Goal: Task Accomplishment & Management: Manage account settings

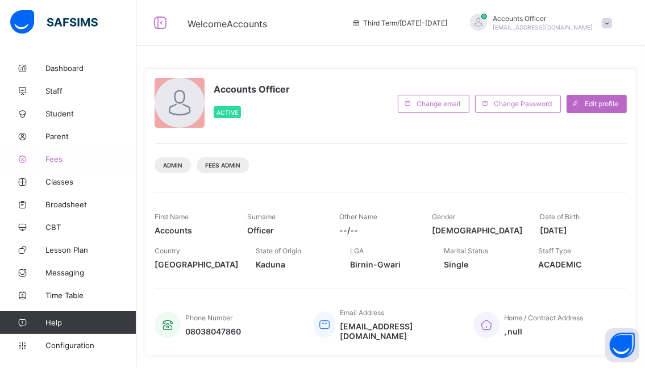
click at [51, 160] on span "Fees" at bounding box center [90, 159] width 91 height 9
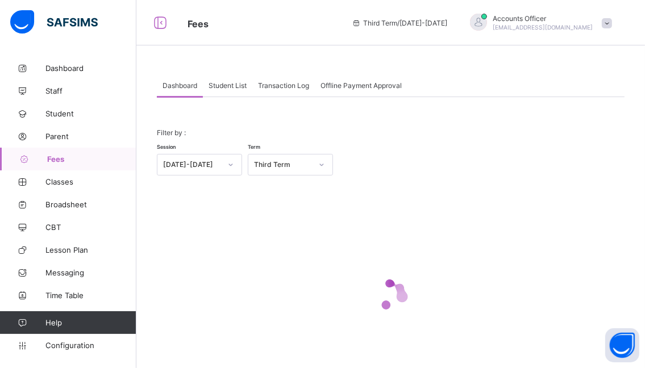
click at [231, 166] on icon at bounding box center [230, 164] width 7 height 11
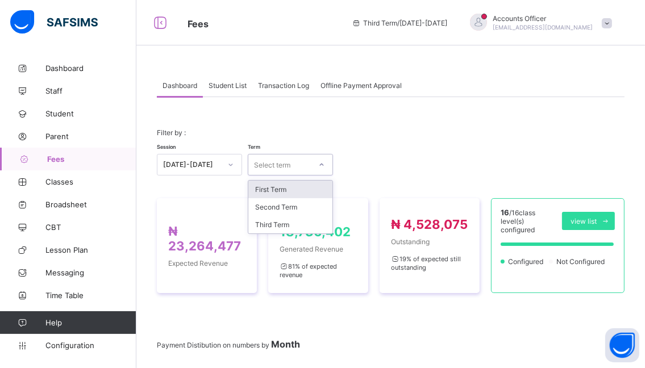
click at [321, 165] on icon at bounding box center [321, 164] width 7 height 11
click at [269, 190] on div "First Term" at bounding box center [290, 190] width 84 height 18
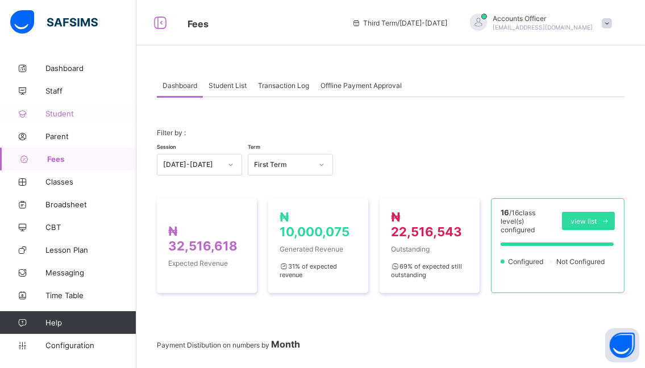
click at [55, 115] on span "Student" at bounding box center [90, 113] width 91 height 9
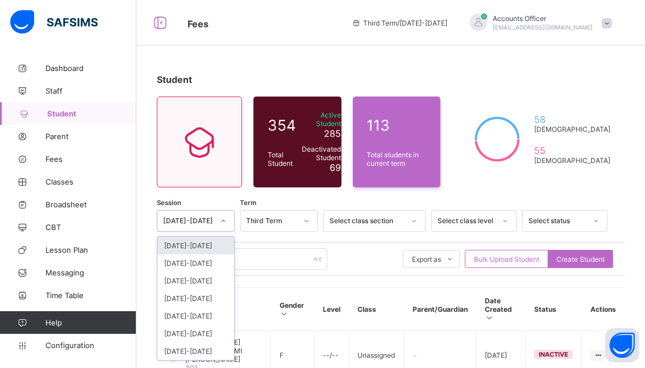
click at [227, 220] on icon at bounding box center [223, 220] width 7 height 11
click at [180, 244] on div "[DATE]-[DATE]" at bounding box center [195, 246] width 77 height 18
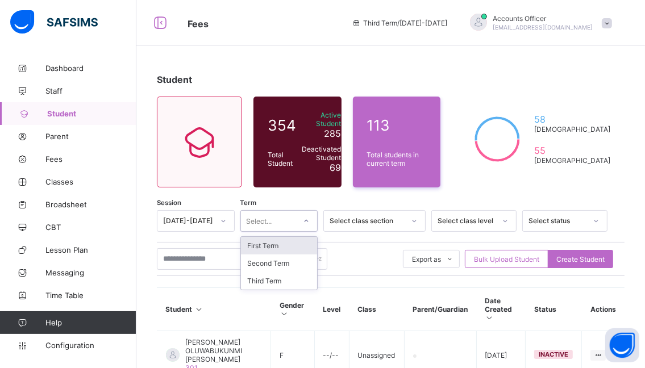
click at [310, 220] on icon at bounding box center [306, 220] width 7 height 11
click at [268, 247] on div "First Term" at bounding box center [279, 246] width 77 height 18
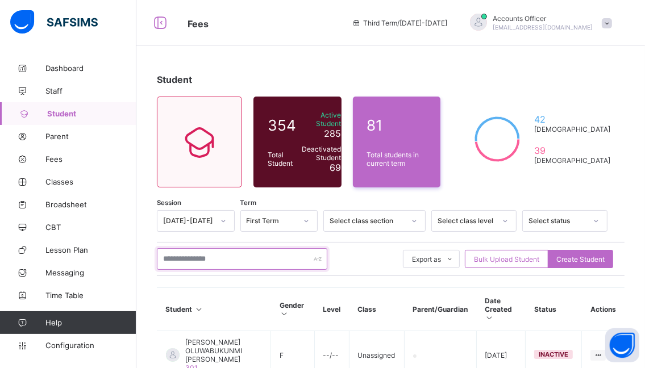
click at [225, 256] on input "text" at bounding box center [242, 259] width 170 height 22
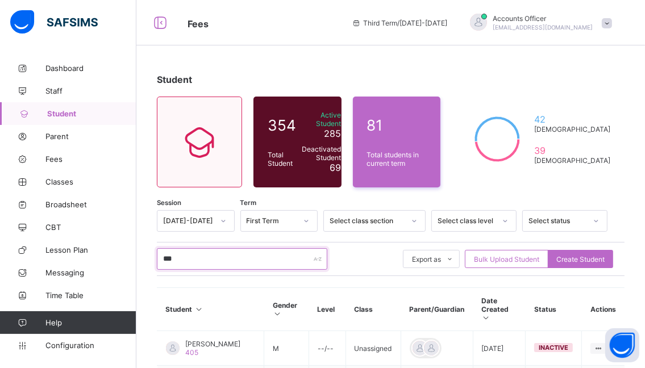
type input "******"
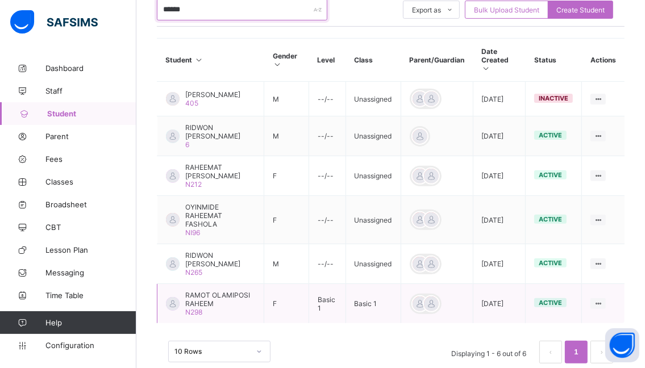
scroll to position [261, 0]
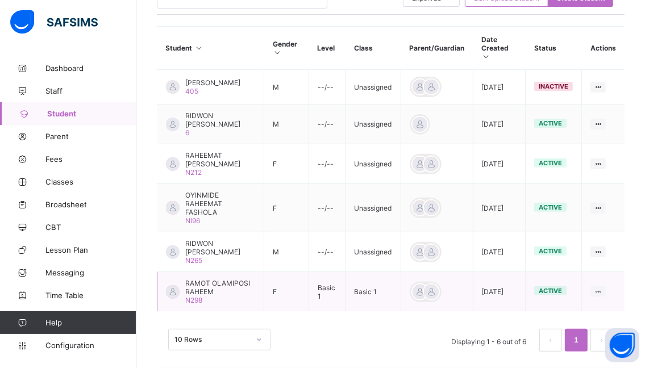
click at [199, 281] on span "RAMOT OLAMIPOSI RAHEEM" at bounding box center [220, 287] width 70 height 17
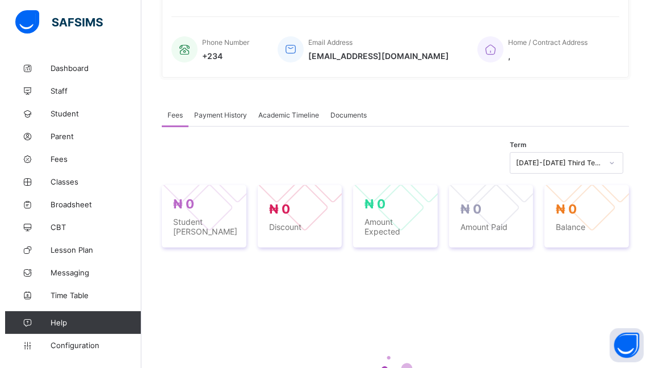
scroll to position [261, 0]
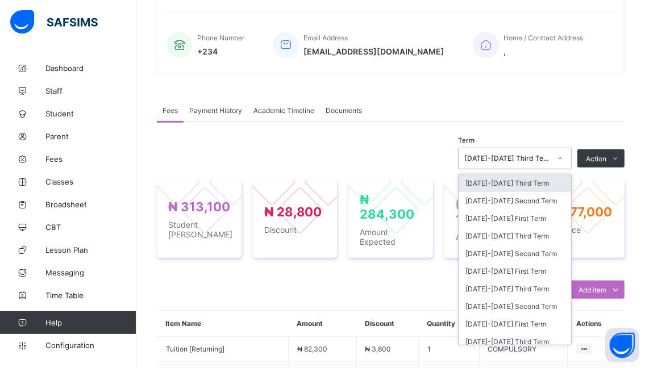
click at [564, 159] on icon at bounding box center [560, 158] width 7 height 11
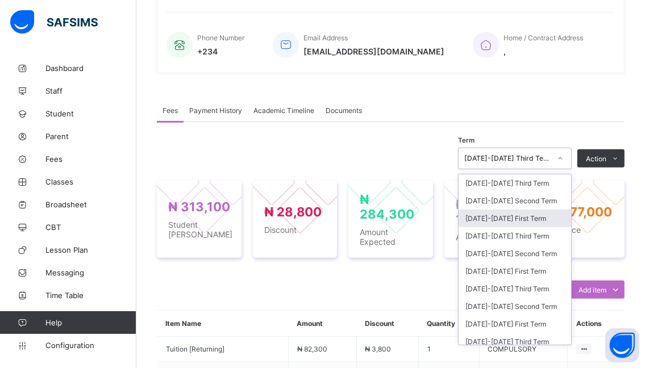
click at [484, 219] on div "[DATE]-[DATE] First Term" at bounding box center [514, 219] width 112 height 18
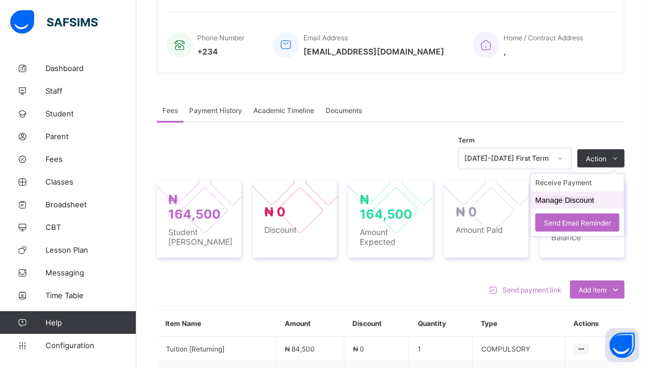
click at [554, 199] on button "Manage Discount" at bounding box center [564, 200] width 59 height 9
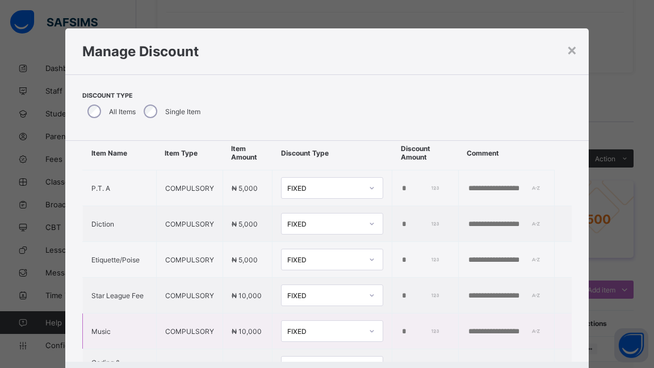
scroll to position [166, 0]
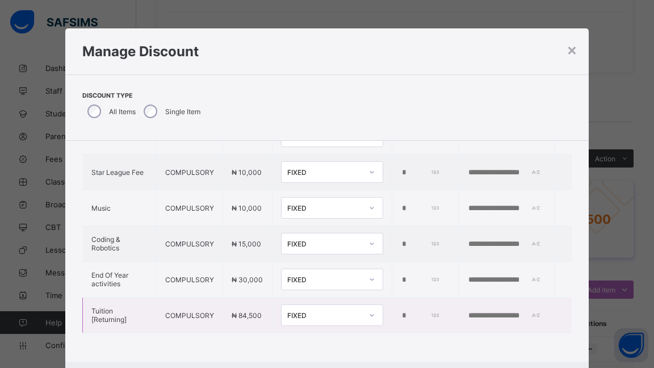
drag, startPoint x: 397, startPoint y: 301, endPoint x: 389, endPoint y: 301, distance: 8.0
click at [401, 311] on input "*" at bounding box center [420, 315] width 39 height 9
type input "*****"
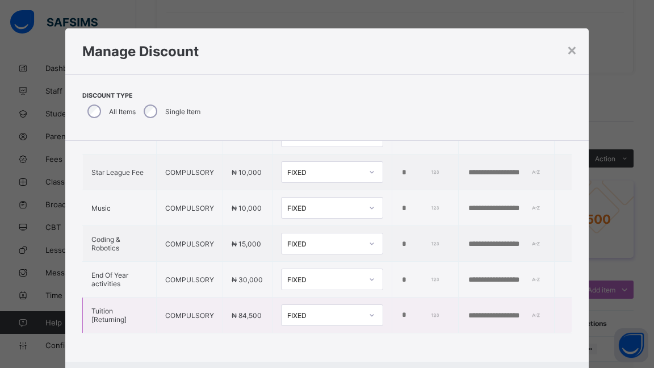
drag, startPoint x: 441, startPoint y: 301, endPoint x: 428, endPoint y: 308, distance: 14.5
click at [468, 311] on input "text" at bounding box center [507, 315] width 78 height 9
type input "*"
click at [410, 310] on div "*****" at bounding box center [423, 315] width 44 height 10
click at [403, 310] on input "*****" at bounding box center [415, 315] width 28 height 10
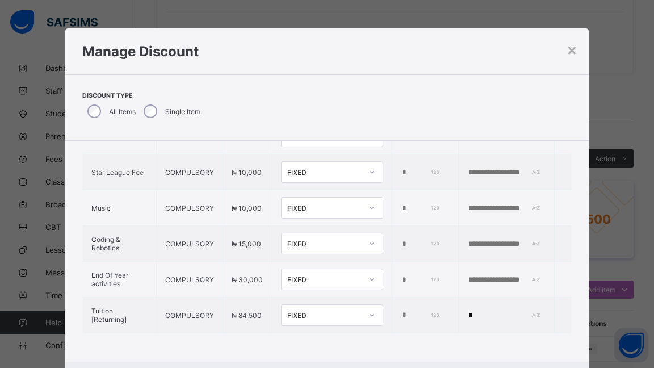
type input "*"
type input "*****"
click at [458, 299] on td "*" at bounding box center [506, 316] width 96 height 36
click at [468, 311] on input "*" at bounding box center [507, 315] width 78 height 9
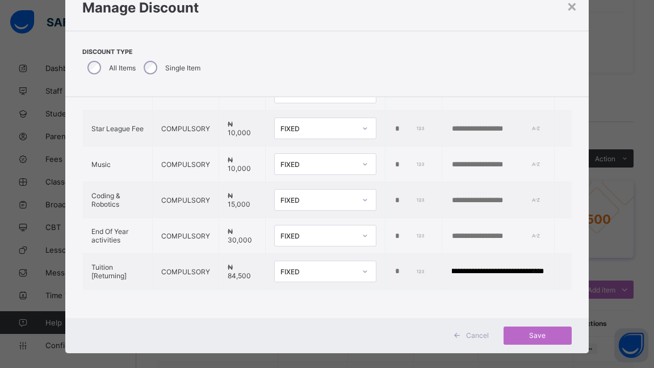
scroll to position [57, 0]
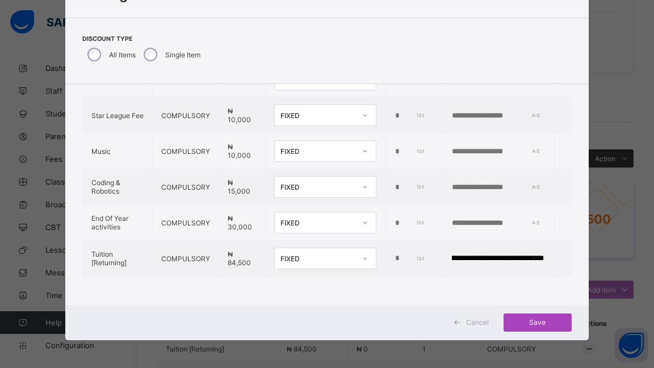
type input "**********"
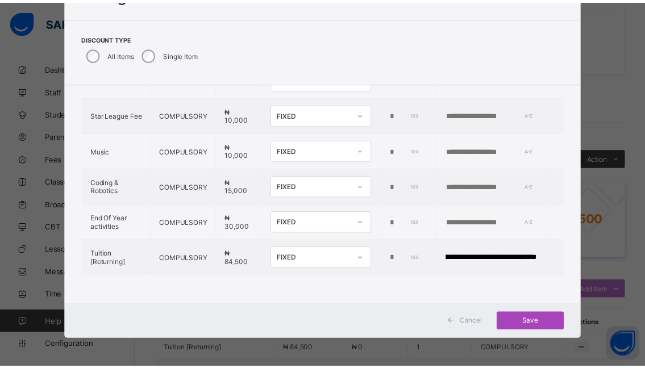
scroll to position [0, 0]
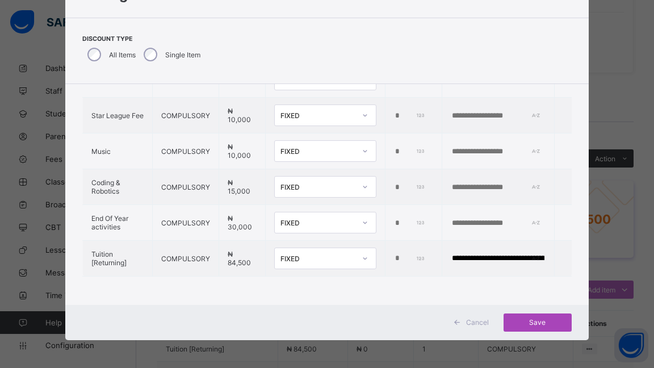
click at [536, 322] on span "Save" at bounding box center [537, 322] width 51 height 9
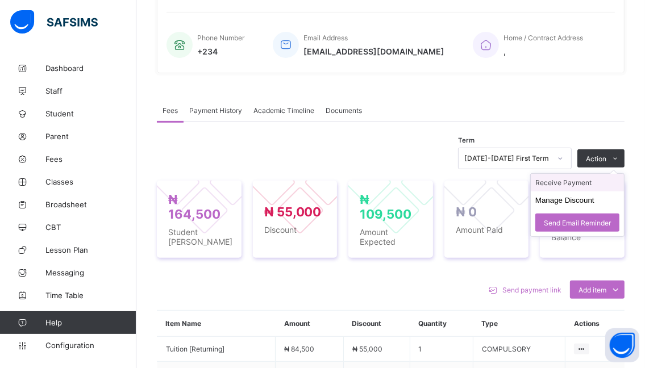
click at [564, 180] on li "Receive Payment" at bounding box center [577, 183] width 93 height 18
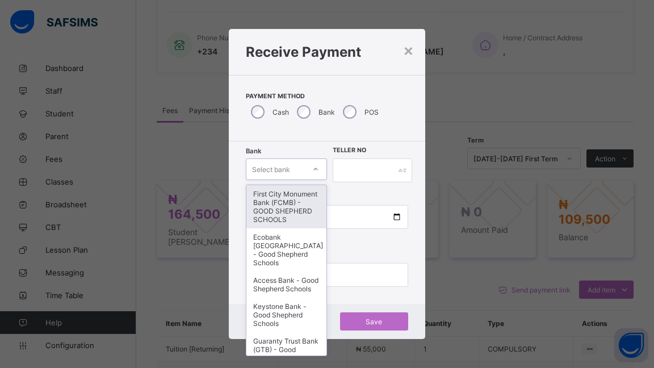
click at [314, 168] on icon at bounding box center [315, 169] width 7 height 11
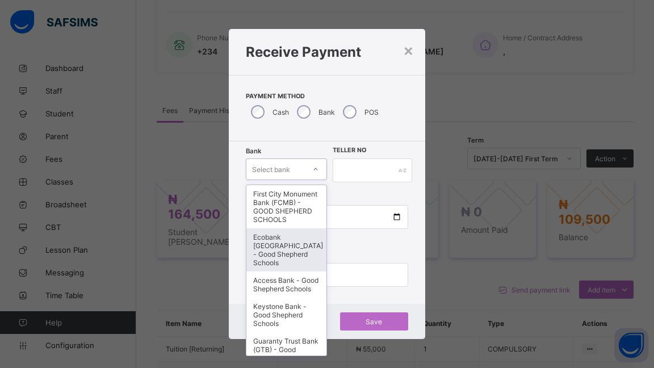
click at [277, 249] on div "Ecobank [GEOGRAPHIC_DATA] - Good Shepherd Schools" at bounding box center [287, 249] width 80 height 43
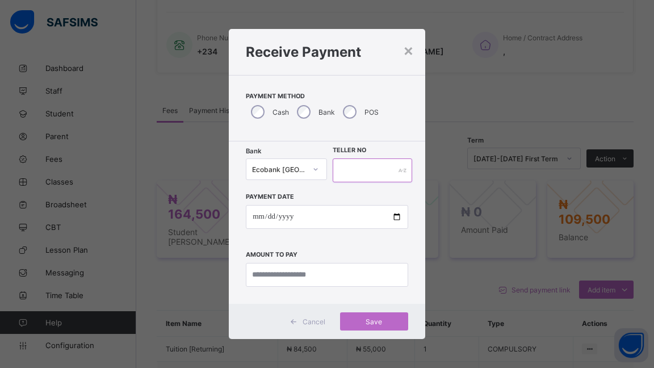
click at [353, 168] on input "text" at bounding box center [373, 171] width 80 height 24
type input "******"
click at [396, 218] on input "date" at bounding box center [327, 217] width 162 height 24
type input "**********"
click at [328, 275] on input "currency" at bounding box center [327, 275] width 162 height 24
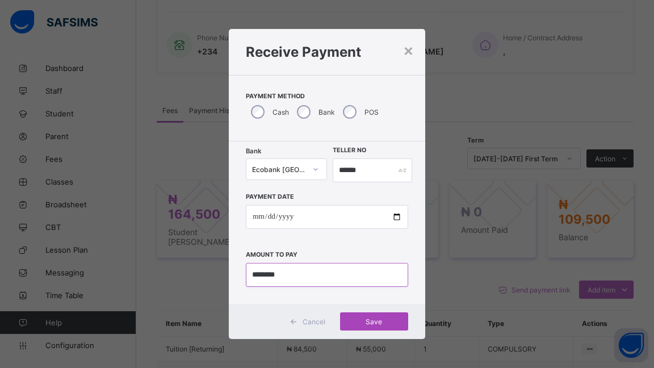
type input "********"
click at [377, 324] on span "Save" at bounding box center [374, 322] width 51 height 9
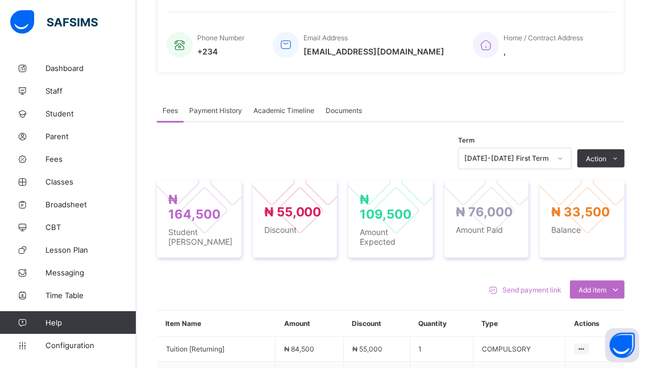
click at [59, 116] on span "Student" at bounding box center [90, 113] width 91 height 9
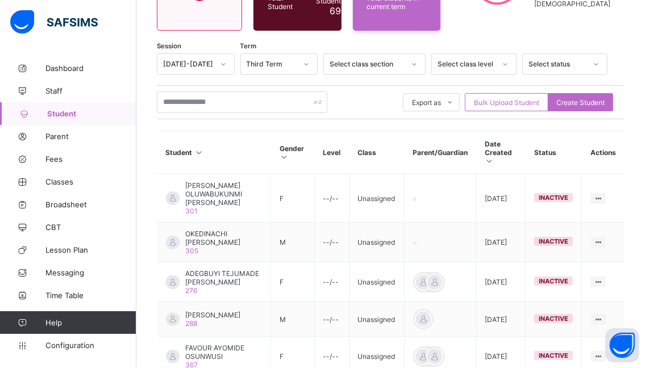
scroll to position [91, 0]
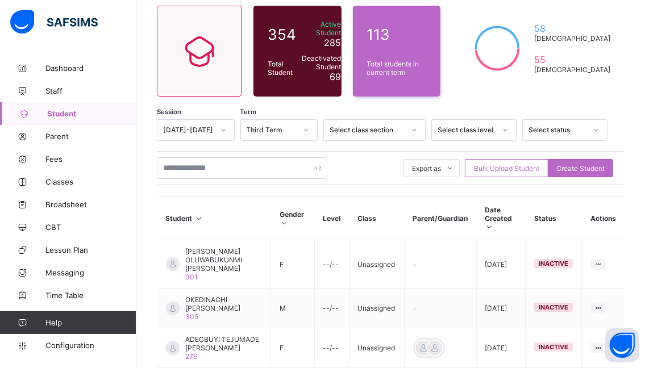
click at [226, 129] on icon at bounding box center [223, 129] width 7 height 11
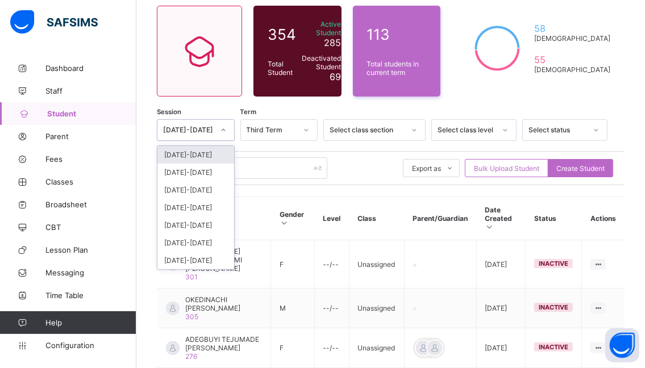
click at [183, 155] on div "[DATE]-[DATE]" at bounding box center [195, 155] width 77 height 18
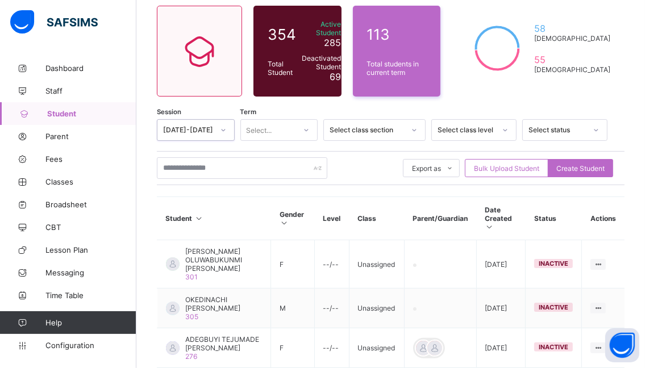
click at [310, 130] on icon at bounding box center [306, 129] width 7 height 11
click at [276, 153] on div "First Term" at bounding box center [279, 155] width 77 height 18
click at [232, 166] on input "text" at bounding box center [242, 168] width 170 height 22
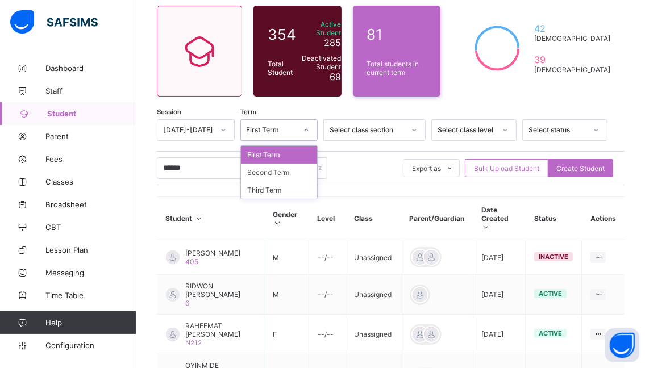
click at [310, 130] on icon at bounding box center [306, 129] width 7 height 11
click at [289, 153] on div "First Term" at bounding box center [279, 155] width 77 height 18
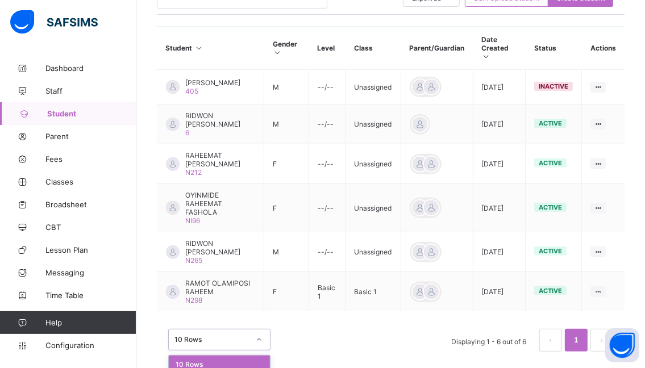
scroll to position [291, 0]
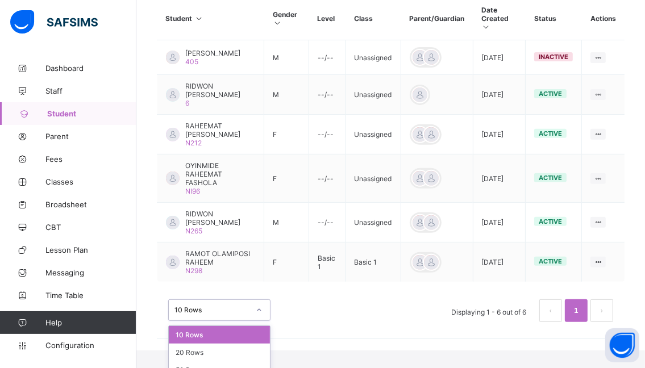
click at [259, 321] on div "option 10 Rows focused, 1 of 3. 3 results available. Use Up and Down to choose …" at bounding box center [219, 310] width 102 height 22
click at [257, 344] on div "20 Rows" at bounding box center [219, 353] width 101 height 18
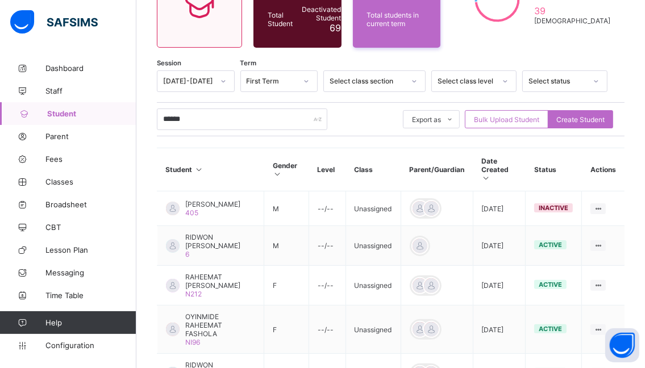
scroll to position [261, 0]
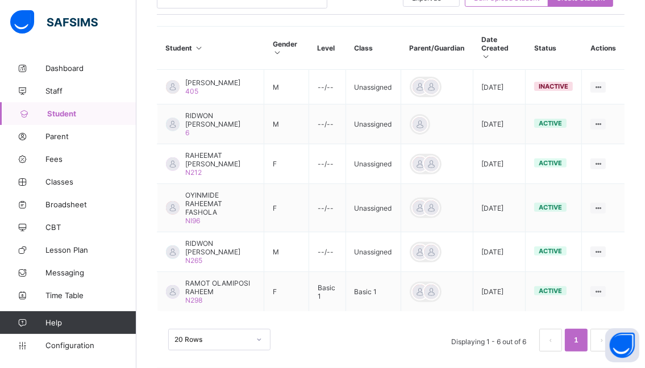
click at [78, 116] on span "Student" at bounding box center [91, 113] width 89 height 9
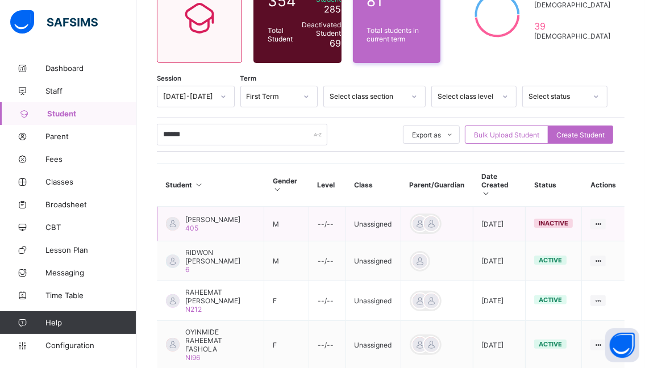
scroll to position [91, 0]
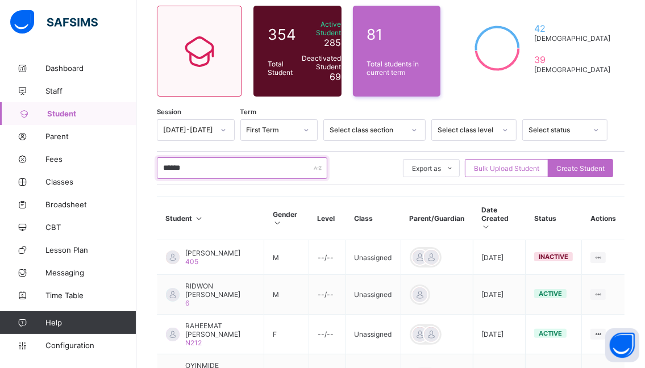
click at [215, 166] on input "******" at bounding box center [242, 168] width 170 height 22
type input "*"
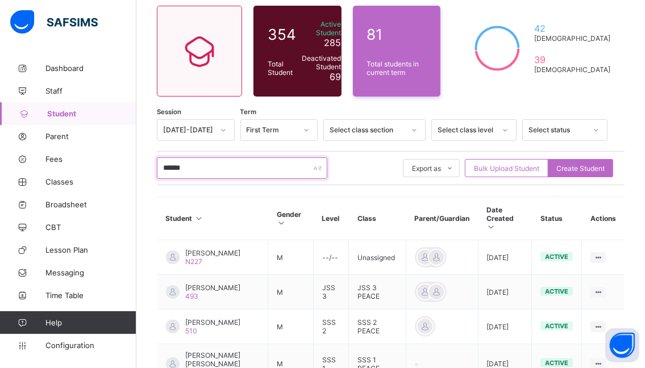
type input "********"
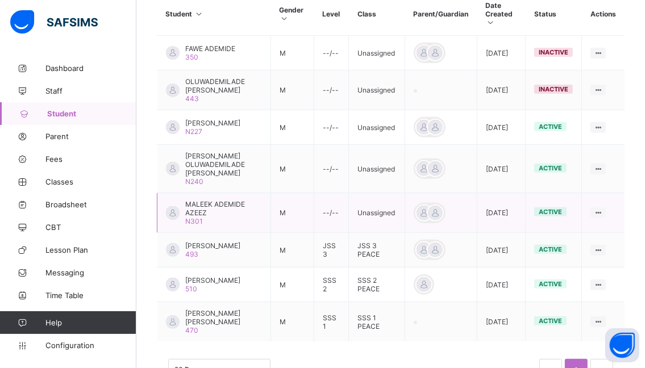
scroll to position [318, 0]
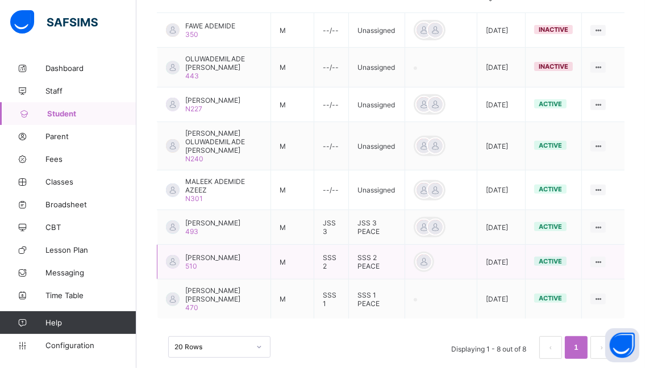
click at [211, 262] on span "[PERSON_NAME]" at bounding box center [212, 257] width 55 height 9
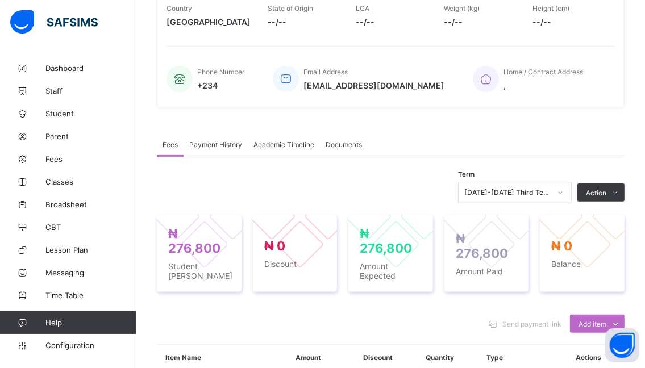
scroll to position [170, 0]
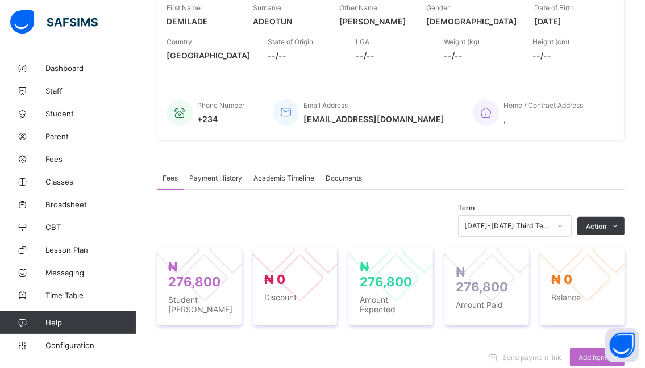
click at [567, 237] on div "[DATE]-[DATE] Third Term" at bounding box center [515, 226] width 114 height 22
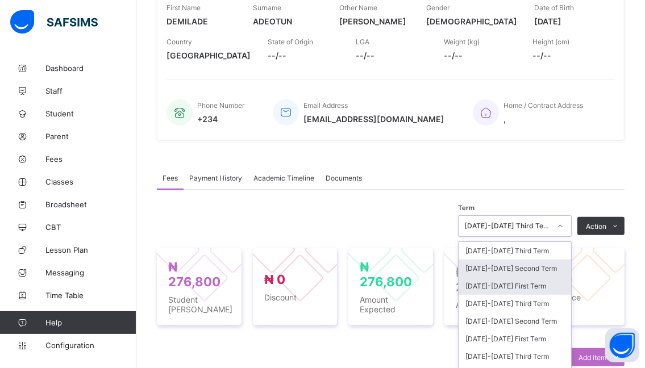
drag, startPoint x: 568, startPoint y: 249, endPoint x: 558, endPoint y: 249, distance: 9.7
click at [565, 249] on div "[DATE]-[DATE] Third Term [DATE]-[DATE] Second Term [DATE]-[DATE] First Term [DA…" at bounding box center [514, 327] width 112 height 170
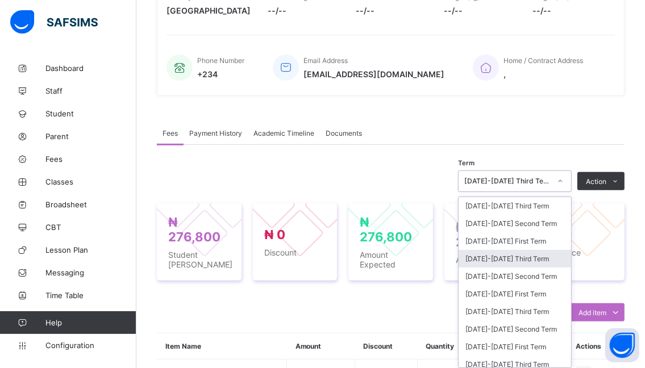
scroll to position [242, 0]
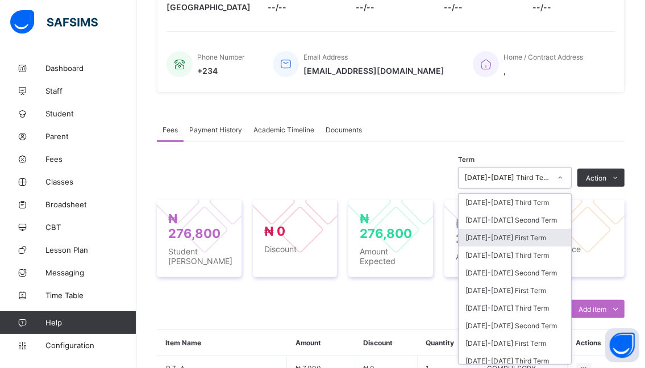
click at [493, 237] on div "[DATE]-[DATE] First Term" at bounding box center [514, 238] width 112 height 18
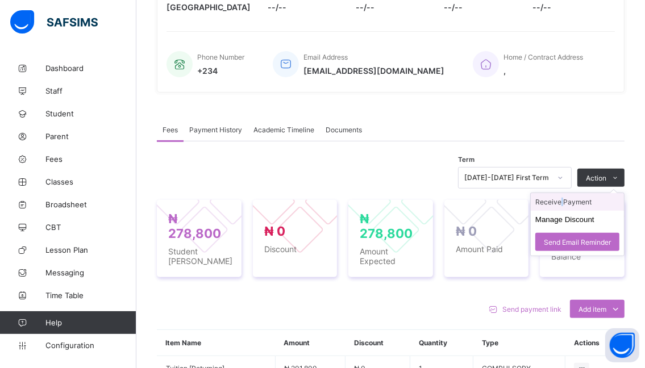
click at [569, 203] on li "Receive Payment" at bounding box center [577, 202] width 93 height 18
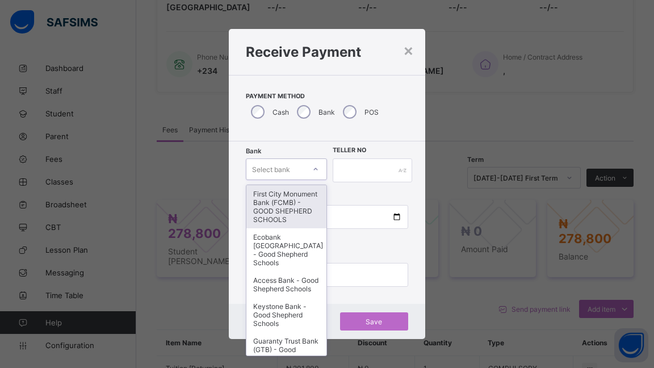
click at [314, 169] on icon at bounding box center [315, 169] width 7 height 11
click at [279, 211] on div "First City Monument Bank (FCMB) - GOOD SHEPHERD SCHOOLS" at bounding box center [287, 206] width 80 height 43
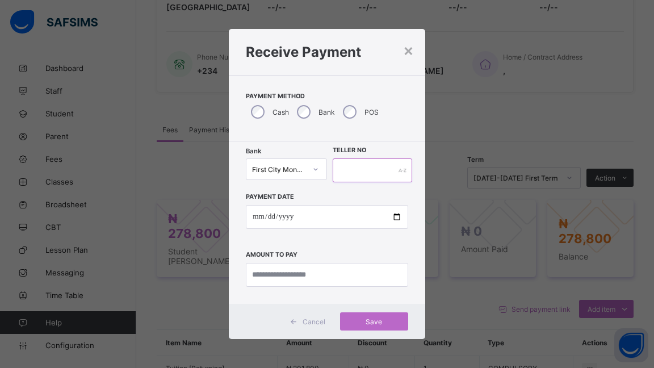
click at [349, 172] on input "text" at bounding box center [373, 171] width 80 height 24
type input "******"
click at [399, 215] on input "date" at bounding box center [327, 217] width 162 height 24
click at [398, 216] on input "**********" at bounding box center [327, 217] width 162 height 24
type input "**********"
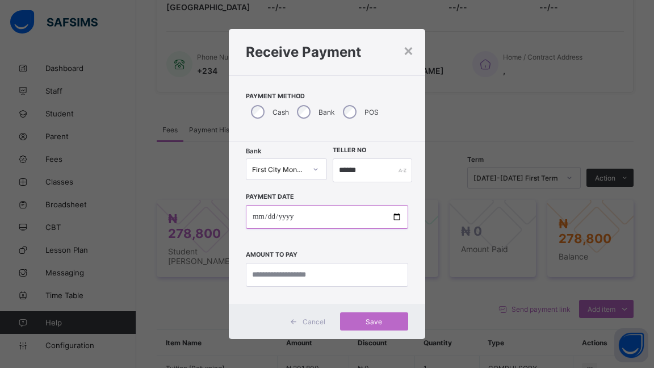
click at [396, 218] on input "**********" at bounding box center [327, 217] width 162 height 24
click at [362, 243] on div "**********" at bounding box center [327, 234] width 162 height 105
click at [329, 274] on input "currency" at bounding box center [327, 275] width 162 height 24
type input "*********"
click at [372, 319] on span "Save" at bounding box center [374, 322] width 51 height 9
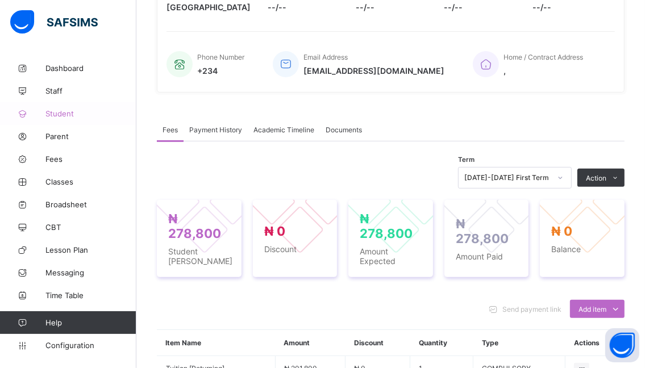
click at [60, 112] on span "Student" at bounding box center [90, 113] width 91 height 9
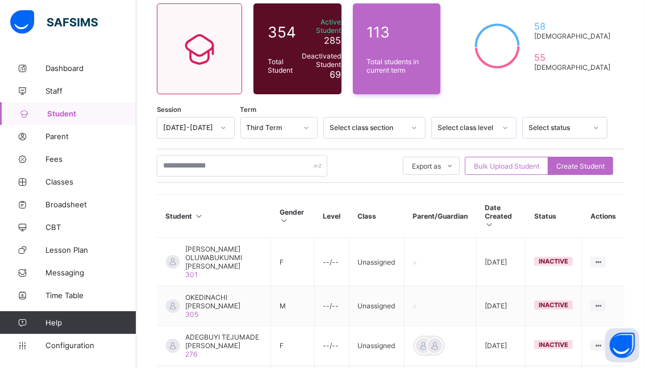
scroll to position [128, 0]
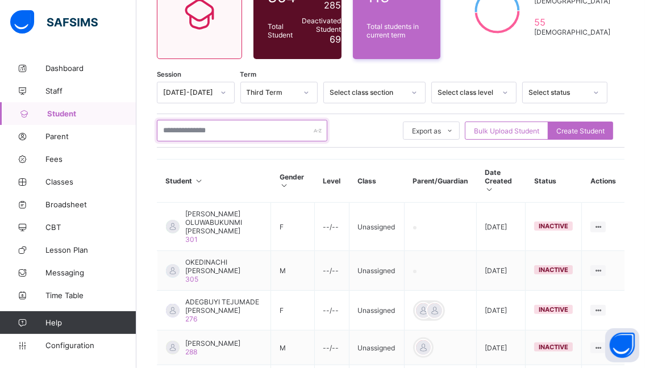
click at [230, 125] on input "text" at bounding box center [242, 131] width 170 height 22
type input "*******"
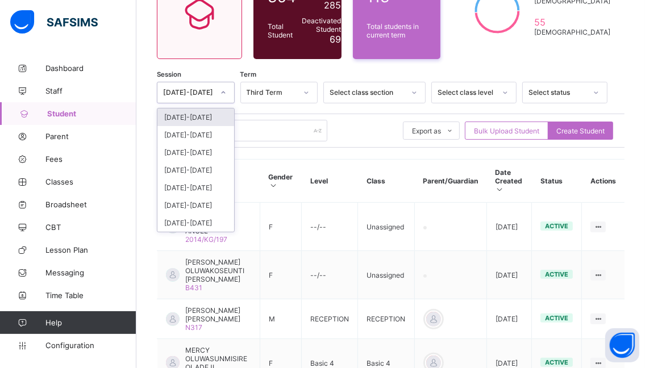
click at [227, 90] on icon at bounding box center [223, 92] width 7 height 11
click at [197, 117] on div "[DATE]-[DATE]" at bounding box center [195, 118] width 77 height 18
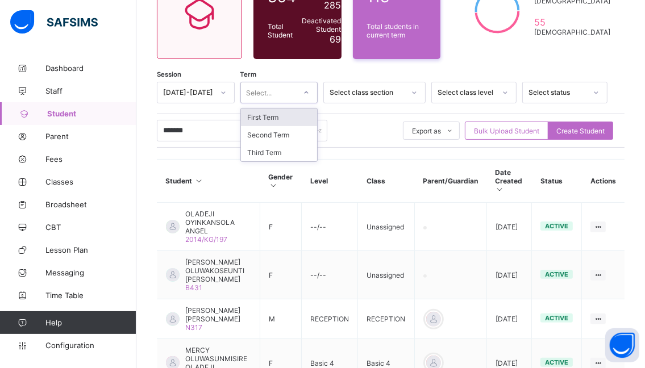
click at [310, 94] on icon at bounding box center [306, 92] width 7 height 11
click at [287, 117] on div "First Term" at bounding box center [279, 118] width 77 height 18
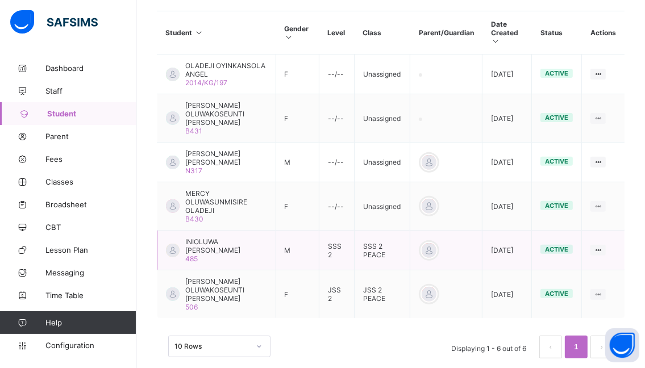
scroll to position [296, 0]
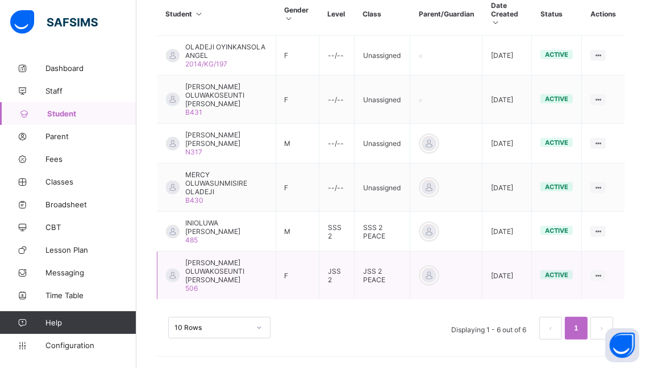
click at [202, 276] on span "[PERSON_NAME] OLUWAKOSEUNTI [PERSON_NAME]" at bounding box center [226, 271] width 82 height 26
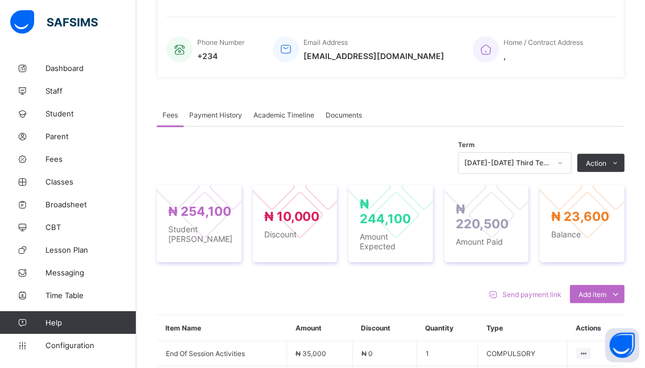
scroll to position [296, 0]
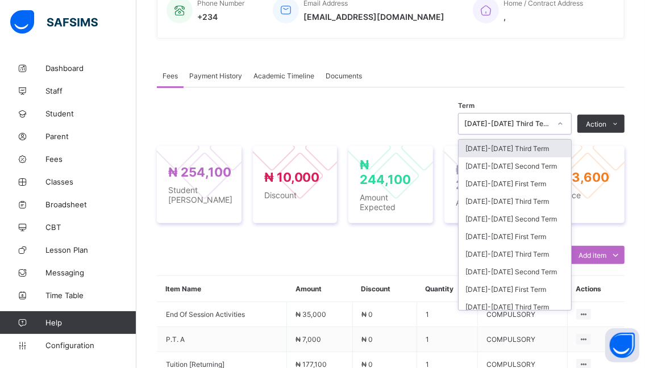
click at [564, 119] on icon at bounding box center [560, 123] width 7 height 11
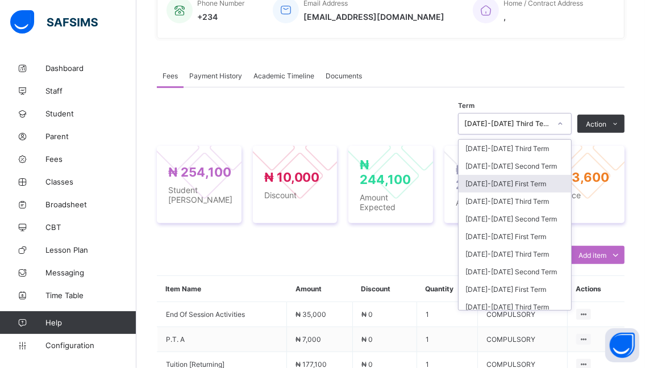
click at [485, 184] on div "[DATE]-[DATE] First Term" at bounding box center [514, 184] width 112 height 18
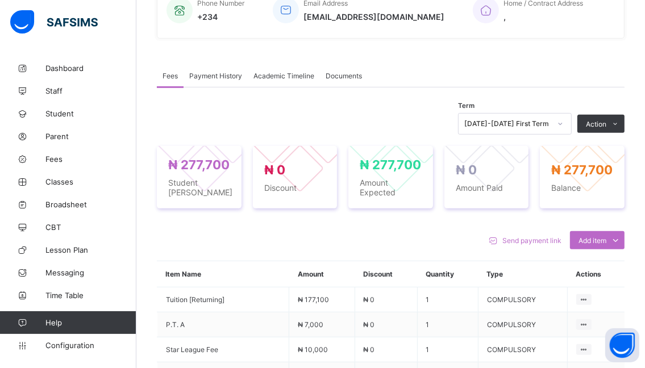
click at [0, 0] on li "Receive Payment" at bounding box center [0, 0] width 0 height 0
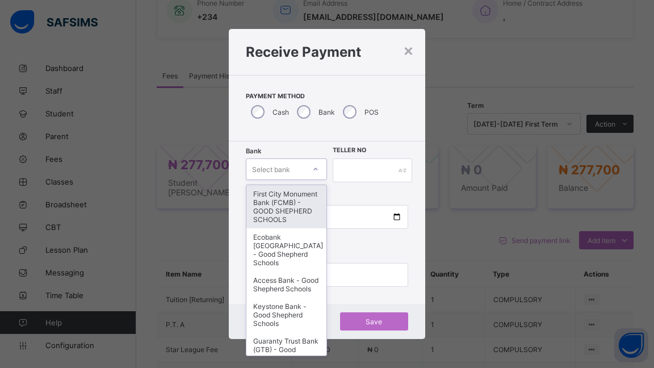
click at [315, 168] on icon at bounding box center [315, 169] width 7 height 11
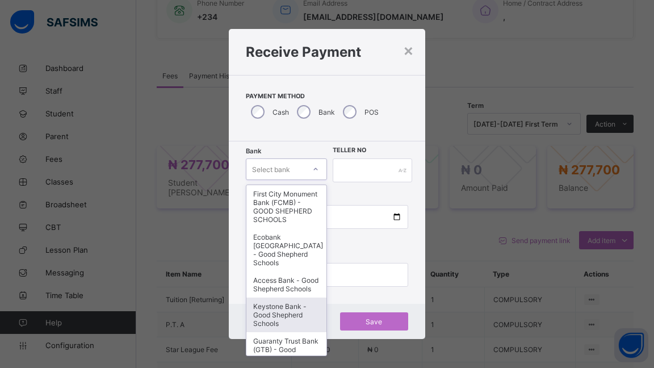
click at [268, 323] on div "Keystone Bank - Good Shepherd Schools" at bounding box center [287, 315] width 80 height 35
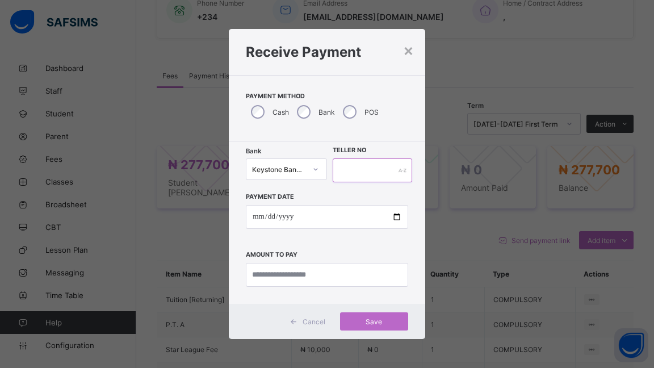
drag, startPoint x: 393, startPoint y: 165, endPoint x: 383, endPoint y: 172, distance: 11.7
click at [393, 166] on input "text" at bounding box center [373, 171] width 80 height 24
type input "******"
click at [394, 216] on input "date" at bounding box center [327, 217] width 162 height 24
type input "**********"
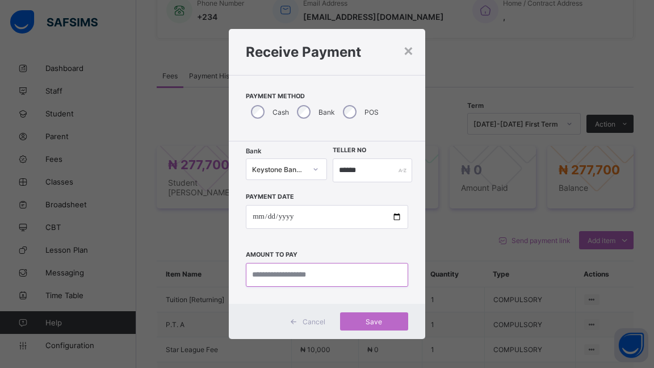
click at [344, 278] on input "currency" at bounding box center [327, 275] width 162 height 24
type input "*********"
click at [370, 321] on span "Save" at bounding box center [374, 322] width 51 height 9
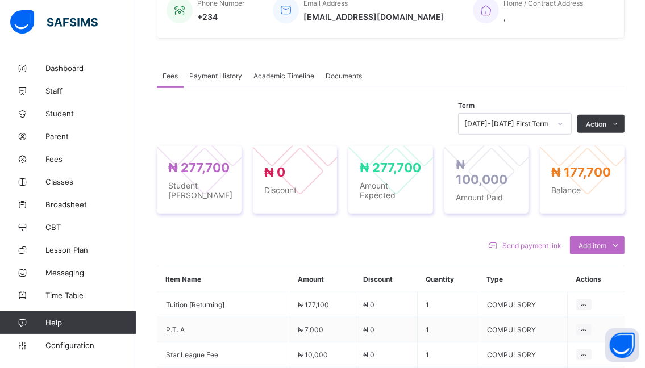
click at [0, 0] on button "Manage Discount" at bounding box center [0, 0] width 0 height 0
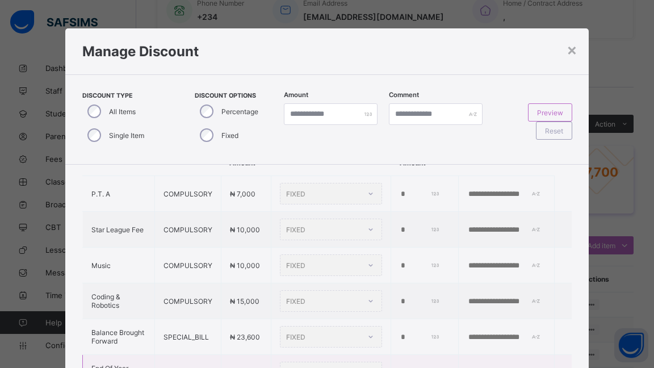
scroll to position [114, 0]
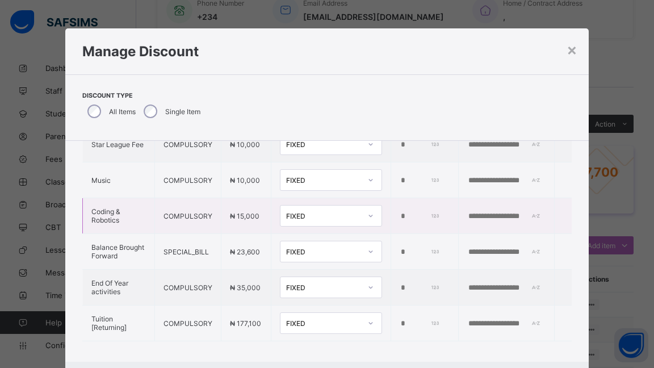
drag, startPoint x: 393, startPoint y: 212, endPoint x: 365, endPoint y: 212, distance: 27.8
click at [365, 212] on tr "Coding & Robotics COMPULSORY ₦ 15,000 FIXED *" at bounding box center [327, 216] width 489 height 36
type input "*****"
drag, startPoint x: 466, startPoint y: 214, endPoint x: 427, endPoint y: 244, distance: 49.4
click at [468, 214] on input "text" at bounding box center [507, 216] width 78 height 9
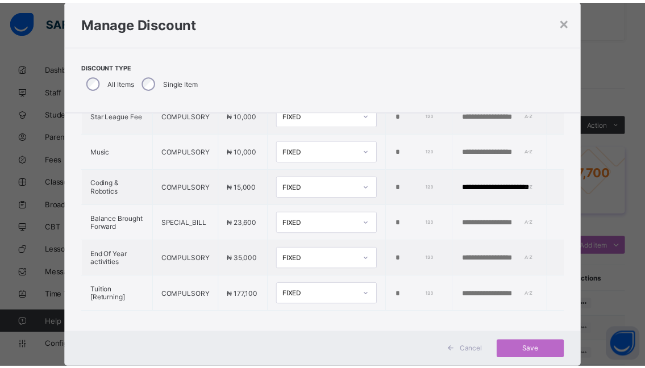
scroll to position [57, 0]
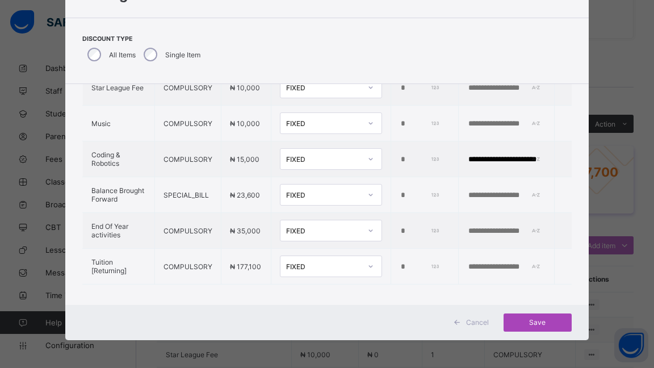
type input "**********"
click at [533, 320] on span "Save" at bounding box center [537, 322] width 51 height 9
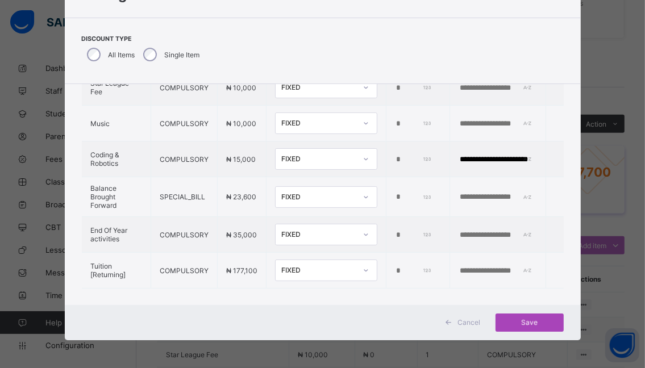
click at [527, 320] on span "Save" at bounding box center [529, 322] width 51 height 9
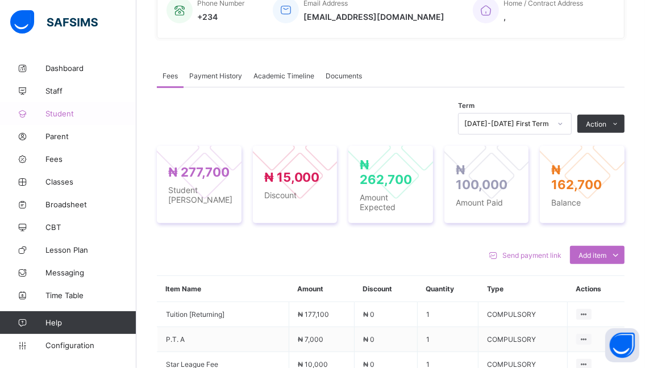
click at [55, 114] on span "Student" at bounding box center [90, 113] width 91 height 9
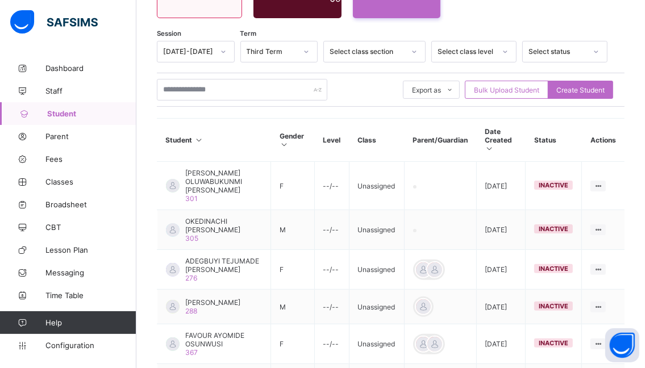
scroll to position [126, 0]
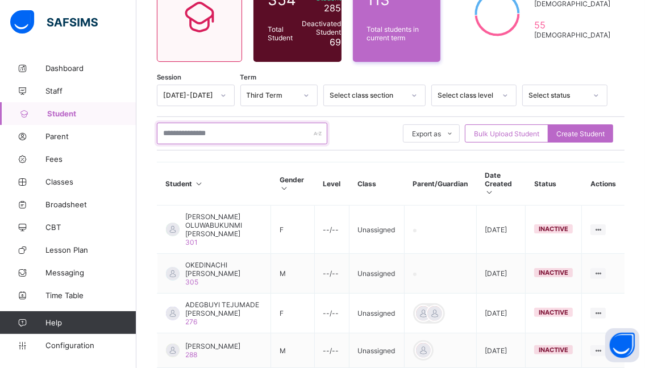
click at [236, 133] on input "text" at bounding box center [242, 134] width 170 height 22
type input "*******"
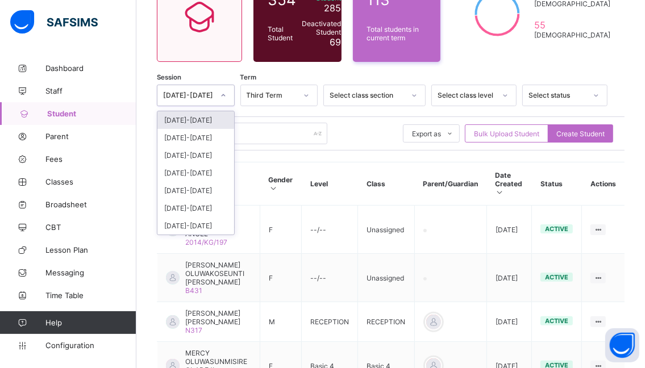
click at [227, 93] on icon at bounding box center [223, 95] width 7 height 11
click at [198, 121] on div "[DATE]-[DATE]" at bounding box center [195, 120] width 77 height 18
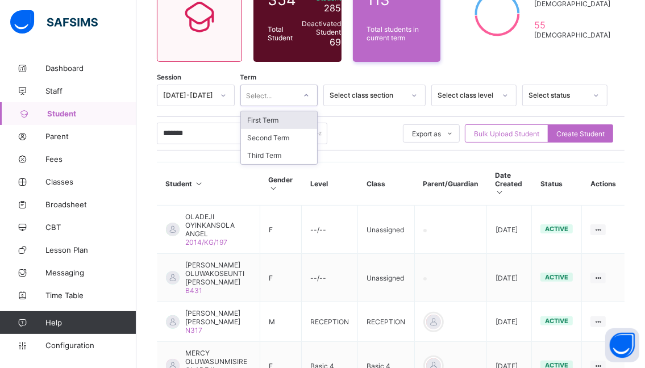
click at [310, 94] on icon at bounding box center [306, 95] width 7 height 11
click at [273, 121] on div "First Term" at bounding box center [279, 120] width 77 height 18
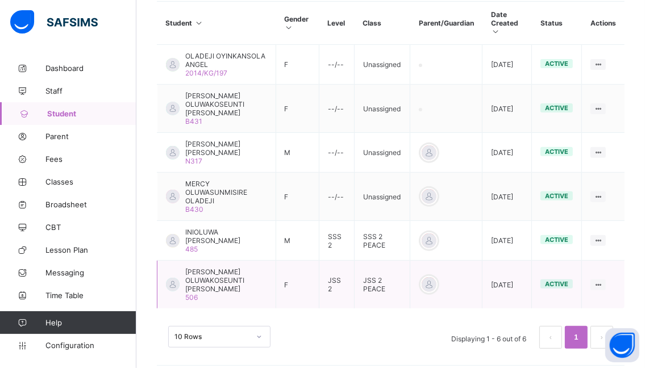
scroll to position [296, 0]
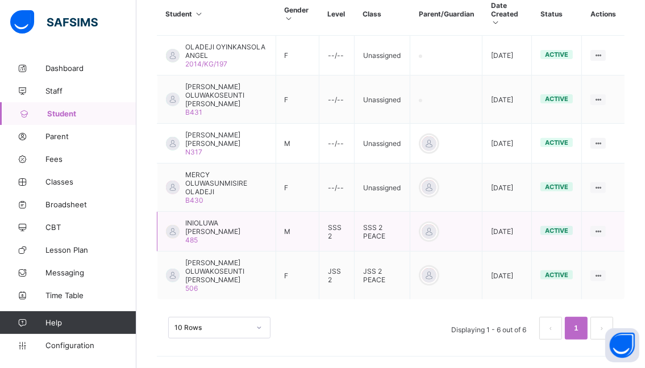
click at [200, 224] on span "INIOLUWA [PERSON_NAME]" at bounding box center [226, 227] width 82 height 17
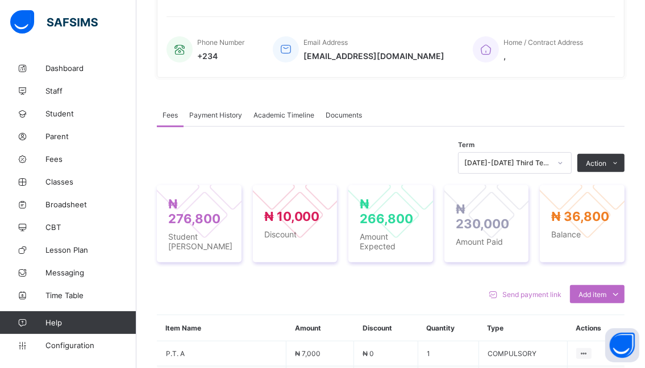
scroll to position [296, 0]
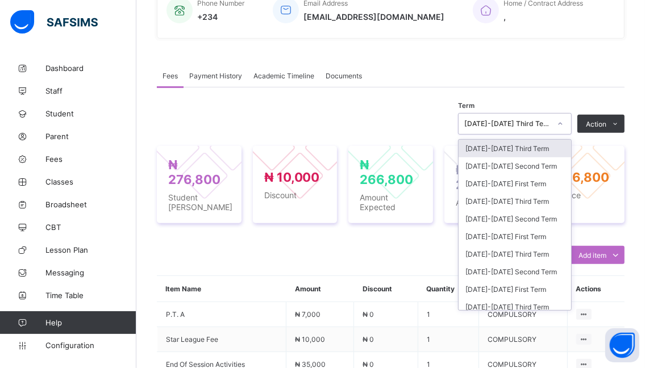
click at [564, 122] on icon at bounding box center [560, 123] width 7 height 11
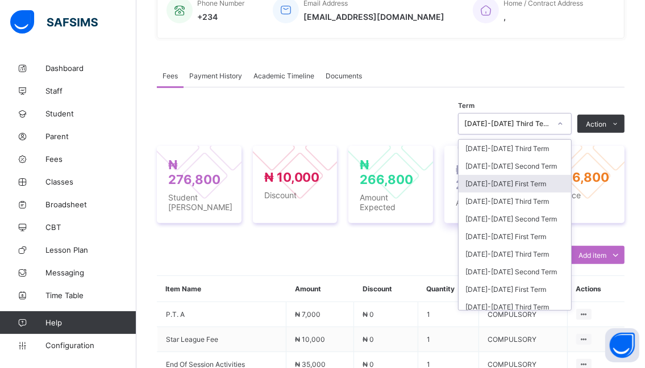
click at [486, 188] on div "[DATE]-[DATE] First Term" at bounding box center [514, 184] width 112 height 18
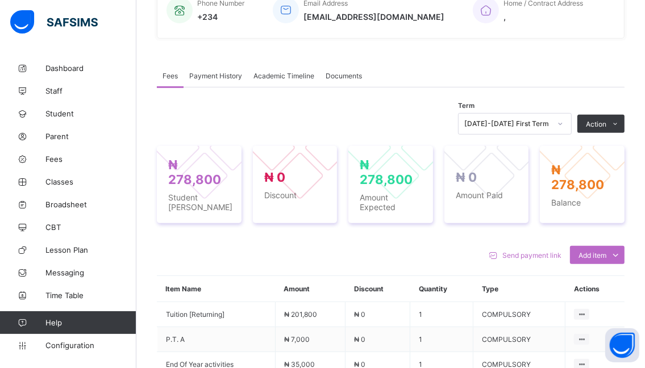
click at [0, 0] on li "Receive Payment" at bounding box center [0, 0] width 0 height 0
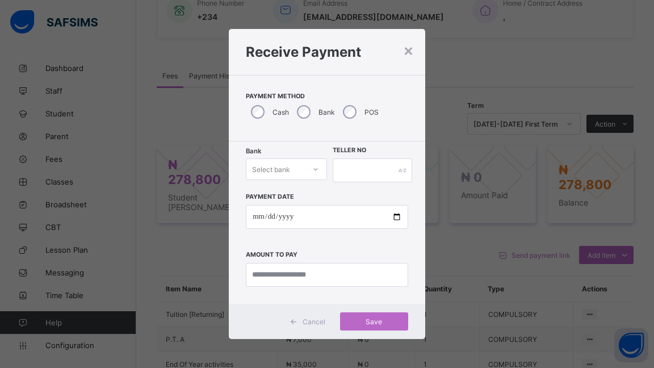
click at [310, 171] on div at bounding box center [315, 169] width 19 height 18
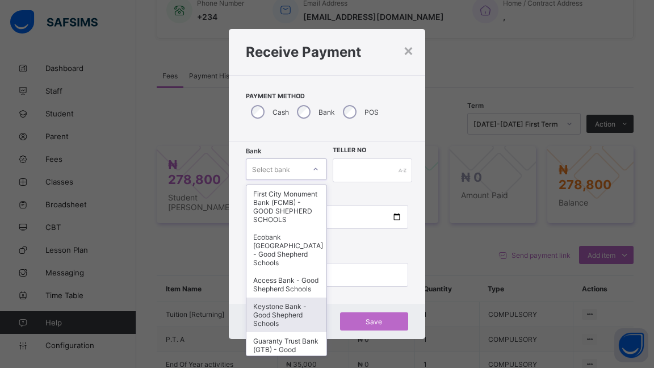
click at [260, 320] on div "Keystone Bank - Good Shepherd Schools" at bounding box center [287, 315] width 80 height 35
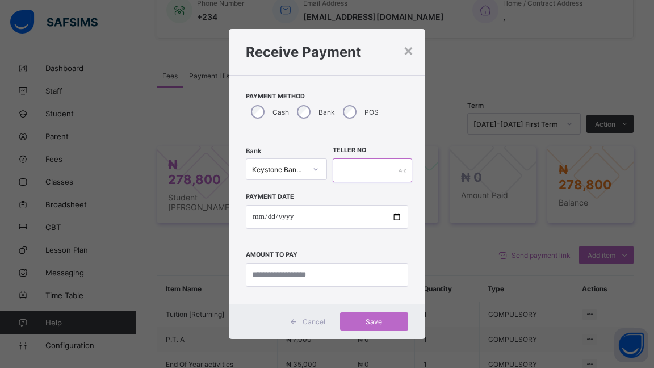
click at [355, 166] on input "text" at bounding box center [373, 171] width 80 height 24
type input "******"
click at [395, 218] on input "date" at bounding box center [327, 217] width 162 height 24
type input "**********"
click at [333, 274] on input "currency" at bounding box center [327, 275] width 162 height 24
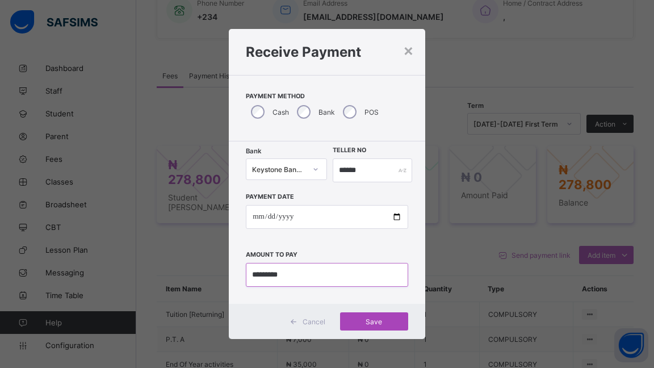
type input "*********"
click at [373, 320] on span "Save" at bounding box center [374, 322] width 51 height 9
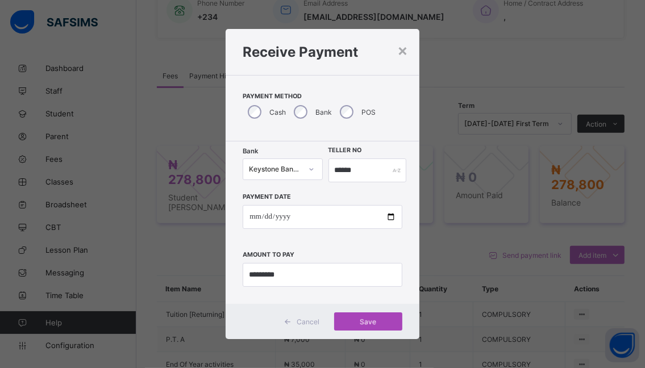
click at [362, 320] on div "Save" at bounding box center [368, 321] width 68 height 18
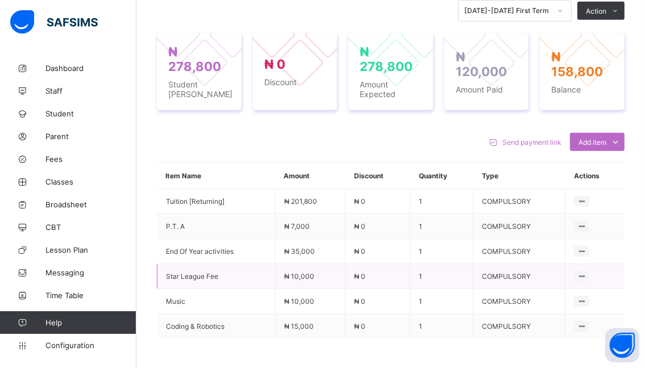
scroll to position [410, 0]
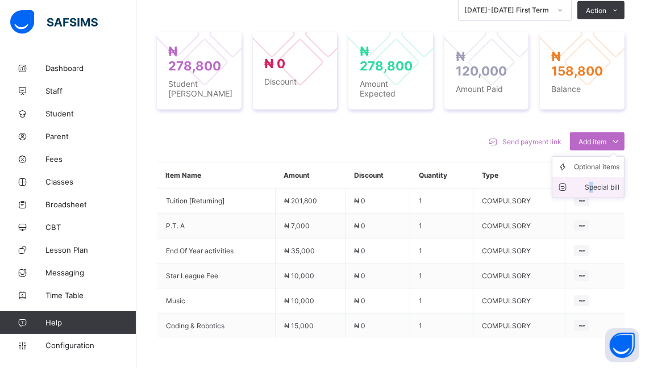
click at [601, 188] on div "Special bill" at bounding box center [596, 187] width 45 height 11
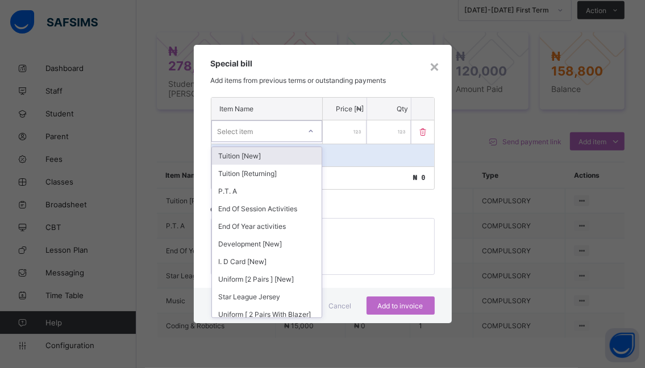
click at [311, 131] on icon at bounding box center [310, 131] width 7 height 11
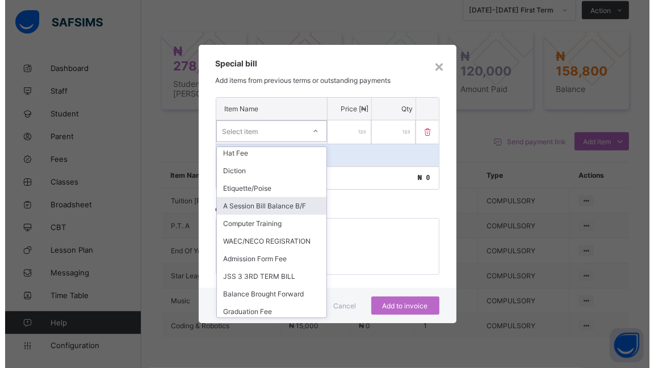
scroll to position [568, 0]
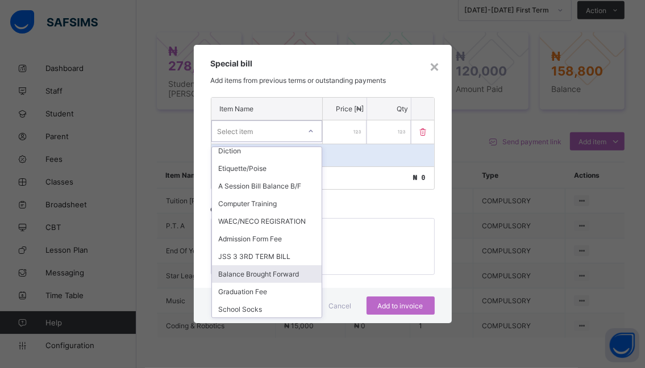
click at [259, 283] on div "Balance Brought Forward" at bounding box center [267, 274] width 110 height 18
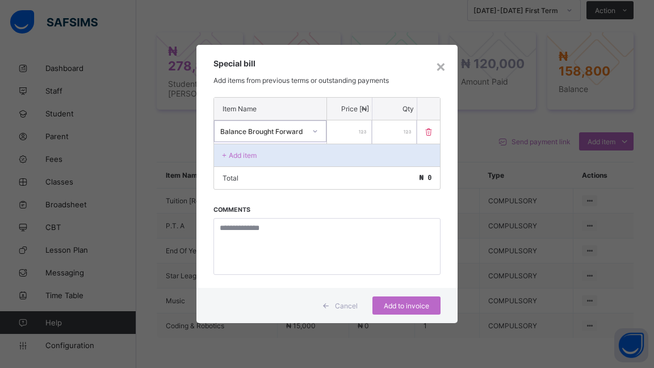
click at [362, 128] on input "*" at bounding box center [349, 131] width 45 height 23
type input "*****"
click at [387, 307] on span "Add to invoice" at bounding box center [406, 306] width 51 height 9
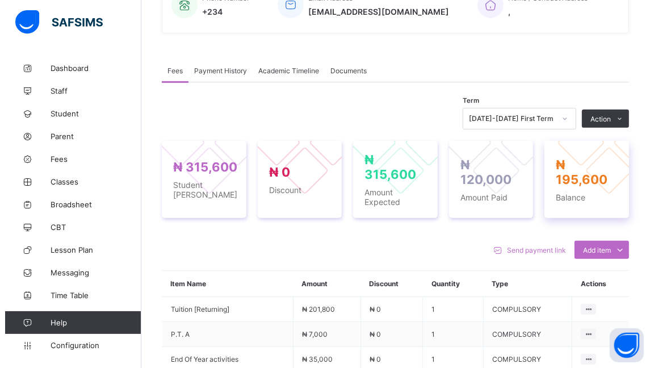
scroll to position [296, 0]
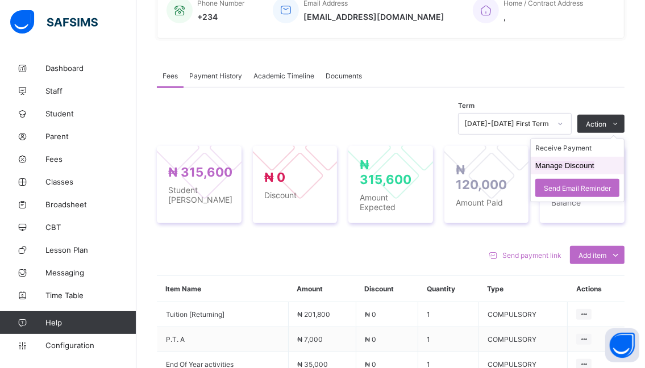
click at [552, 167] on button "Manage Discount" at bounding box center [564, 165] width 59 height 9
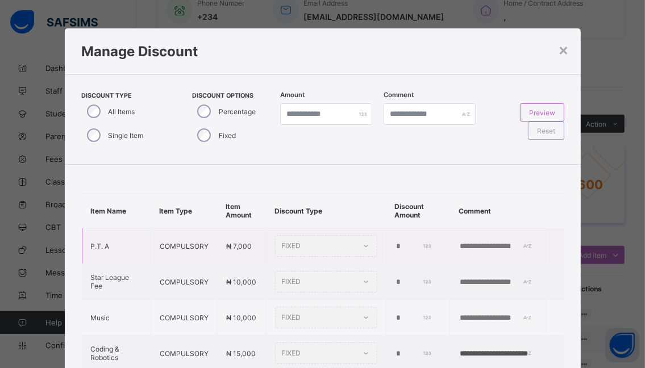
type input "*"
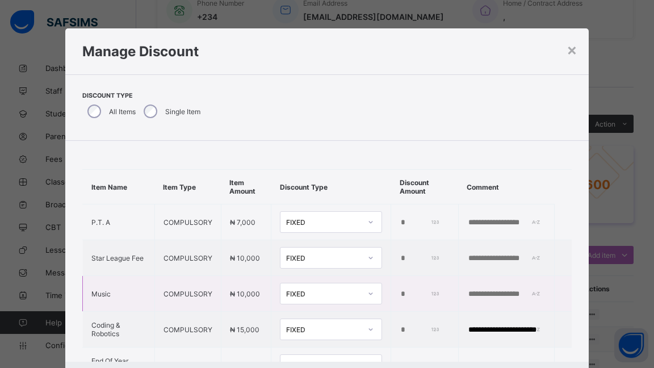
drag, startPoint x: 387, startPoint y: 291, endPoint x: 370, endPoint y: 291, distance: 17.0
click at [370, 291] on tr "Music COMPULSORY ₦ 10,000 FIXED *" at bounding box center [327, 294] width 489 height 36
type input "*****"
drag, startPoint x: 444, startPoint y: 289, endPoint x: 440, endPoint y: 296, distance: 7.6
click at [468, 290] on input "text" at bounding box center [507, 294] width 78 height 9
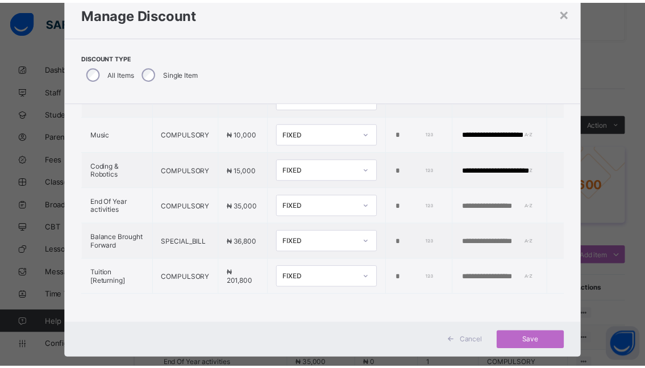
scroll to position [57, 0]
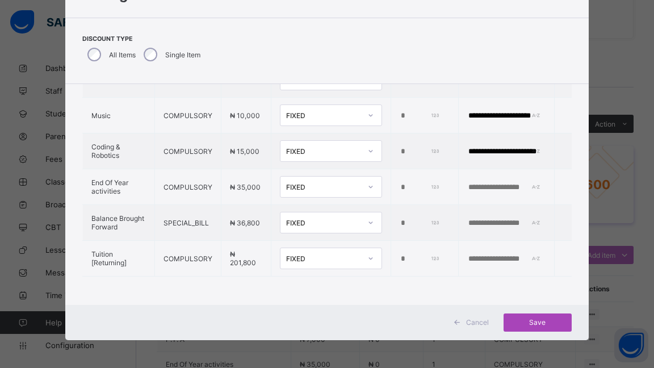
type input "**********"
click at [534, 321] on span "Save" at bounding box center [537, 322] width 51 height 9
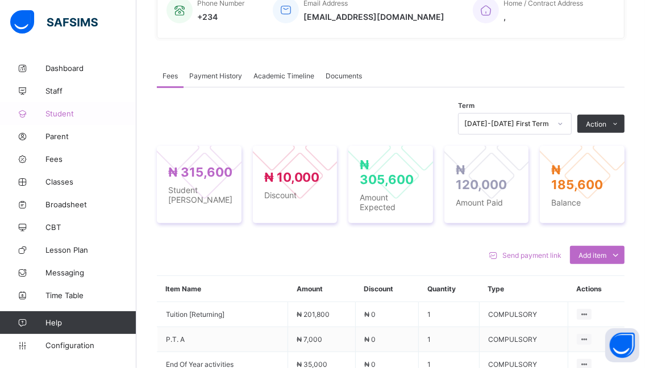
click at [59, 115] on span "Student" at bounding box center [90, 113] width 91 height 9
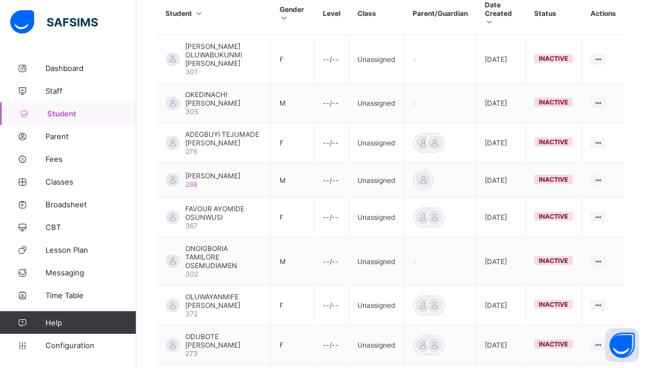
scroll to position [126, 0]
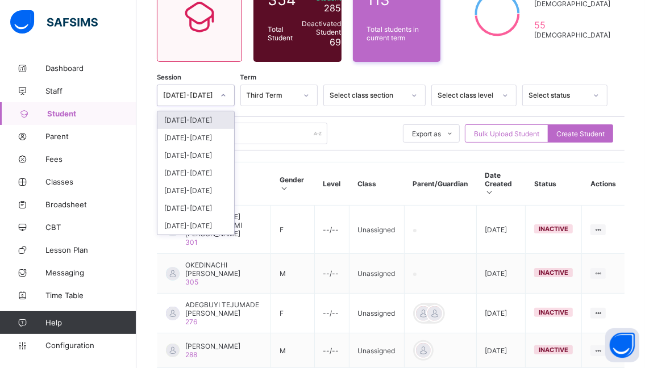
click at [225, 94] on icon at bounding box center [223, 95] width 4 height 2
click at [211, 119] on div "[DATE]-[DATE]" at bounding box center [195, 120] width 77 height 18
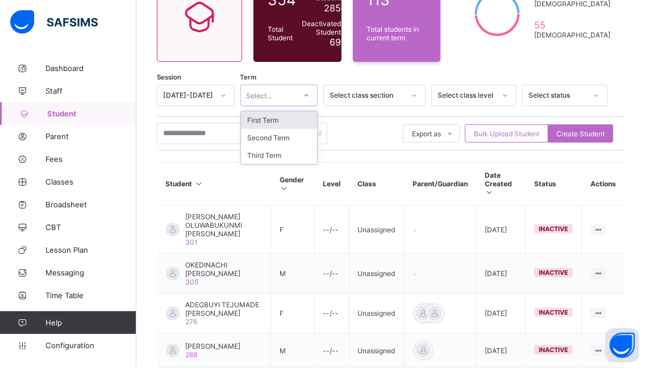
click at [310, 96] on icon at bounding box center [306, 95] width 7 height 11
click at [285, 118] on div "First Term" at bounding box center [279, 120] width 77 height 18
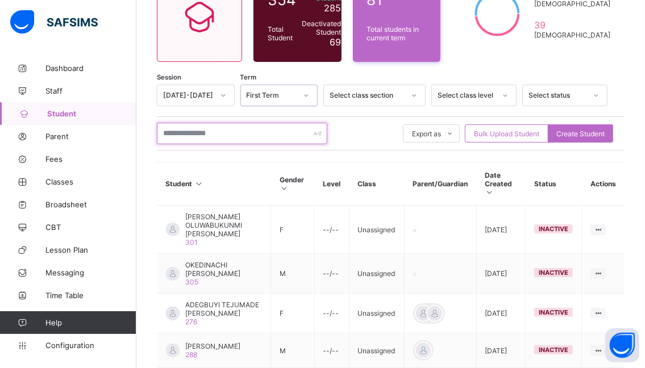
click at [223, 130] on input "text" at bounding box center [242, 134] width 170 height 22
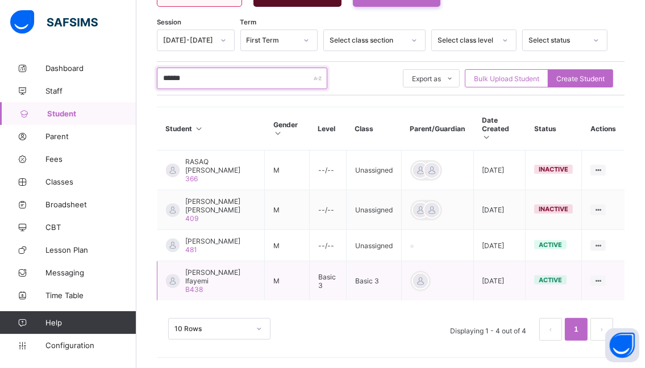
scroll to position [182, 0]
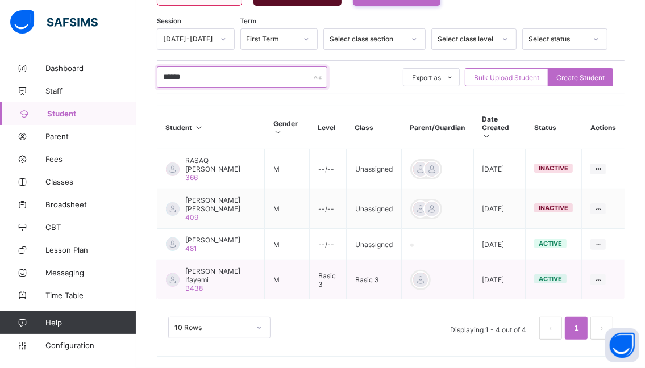
type input "******"
click at [204, 275] on span "[PERSON_NAME] Ifayemi" at bounding box center [220, 275] width 70 height 17
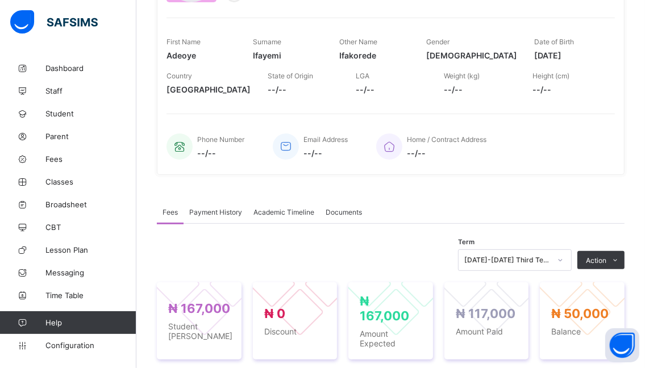
scroll to position [170, 0]
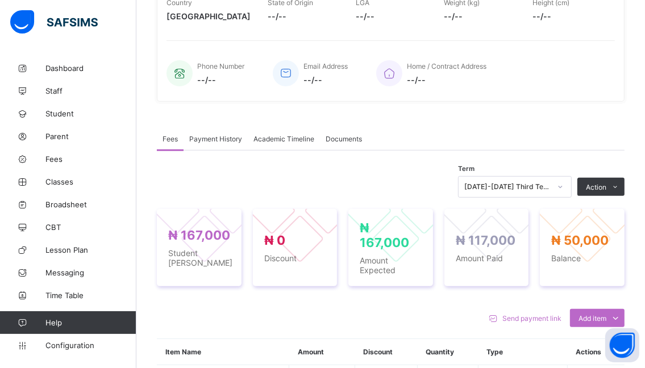
click at [570, 198] on div "[DATE]-[DATE] Third Term" at bounding box center [515, 187] width 114 height 22
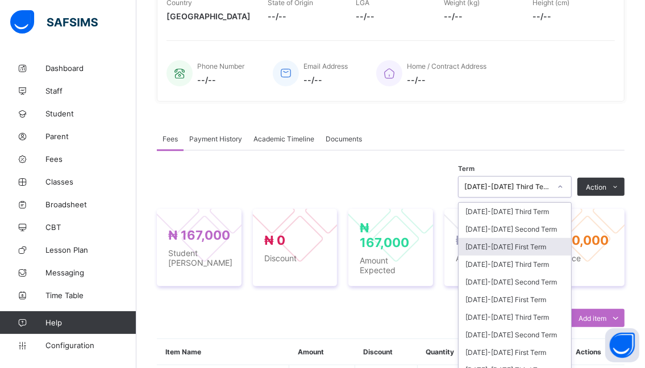
scroll to position [242, 0]
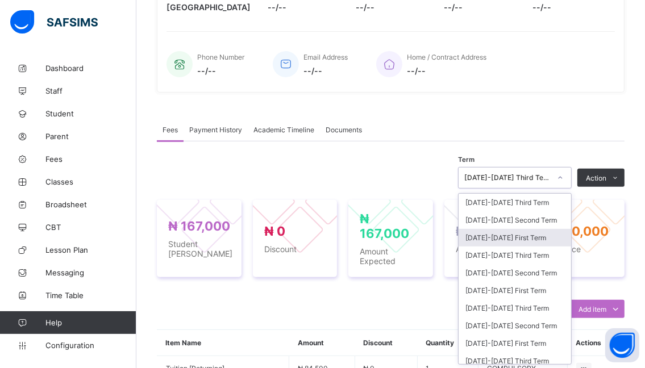
click at [499, 240] on div "[DATE]-[DATE] First Term" at bounding box center [514, 238] width 112 height 18
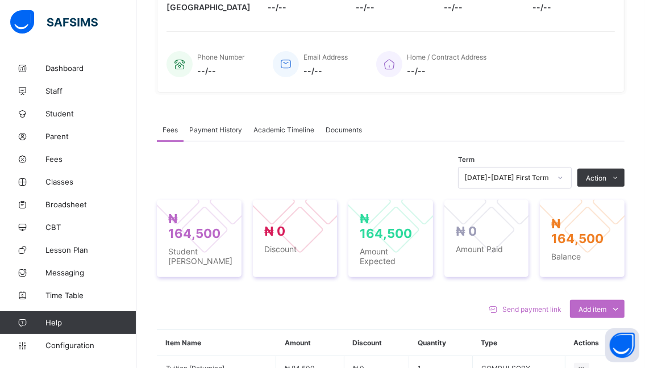
click at [0, 0] on li "Receive Payment" at bounding box center [0, 0] width 0 height 0
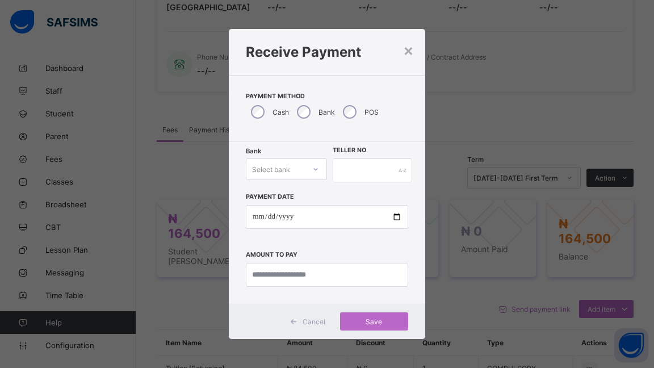
click at [316, 172] on icon at bounding box center [315, 169] width 7 height 11
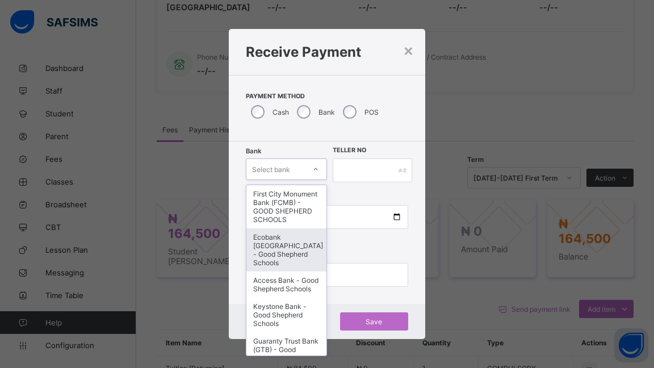
click at [271, 250] on div "Ecobank [GEOGRAPHIC_DATA] - Good Shepherd Schools" at bounding box center [287, 249] width 80 height 43
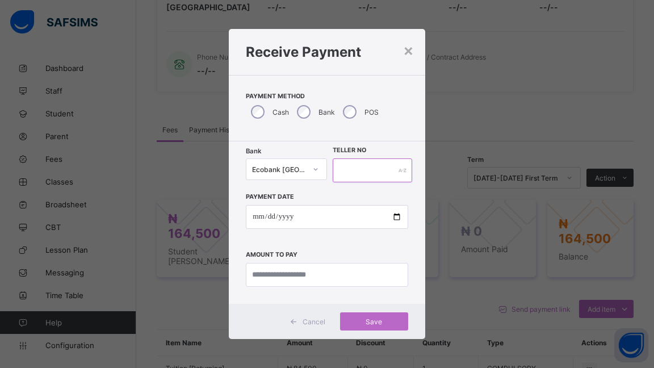
click at [360, 160] on input "text" at bounding box center [373, 171] width 80 height 24
type input "******"
click at [394, 217] on input "date" at bounding box center [327, 217] width 162 height 24
type input "**********"
click at [328, 270] on input "currency" at bounding box center [327, 275] width 162 height 24
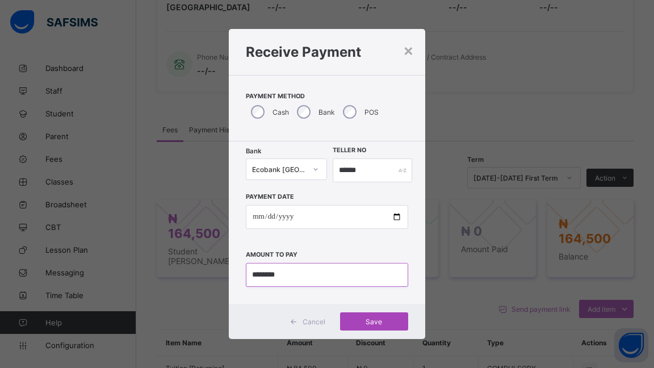
type input "********"
click at [365, 326] on span "Save" at bounding box center [374, 322] width 51 height 9
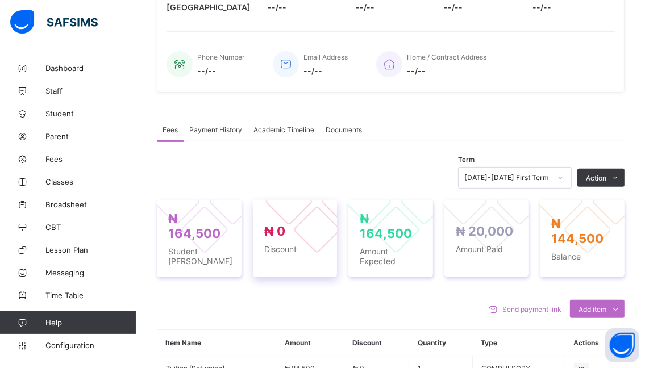
click at [330, 216] on div at bounding box center [317, 201] width 105 height 105
click at [69, 112] on span "Student" at bounding box center [90, 113] width 91 height 9
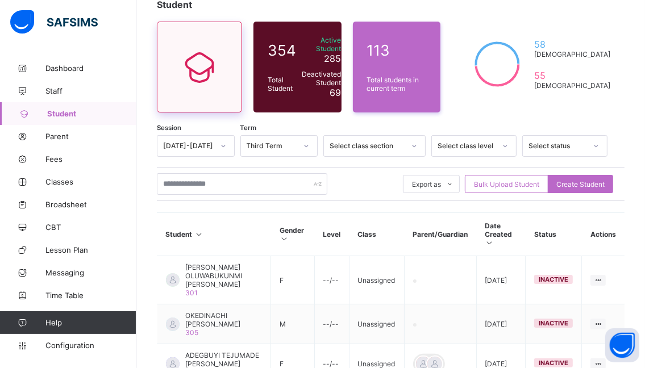
scroll to position [72, 0]
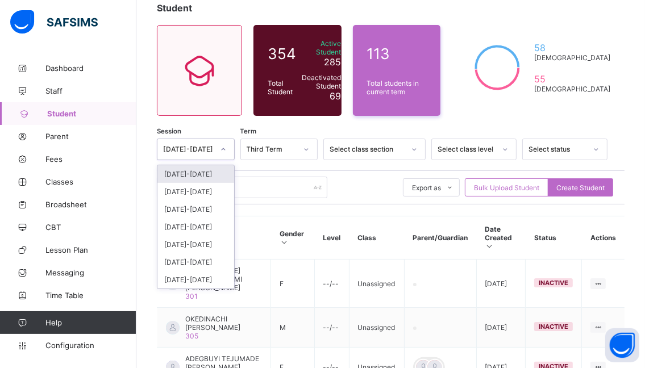
click at [225, 147] on icon at bounding box center [223, 149] width 7 height 11
click at [193, 174] on div "[DATE]-[DATE]" at bounding box center [195, 174] width 77 height 18
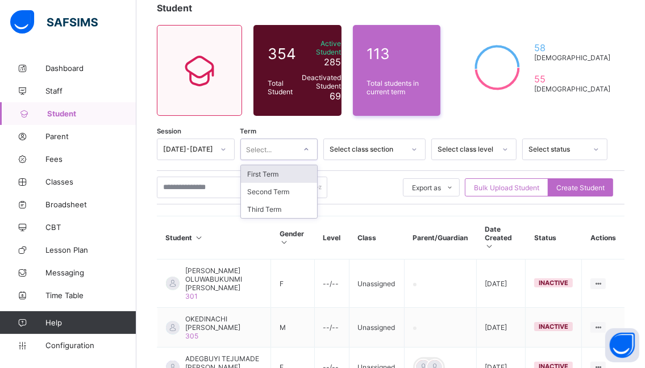
click at [310, 149] on icon at bounding box center [306, 149] width 7 height 11
click at [287, 177] on div "First Term" at bounding box center [279, 174] width 77 height 18
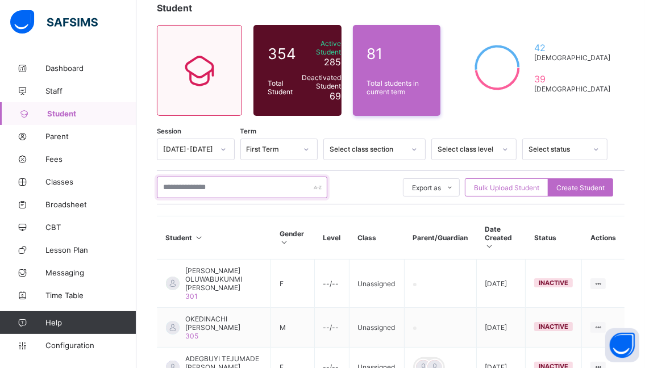
click at [233, 184] on input "text" at bounding box center [242, 188] width 170 height 22
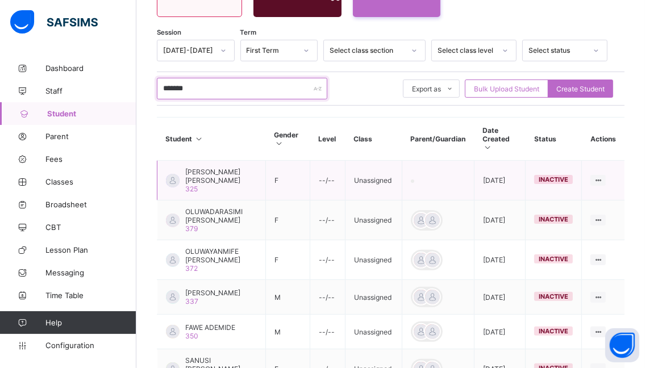
scroll to position [128, 0]
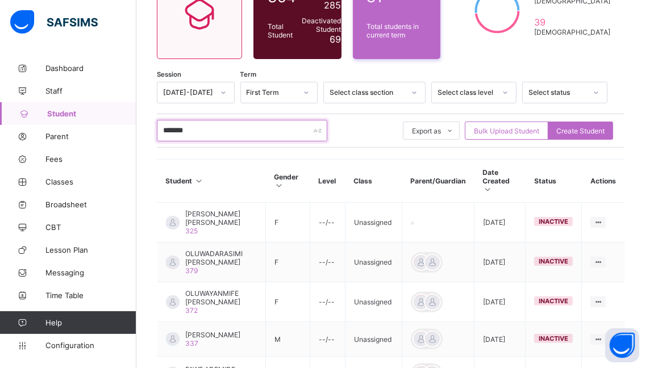
click at [218, 130] on input "*******" at bounding box center [242, 131] width 170 height 22
type input "*"
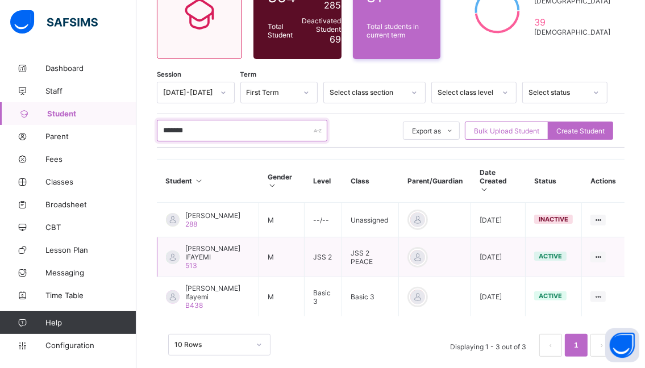
type input "*******"
click at [207, 249] on span "[PERSON_NAME] IFAYEMI" at bounding box center [217, 252] width 65 height 17
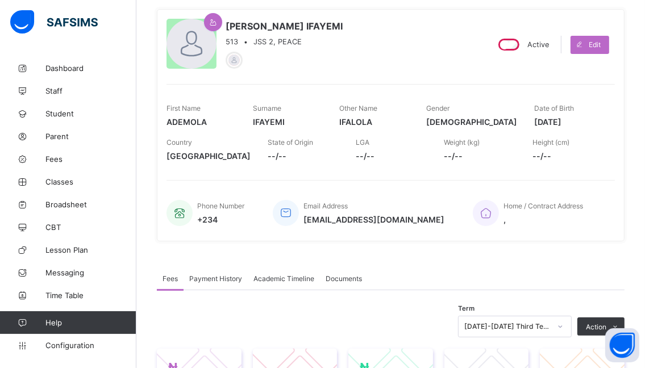
scroll to position [170, 0]
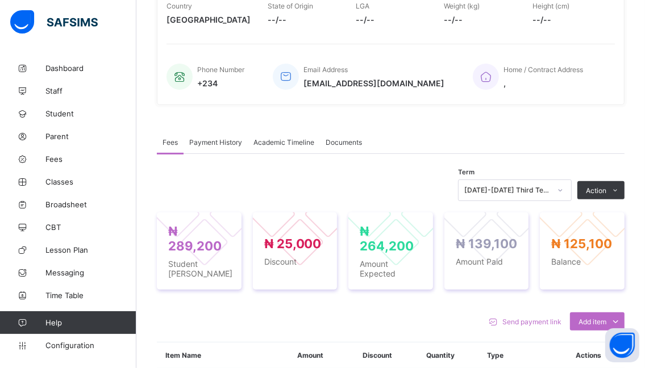
click at [568, 201] on div "[DATE]-[DATE] Third Term" at bounding box center [515, 191] width 114 height 22
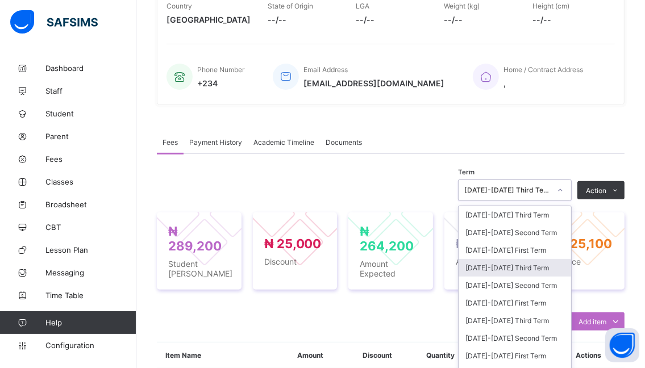
scroll to position [242, 0]
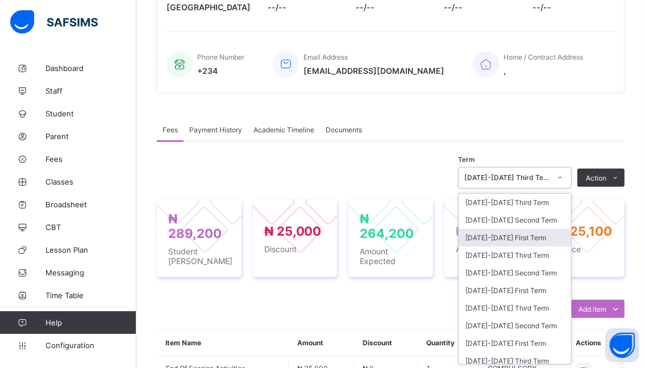
click at [494, 240] on div "[DATE]-[DATE] First Term" at bounding box center [514, 238] width 112 height 18
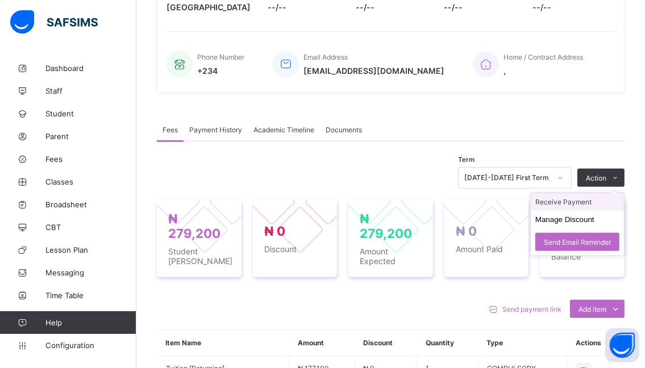
click at [561, 201] on li "Receive Payment" at bounding box center [577, 202] width 93 height 18
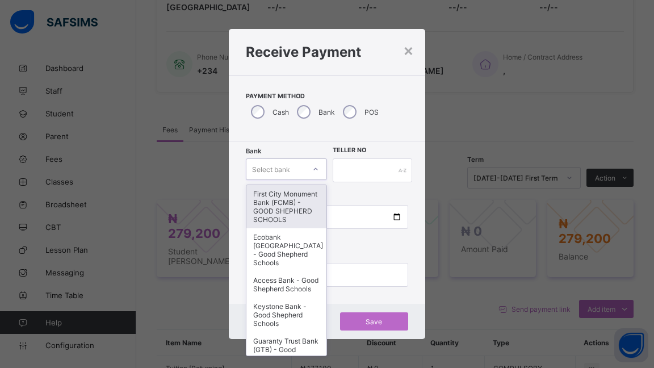
click at [311, 169] on div at bounding box center [315, 169] width 19 height 18
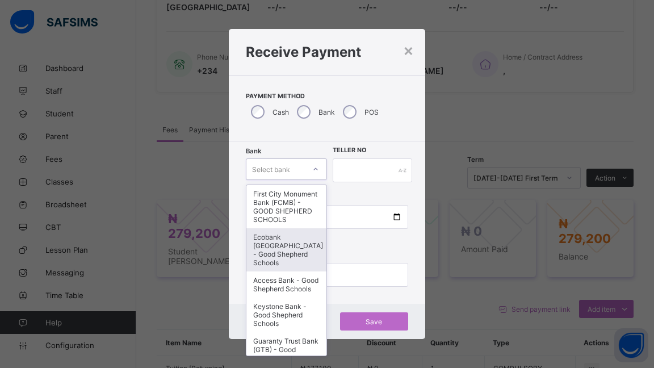
click at [280, 251] on div "Ecobank [GEOGRAPHIC_DATA] - Good Shepherd Schools" at bounding box center [287, 249] width 80 height 43
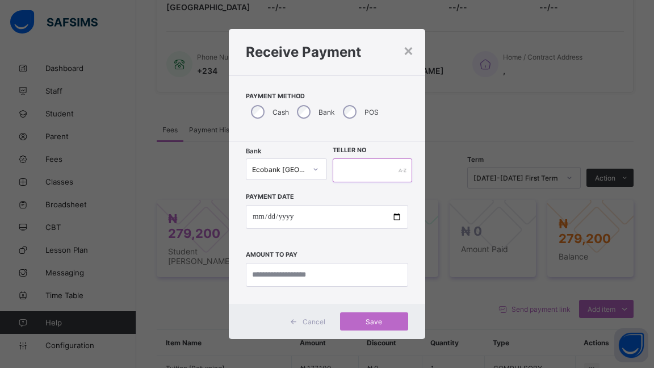
drag, startPoint x: 376, startPoint y: 166, endPoint x: 374, endPoint y: 172, distance: 6.1
click at [375, 168] on input "text" at bounding box center [373, 171] width 80 height 24
type input "******"
click at [395, 219] on input "date" at bounding box center [327, 217] width 162 height 24
type input "**********"
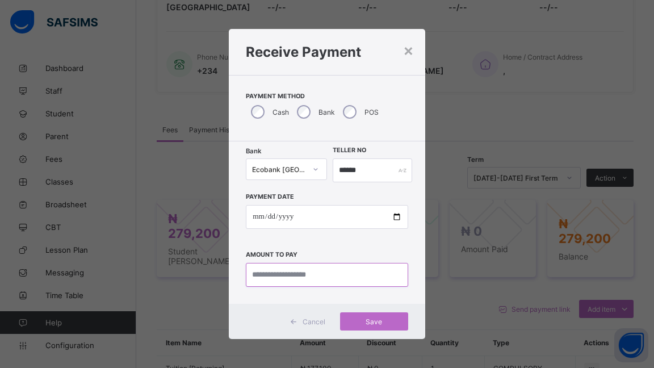
click at [343, 274] on input "currency" at bounding box center [327, 275] width 162 height 24
type input "********"
click at [369, 322] on span "Save" at bounding box center [374, 322] width 51 height 9
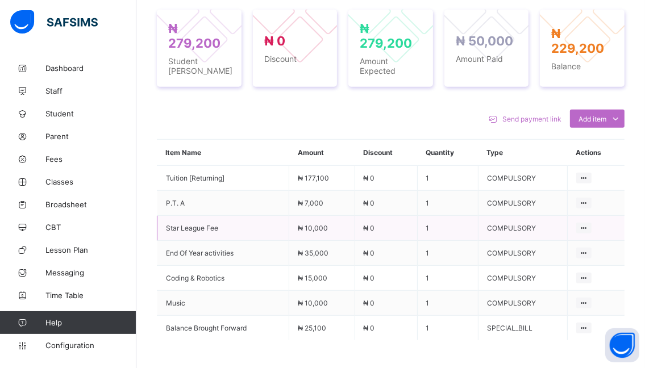
scroll to position [412, 0]
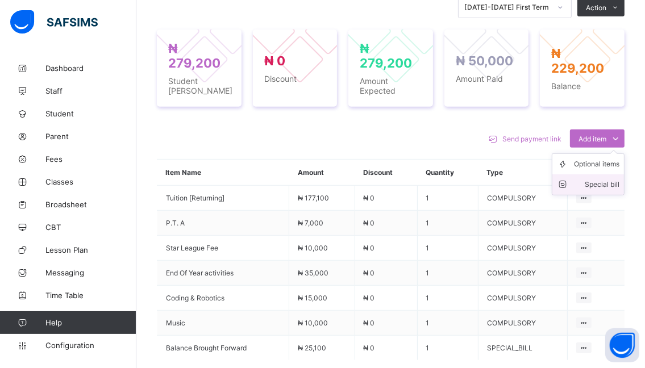
click at [601, 185] on div "Special bill" at bounding box center [596, 184] width 45 height 11
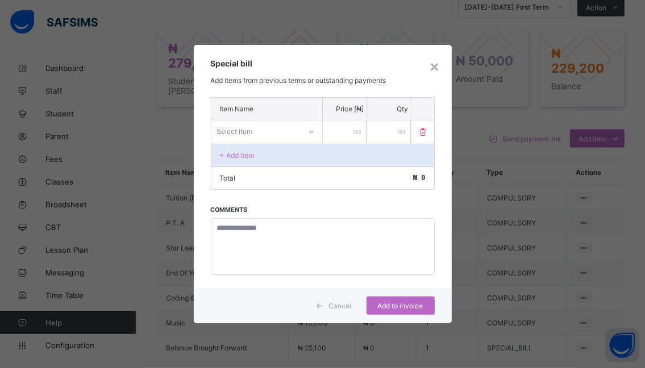
click at [313, 132] on icon at bounding box center [311, 131] width 7 height 11
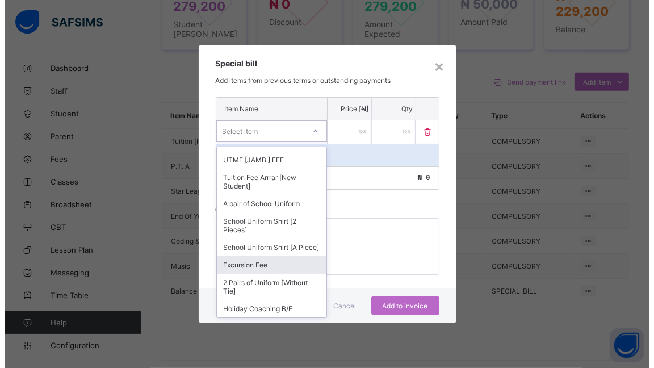
scroll to position [767, 0]
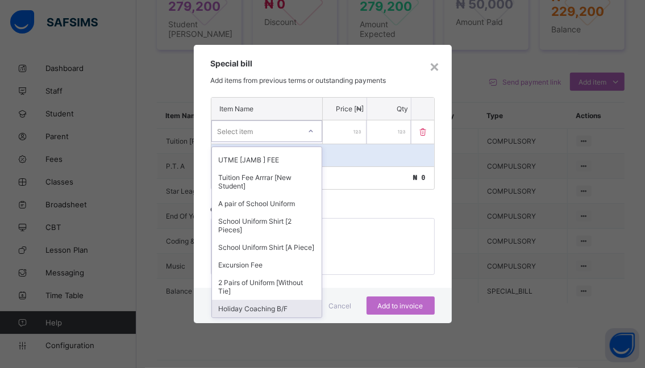
click at [266, 309] on div "Holiday Coaching B/F" at bounding box center [267, 309] width 110 height 18
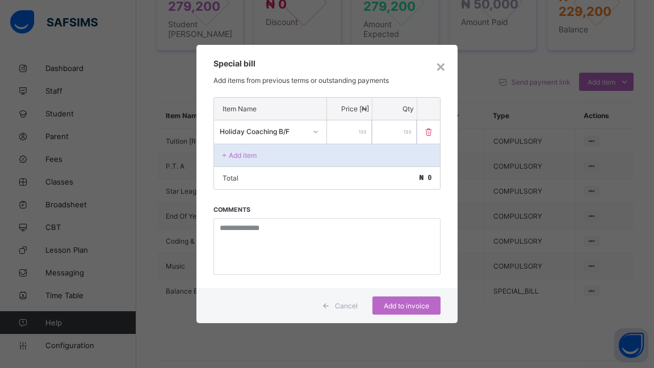
drag, startPoint x: 355, startPoint y: 126, endPoint x: 398, endPoint y: 139, distance: 44.6
click at [390, 136] on div "Holiday Coaching B/F *" at bounding box center [327, 132] width 227 height 24
drag, startPoint x: 372, startPoint y: 128, endPoint x: 348, endPoint y: 126, distance: 24.5
click at [348, 126] on div "Holiday Coaching B/F *" at bounding box center [327, 132] width 227 height 24
drag, startPoint x: 356, startPoint y: 128, endPoint x: 386, endPoint y: 133, distance: 30.5
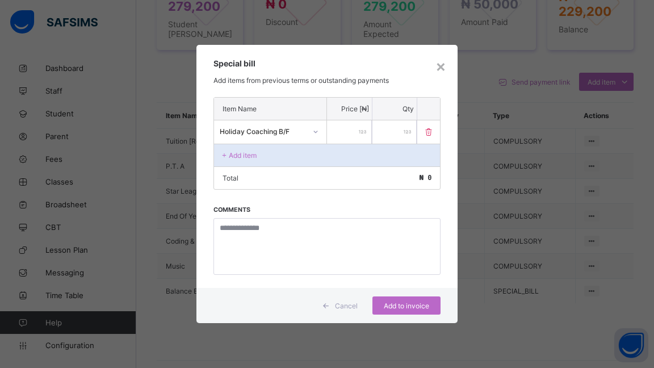
click at [386, 133] on div "Holiday Coaching B/F *" at bounding box center [327, 132] width 227 height 24
type input "*****"
click at [409, 302] on span "Add to invoice" at bounding box center [406, 306] width 51 height 9
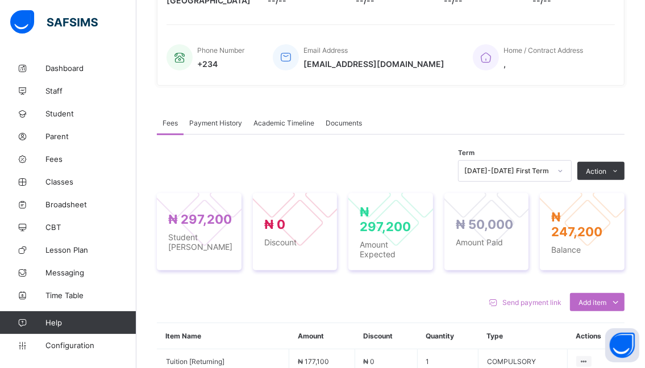
scroll to position [242, 0]
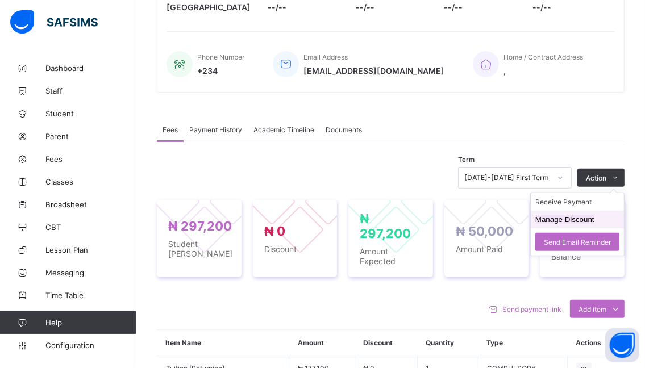
click at [555, 221] on button "Manage Discount" at bounding box center [564, 219] width 59 height 9
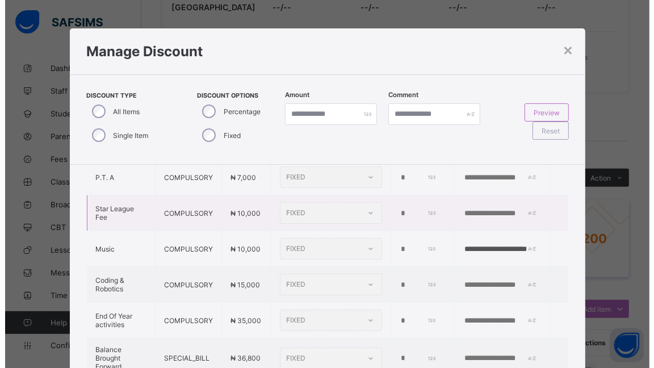
scroll to position [114, 0]
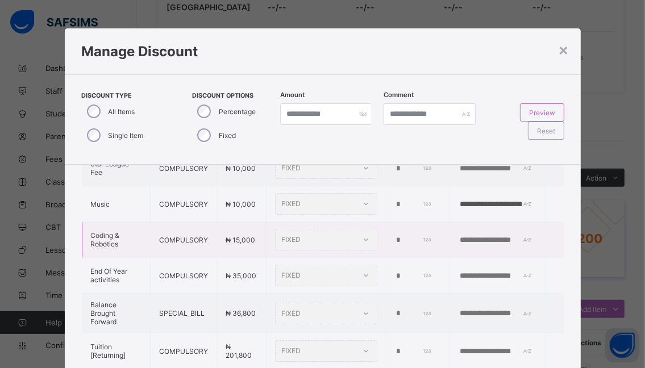
type input "*"
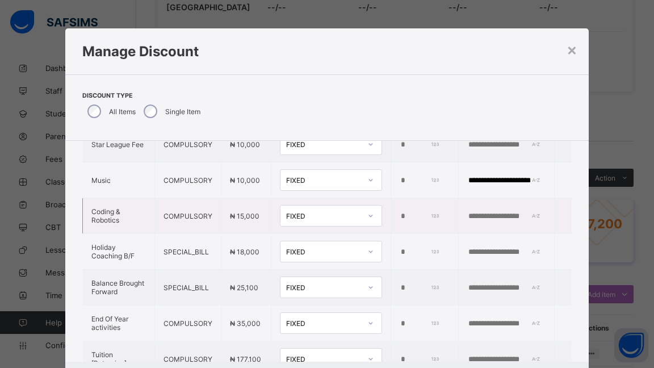
drag, startPoint x: 391, startPoint y: 212, endPoint x: 364, endPoint y: 214, distance: 27.3
click at [364, 214] on tr "Coding & Robotics COMPULSORY ₦ 15,000 FIXED *" at bounding box center [327, 216] width 489 height 36
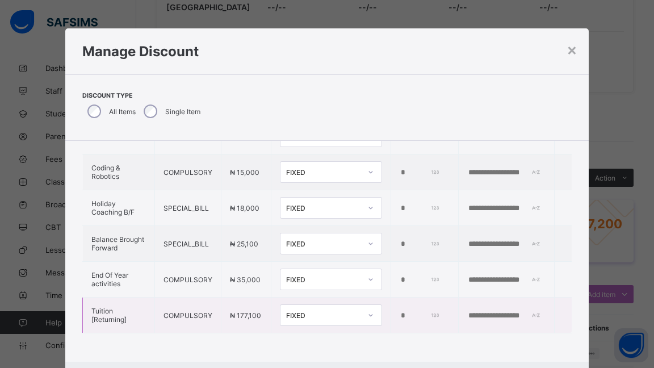
scroll to position [168, 0]
drag, startPoint x: 391, startPoint y: 303, endPoint x: 378, endPoint y: 301, distance: 13.4
click at [391, 301] on td "*" at bounding box center [425, 316] width 68 height 36
type input "*****"
click at [468, 311] on input "text" at bounding box center [507, 315] width 78 height 9
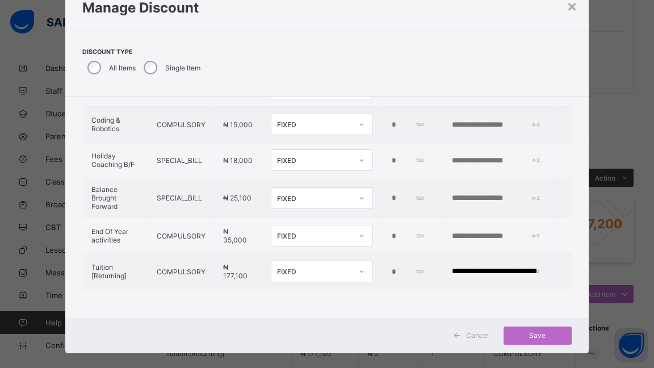
scroll to position [57, 0]
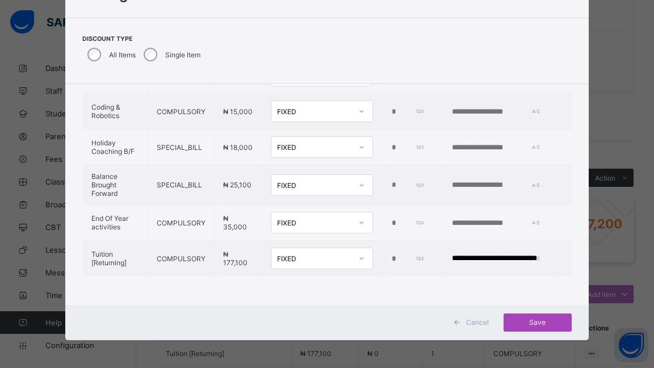
type input "**********"
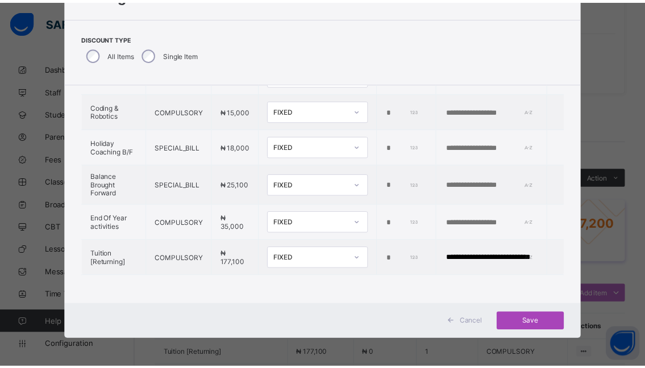
scroll to position [0, 0]
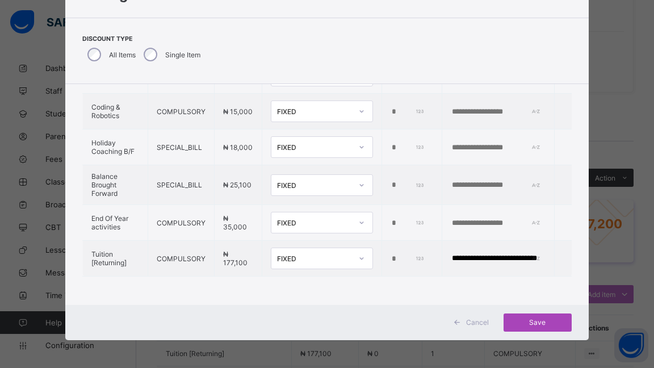
click at [529, 319] on span "Save" at bounding box center [537, 322] width 51 height 9
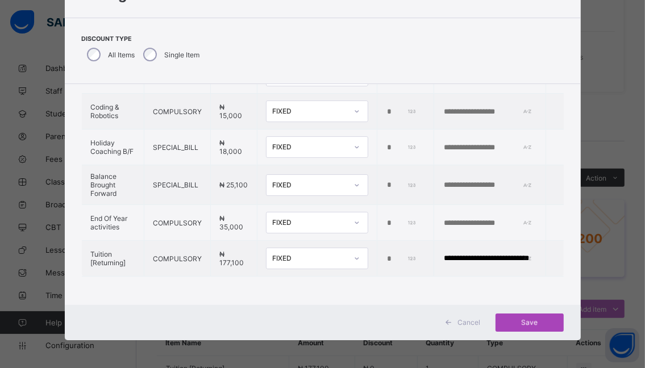
click at [529, 319] on span "Save" at bounding box center [529, 322] width 51 height 9
click at [526, 319] on div "Save" at bounding box center [529, 323] width 68 height 18
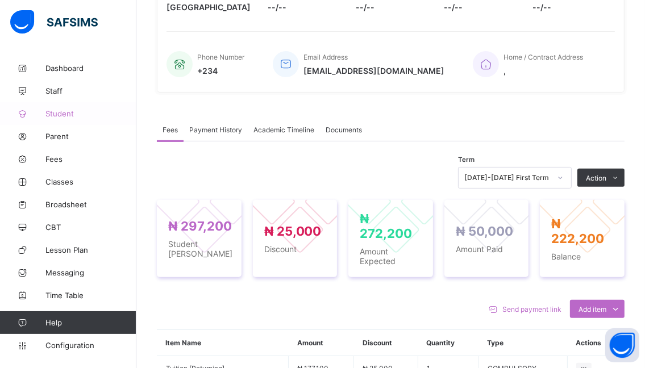
click at [62, 111] on span "Student" at bounding box center [90, 113] width 91 height 9
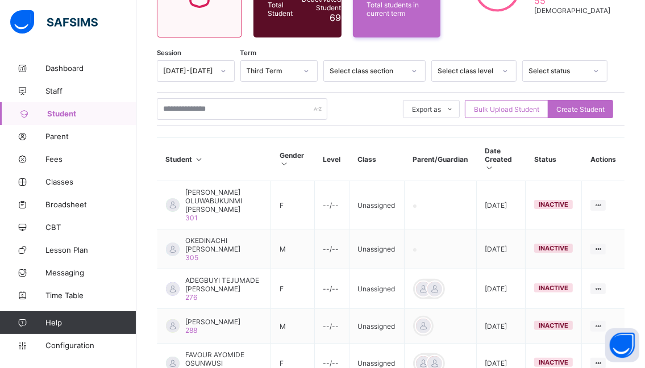
scroll to position [128, 0]
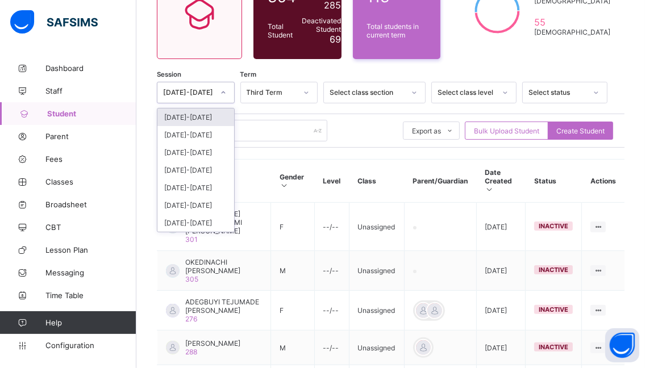
click at [223, 93] on div at bounding box center [223, 93] width 19 height 18
click at [184, 113] on div "[DATE]-[DATE]" at bounding box center [195, 118] width 77 height 18
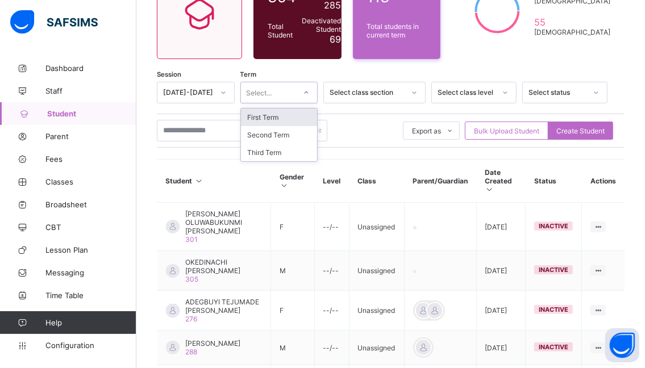
click at [316, 94] on div at bounding box center [306, 93] width 19 height 18
click at [275, 116] on div "First Term" at bounding box center [279, 118] width 77 height 18
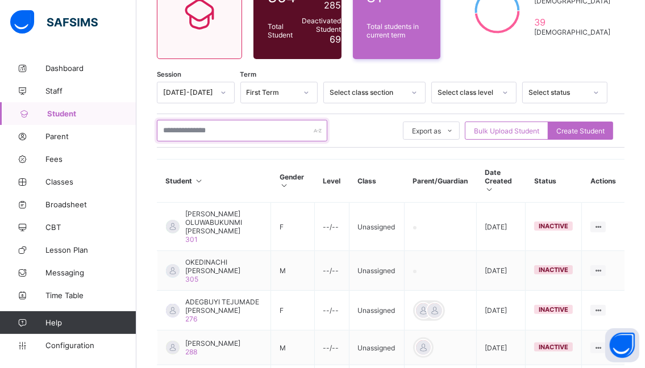
click at [243, 129] on input "text" at bounding box center [242, 131] width 170 height 22
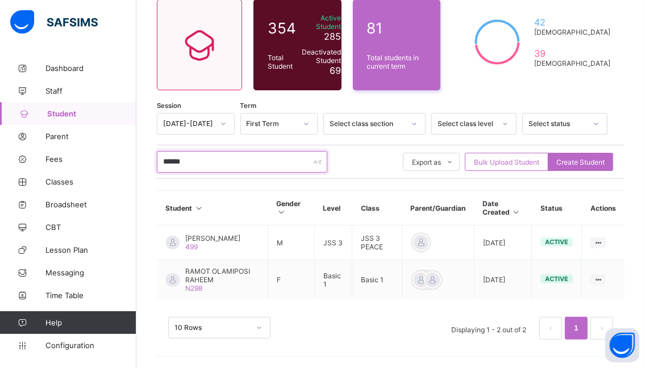
scroll to position [102, 0]
type input "******"
click at [194, 236] on span "[PERSON_NAME]" at bounding box center [212, 238] width 55 height 9
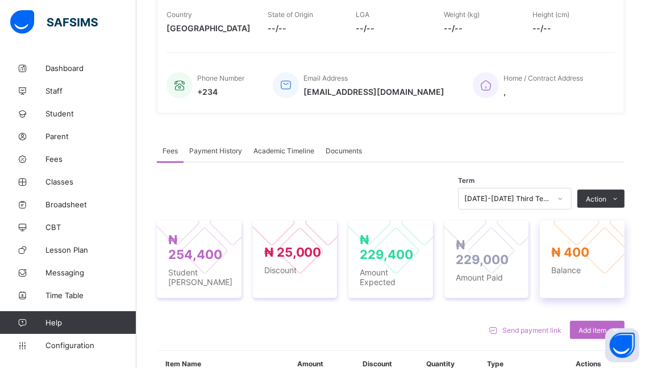
scroll to position [227, 0]
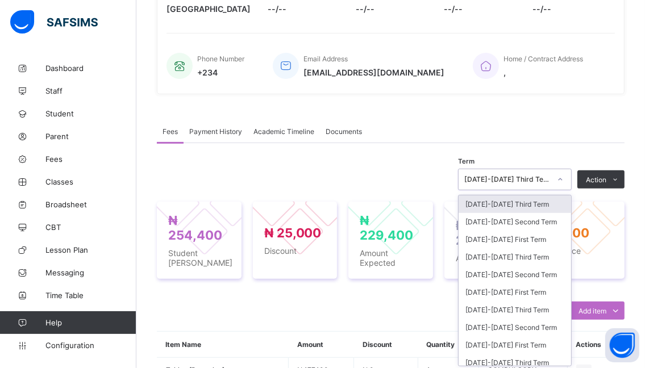
scroll to position [242, 0]
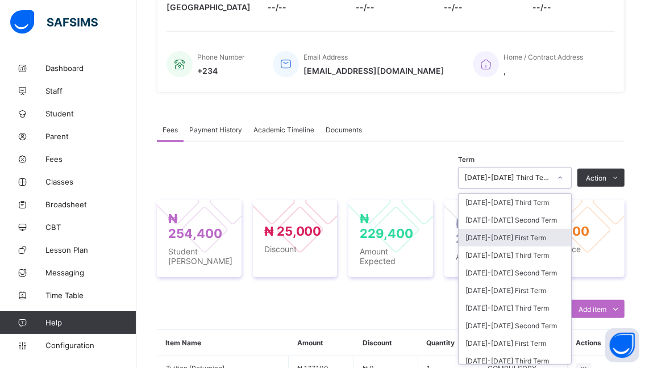
click at [489, 240] on div "[DATE]-[DATE] First Term" at bounding box center [514, 238] width 112 height 18
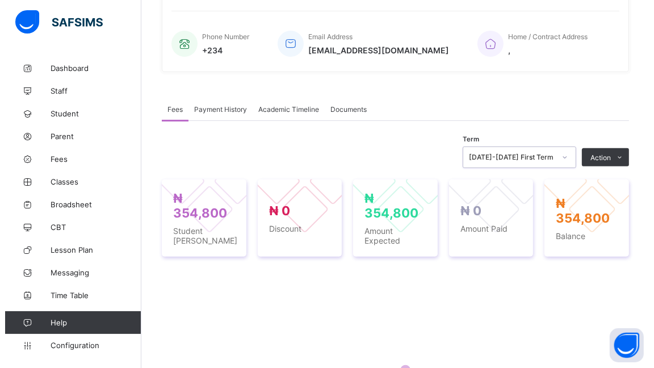
scroll to position [299, 0]
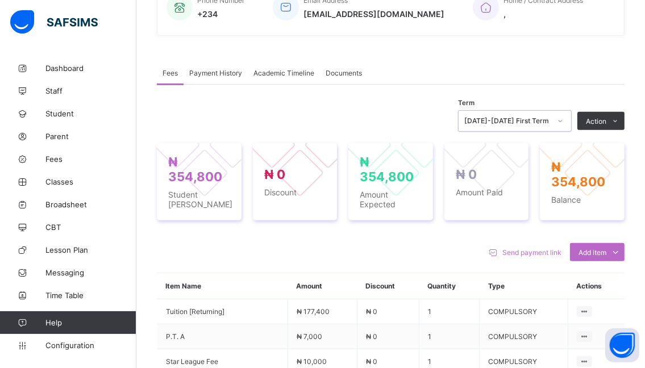
click at [0, 0] on button "Manage Discount" at bounding box center [0, 0] width 0 height 0
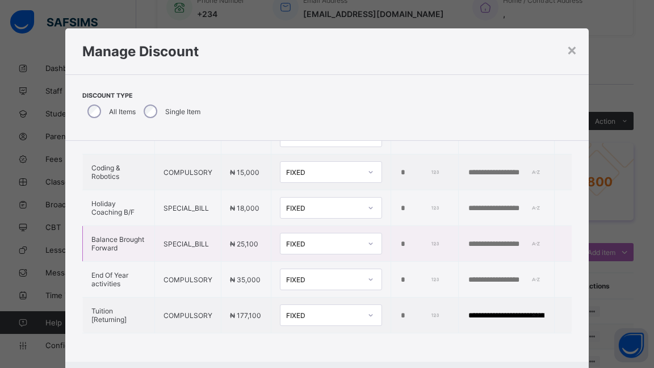
scroll to position [170, 0]
drag, startPoint x: 391, startPoint y: 299, endPoint x: 371, endPoint y: 295, distance: 21.0
click at [369, 298] on tr "**********" at bounding box center [327, 316] width 489 height 36
drag, startPoint x: 389, startPoint y: 300, endPoint x: 375, endPoint y: 297, distance: 14.6
click at [392, 298] on td "*" at bounding box center [425, 316] width 67 height 36
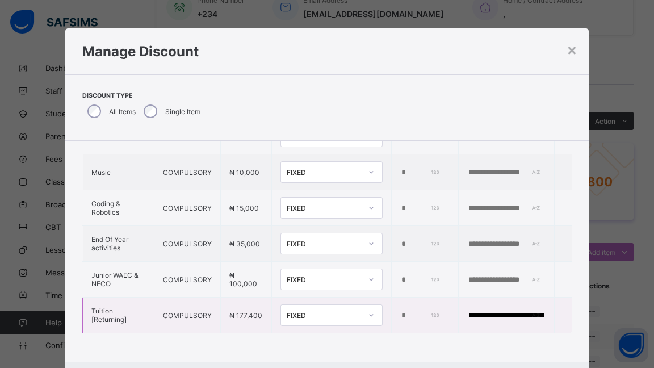
type input "*****"
click at [534, 302] on td "**********" at bounding box center [506, 316] width 96 height 36
click at [533, 311] on input "**********" at bounding box center [507, 315] width 78 height 9
click at [517, 311] on input "**********" at bounding box center [507, 315] width 78 height 9
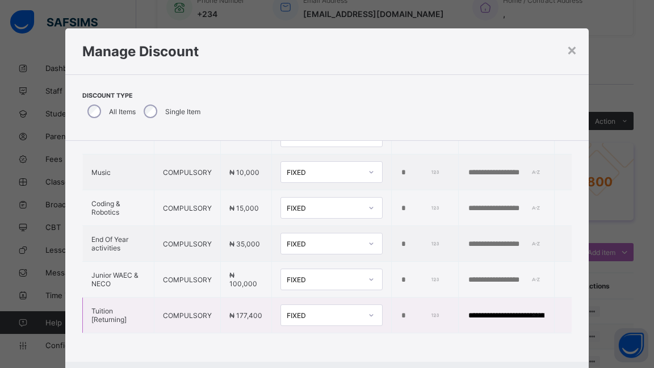
click at [536, 300] on td "**********" at bounding box center [506, 316] width 96 height 36
click at [536, 299] on td "**********" at bounding box center [506, 316] width 96 height 36
click at [527, 311] on div "**********" at bounding box center [507, 315] width 78 height 9
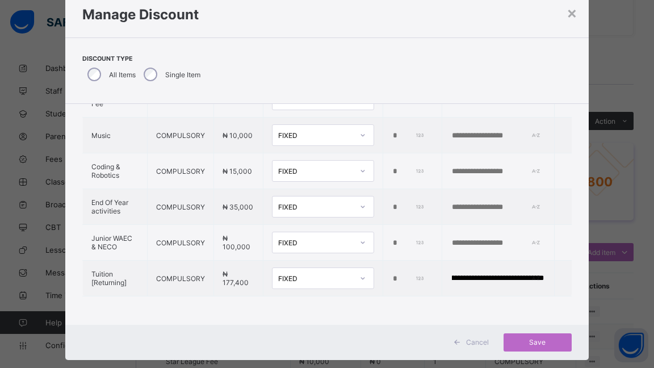
scroll to position [57, 0]
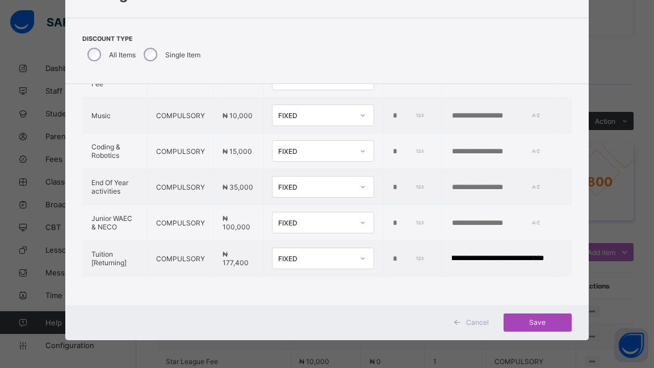
type input "**********"
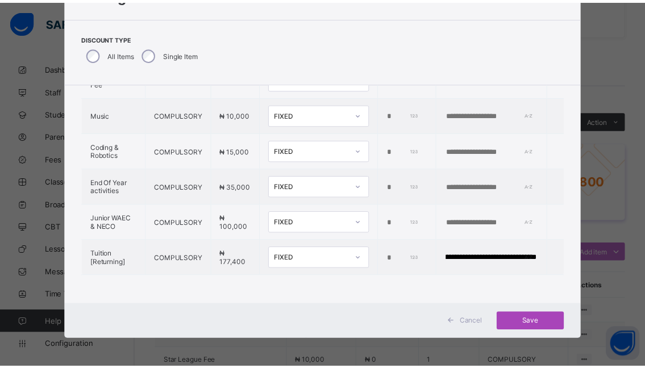
scroll to position [0, 0]
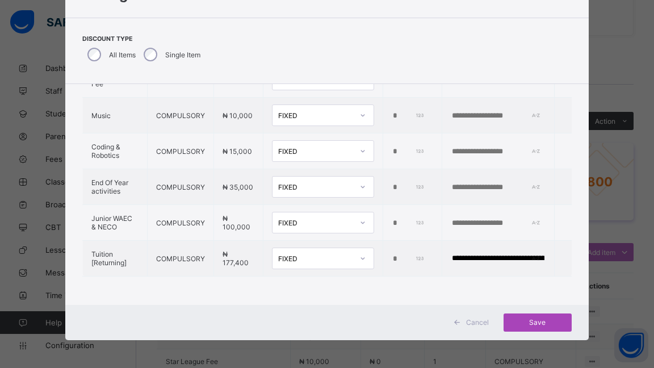
click at [533, 320] on span "Save" at bounding box center [537, 322] width 51 height 9
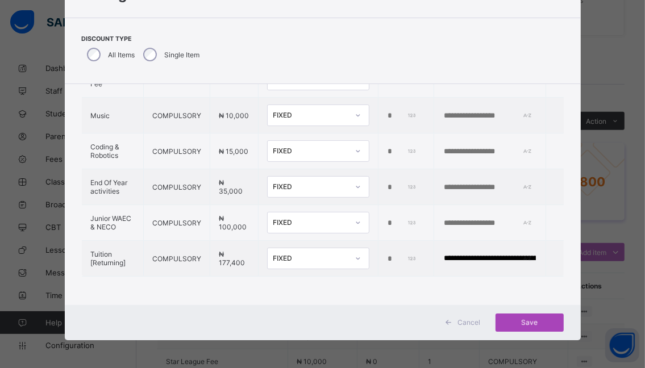
click at [528, 320] on div "Save" at bounding box center [529, 323] width 68 height 18
click at [527, 321] on div "Save" at bounding box center [529, 323] width 68 height 18
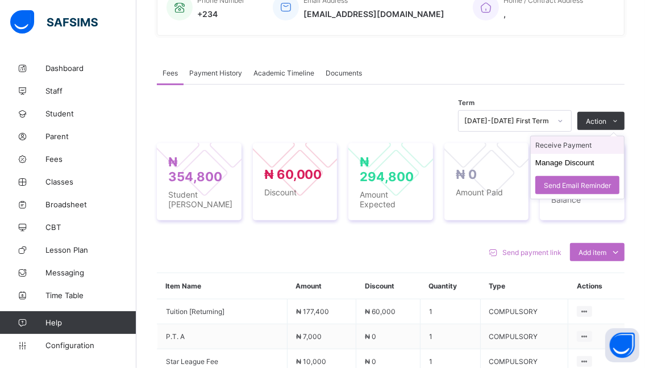
click at [552, 144] on li "Receive Payment" at bounding box center [577, 145] width 93 height 18
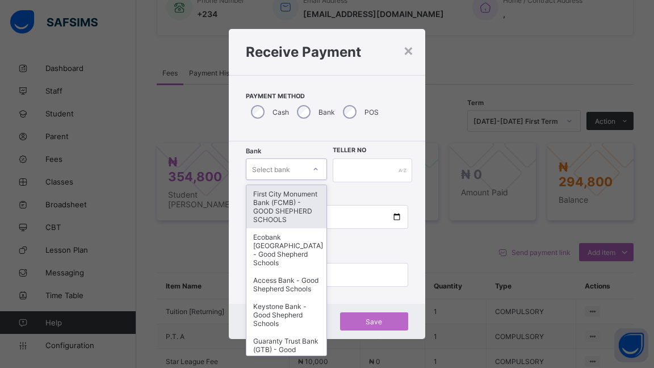
click at [311, 167] on div at bounding box center [315, 169] width 19 height 18
click at [281, 210] on div "First City Monument Bank (FCMB) - GOOD SHEPHERD SCHOOLS" at bounding box center [287, 206] width 80 height 43
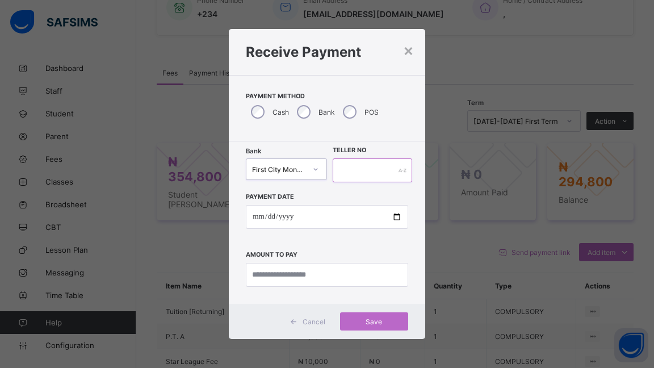
drag, startPoint x: 353, startPoint y: 176, endPoint x: 360, endPoint y: 174, distance: 6.9
click at [360, 174] on input "text" at bounding box center [373, 171] width 80 height 24
type input "******"
click at [395, 216] on input "date" at bounding box center [327, 217] width 162 height 24
type input "**********"
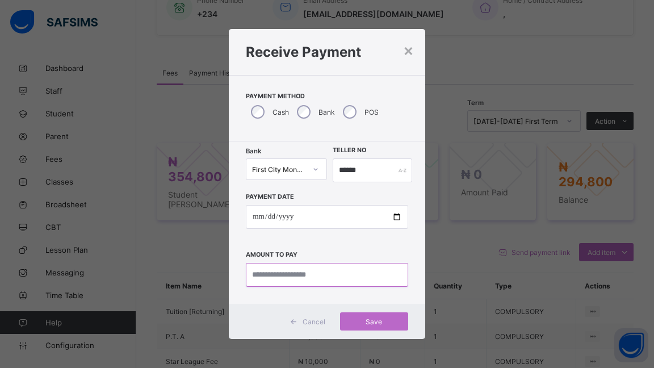
click at [347, 276] on input "currency" at bounding box center [327, 275] width 162 height 24
type input "*********"
click at [376, 319] on span "Save" at bounding box center [374, 322] width 51 height 9
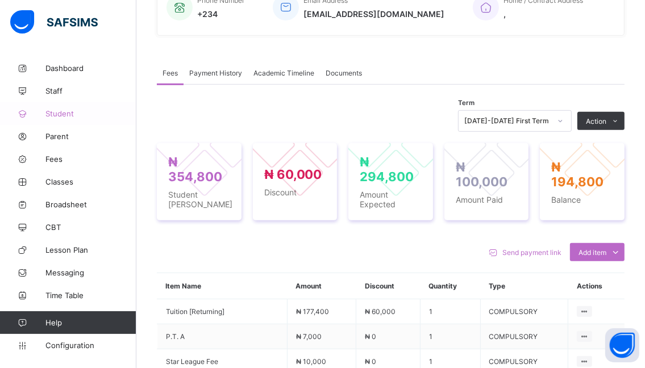
click at [57, 113] on span "Student" at bounding box center [90, 113] width 91 height 9
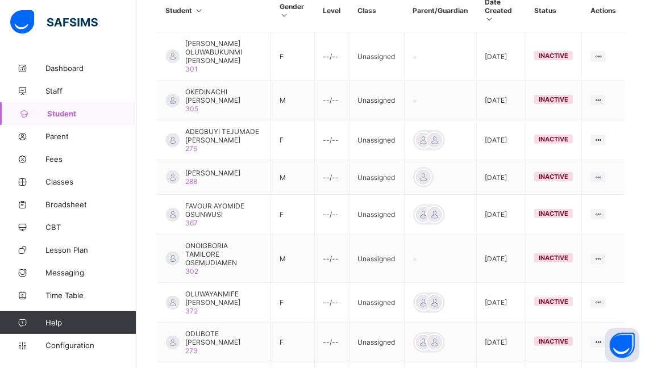
scroll to position [128, 0]
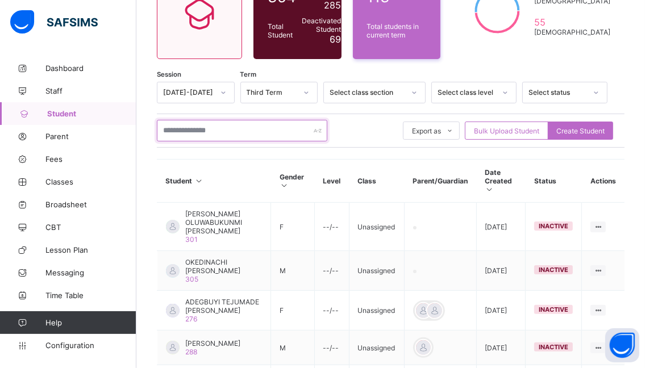
click at [228, 130] on input "text" at bounding box center [242, 131] width 170 height 22
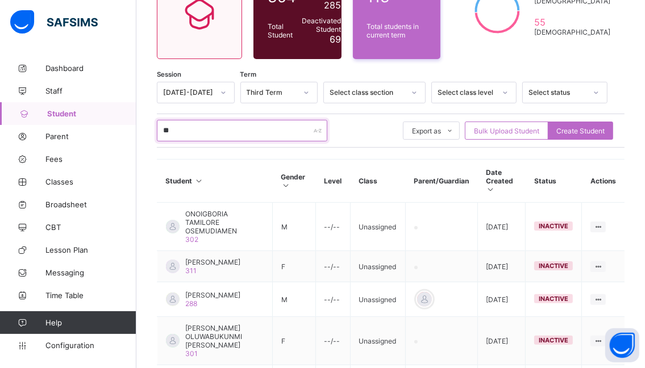
type input "******"
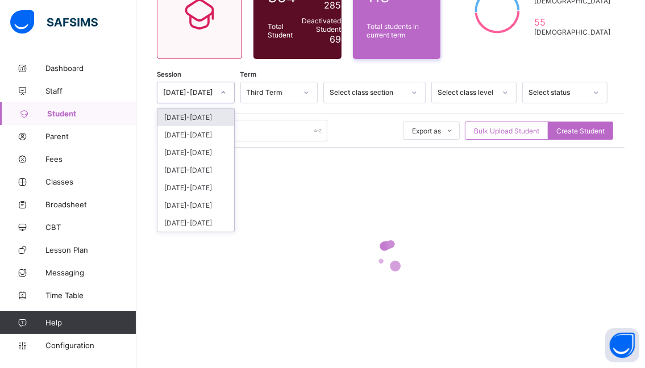
click at [226, 90] on icon at bounding box center [223, 92] width 7 height 11
click at [189, 118] on div "[DATE]-[DATE]" at bounding box center [195, 118] width 77 height 18
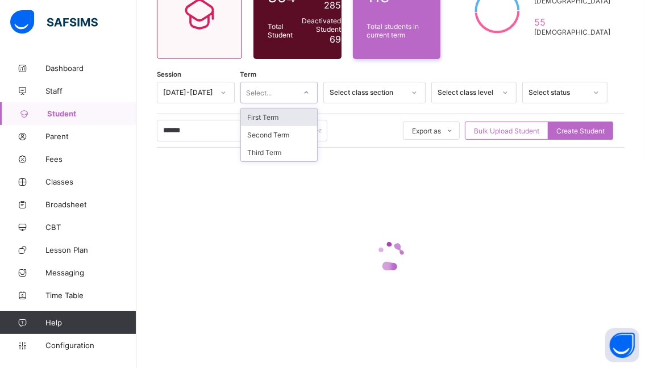
click at [310, 91] on icon at bounding box center [306, 92] width 7 height 11
click at [276, 118] on div "First Term" at bounding box center [279, 118] width 77 height 18
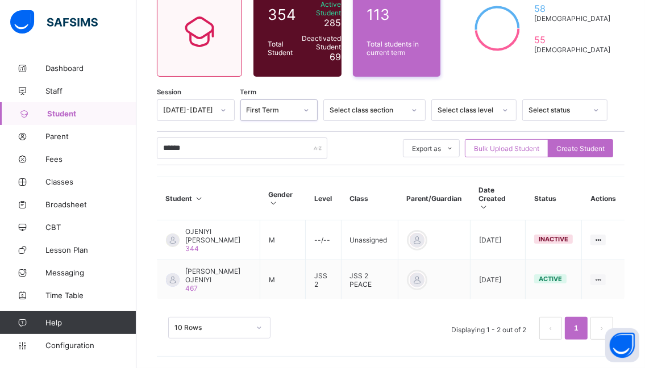
scroll to position [102, 0]
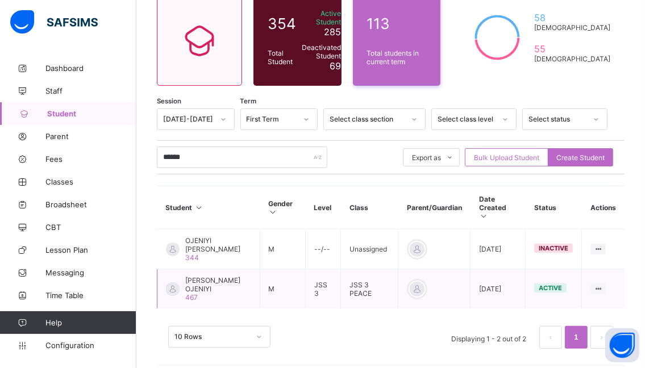
click at [204, 278] on span "[PERSON_NAME] OJENIYI" at bounding box center [218, 284] width 66 height 17
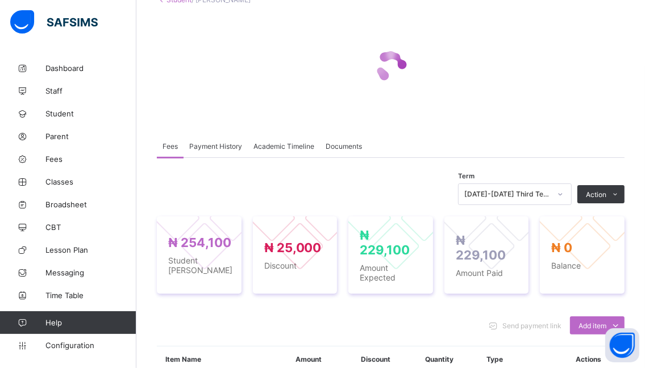
click at [568, 205] on div "[DATE]-[DATE] Third Term" at bounding box center [515, 195] width 114 height 22
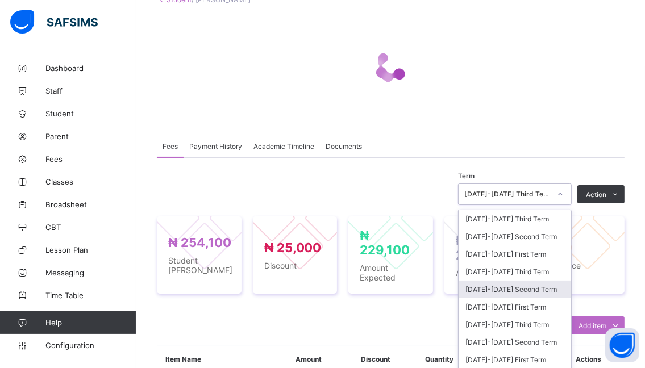
scroll to position [95, 0]
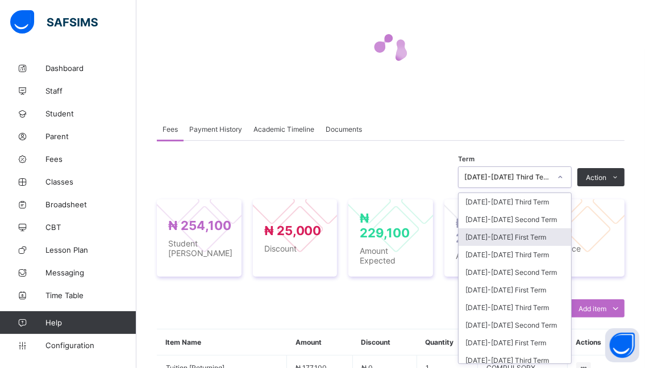
click at [498, 235] on div "[DATE]-[DATE] First Term" at bounding box center [514, 237] width 112 height 18
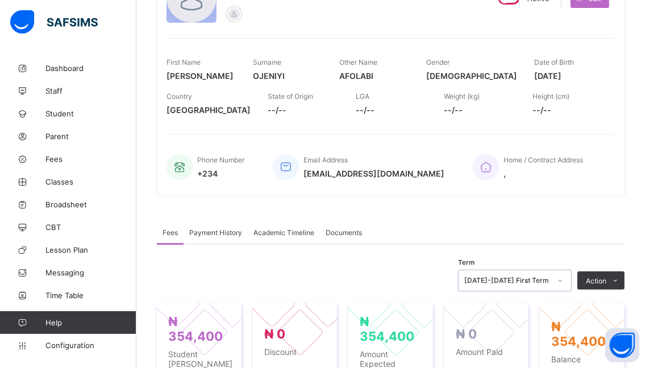
scroll to position [152, 0]
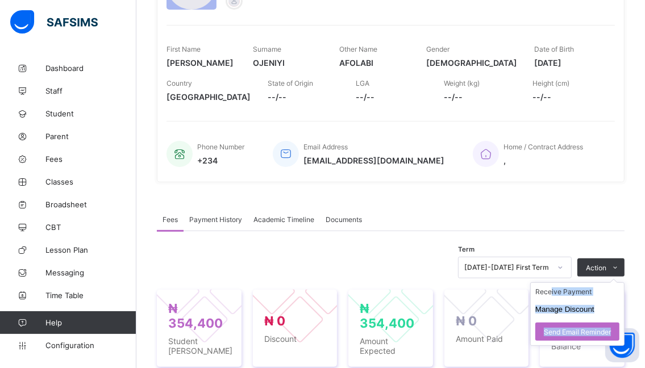
click at [555, 287] on ul "Receive Payment Manage Discount Send Email Reminder" at bounding box center [577, 314] width 94 height 64
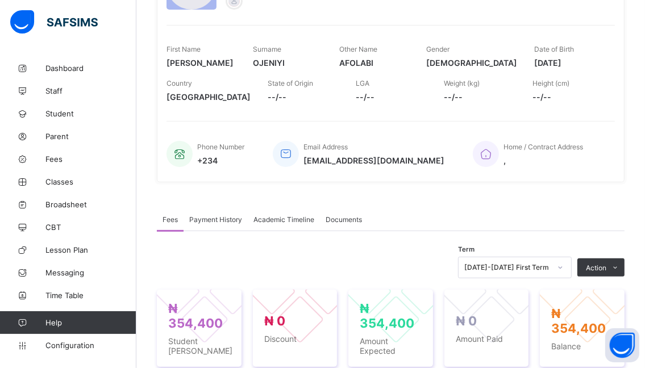
click at [493, 285] on div "₦ 354,400 Student Bill ₦ 0 Discount ₦ 354,400 Amount Expected ₦ 0 Amount Paid ₦…" at bounding box center [391, 328] width 468 height 100
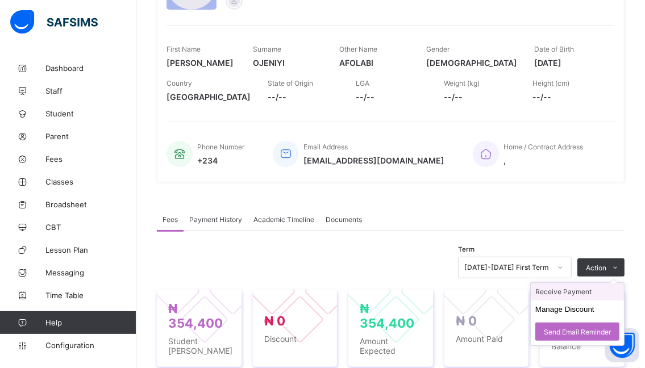
click at [573, 291] on li "Receive Payment" at bounding box center [577, 292] width 93 height 18
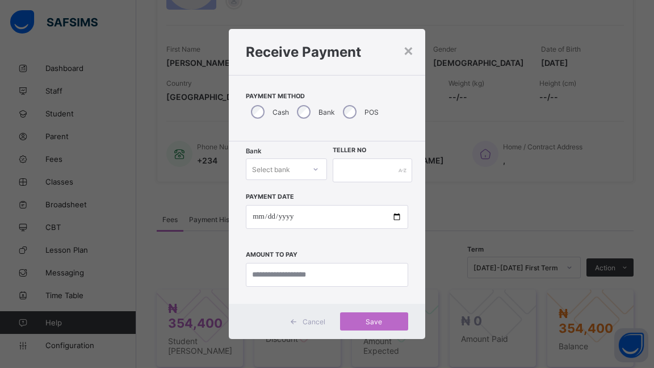
click at [316, 170] on icon at bounding box center [316, 169] width 4 height 2
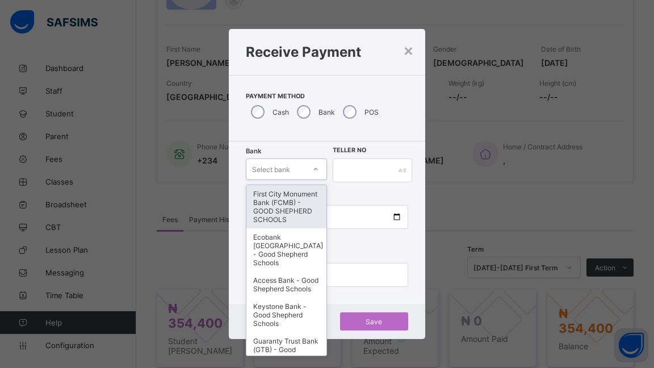
click at [270, 209] on div "First City Monument Bank (FCMB) - GOOD SHEPHERD SCHOOLS" at bounding box center [287, 206] width 80 height 43
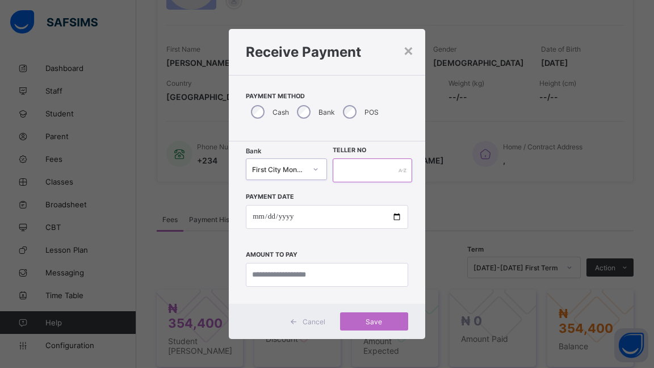
click at [357, 162] on input "text" at bounding box center [373, 171] width 80 height 24
type input "******"
click at [397, 218] on input "date" at bounding box center [327, 217] width 162 height 24
type input "**********"
click at [342, 274] on input "currency" at bounding box center [327, 275] width 162 height 24
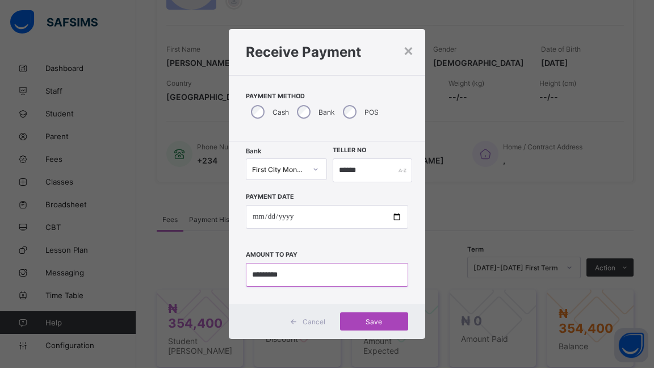
type input "*********"
click at [377, 320] on span "Save" at bounding box center [374, 322] width 51 height 9
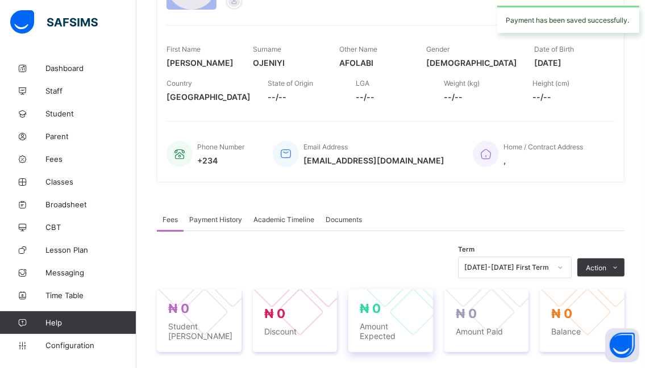
click at [365, 319] on div "₦ 0 Amount Expected" at bounding box center [391, 321] width 62 height 40
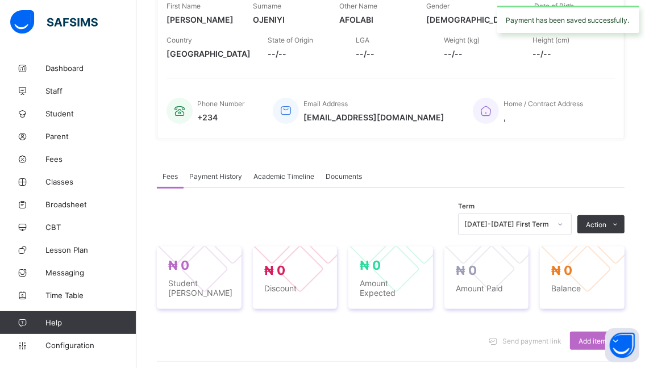
scroll to position [266, 0]
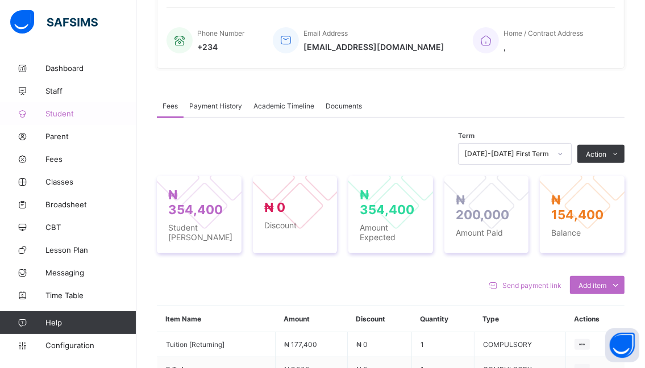
click at [60, 110] on span "Student" at bounding box center [90, 113] width 91 height 9
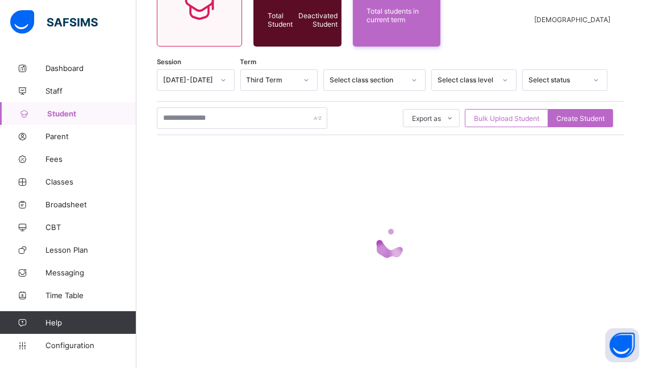
scroll to position [134, 0]
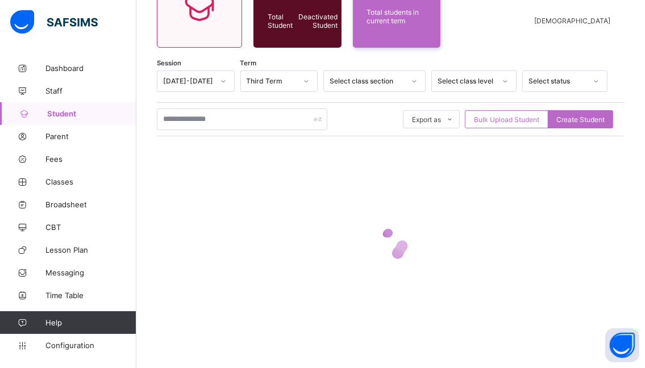
click at [222, 80] on div at bounding box center [223, 81] width 19 height 18
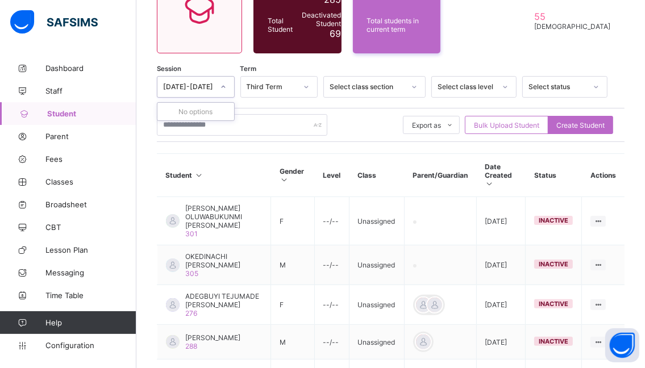
scroll to position [137, 0]
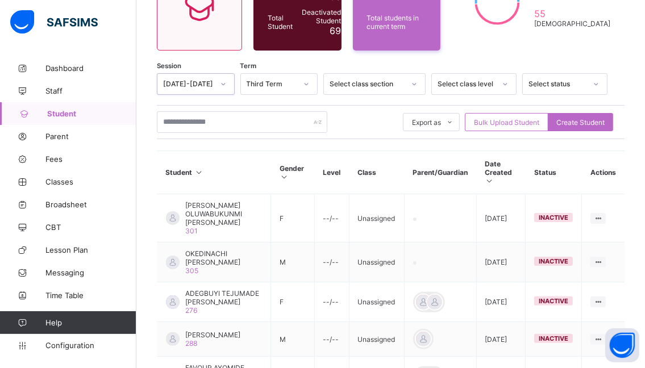
click at [227, 79] on icon at bounding box center [223, 83] width 7 height 11
click at [227, 84] on icon at bounding box center [223, 83] width 7 height 11
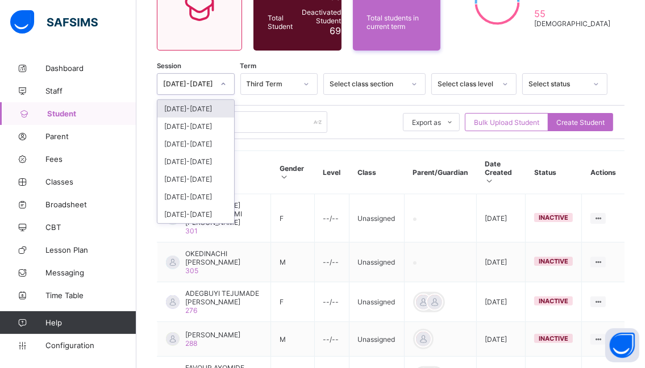
click at [194, 107] on div "[DATE]-[DATE]" at bounding box center [195, 109] width 77 height 18
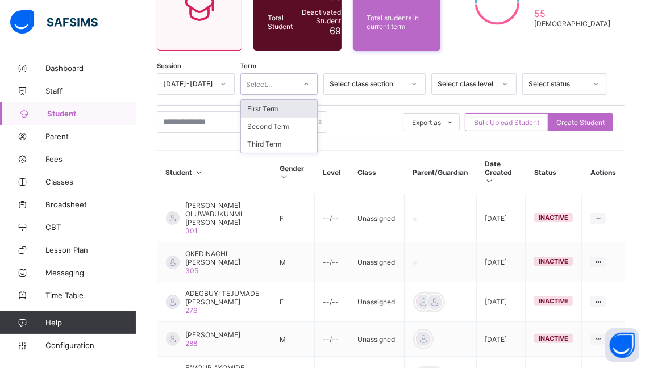
click at [310, 85] on icon at bounding box center [306, 83] width 7 height 11
click at [281, 111] on div "First Term" at bounding box center [279, 109] width 77 height 18
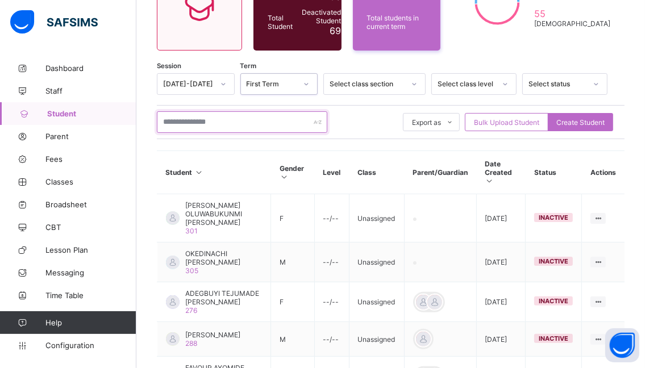
click at [228, 117] on input "text" at bounding box center [242, 122] width 170 height 22
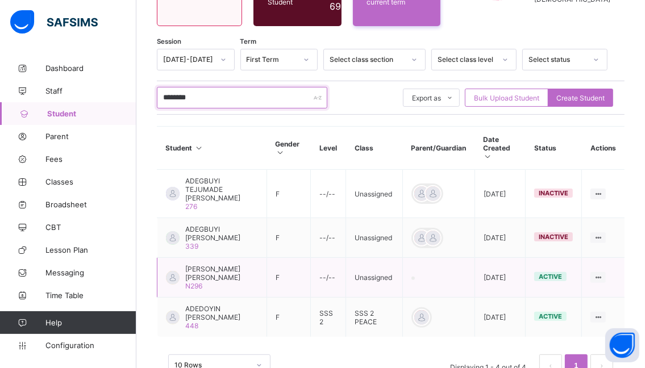
scroll to position [182, 0]
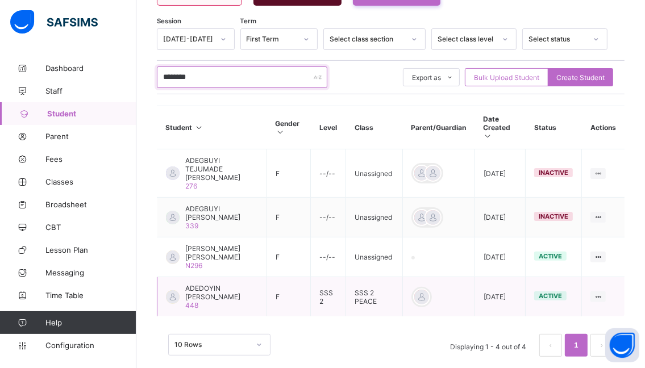
type input "********"
click at [214, 284] on span "ADEDOYIN [PERSON_NAME]" at bounding box center [221, 292] width 73 height 17
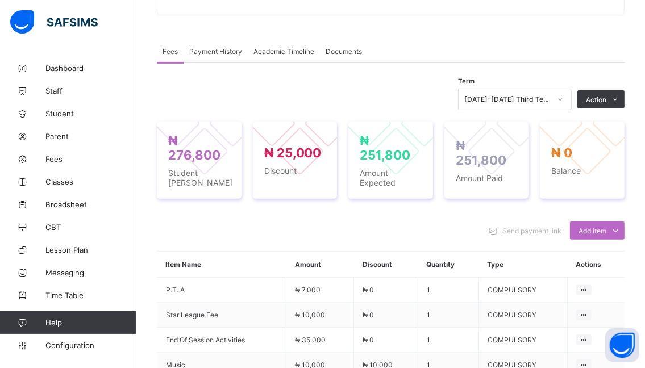
scroll to position [284, 0]
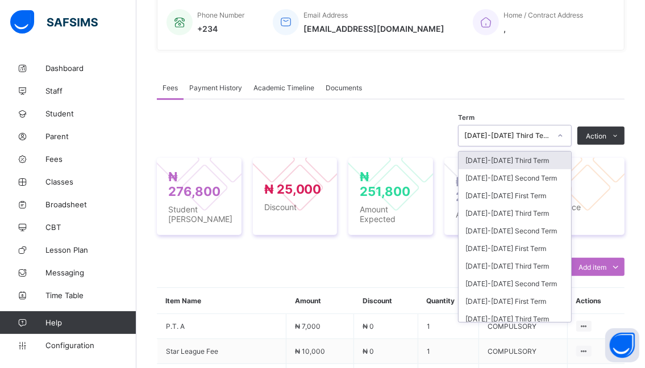
click at [566, 136] on div at bounding box center [560, 136] width 19 height 18
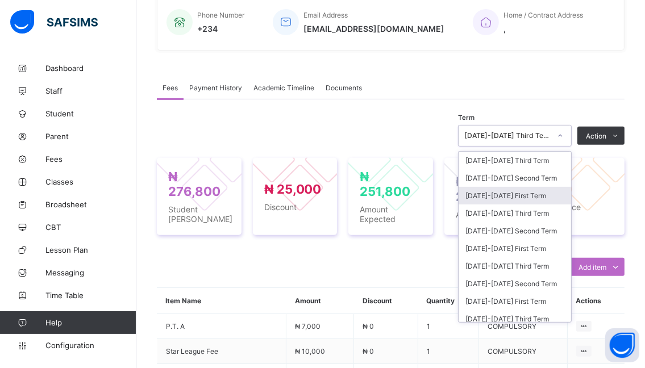
click at [495, 196] on div "[DATE]-[DATE] First Term" at bounding box center [514, 196] width 112 height 18
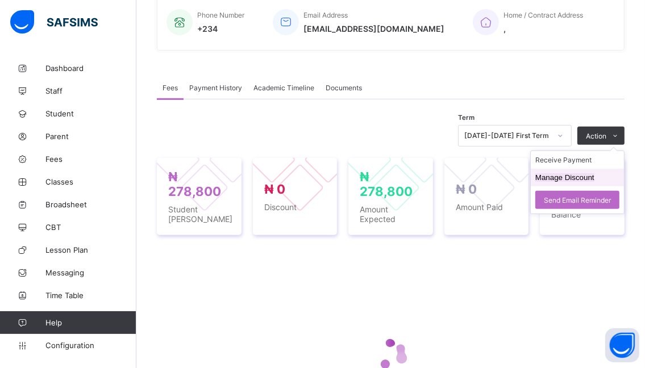
click at [560, 178] on button "Manage Discount" at bounding box center [564, 177] width 59 height 9
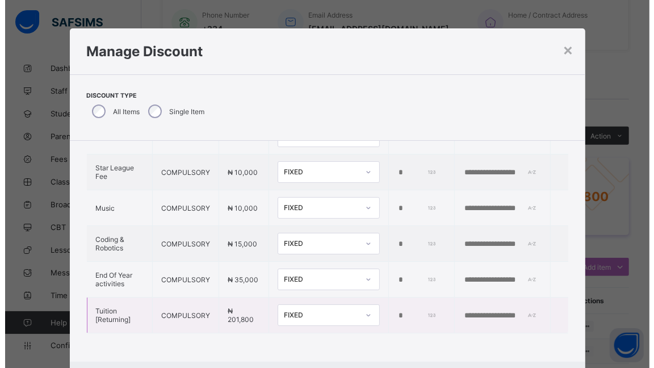
scroll to position [94, 0]
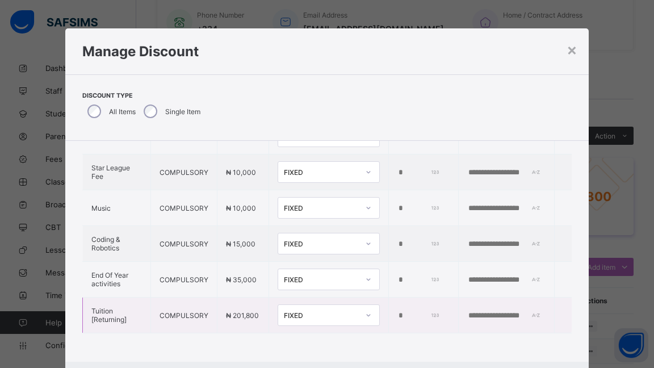
drag, startPoint x: 398, startPoint y: 303, endPoint x: 366, endPoint y: 301, distance: 31.3
click at [366, 301] on tr "Tuition [Returning] COMPULSORY ₦ 201,800 FIXED *" at bounding box center [327, 316] width 489 height 36
type input "*****"
click at [468, 311] on input "text" at bounding box center [507, 315] width 78 height 9
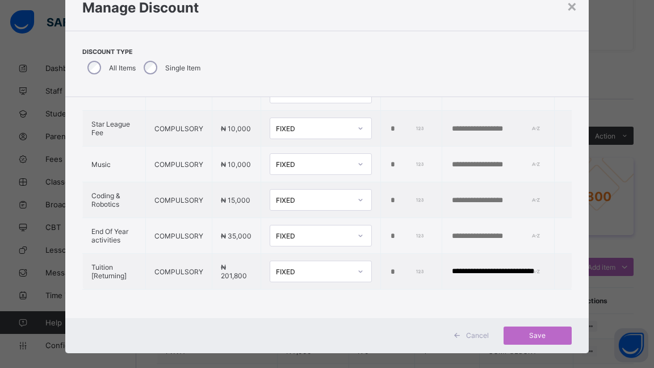
scroll to position [57, 0]
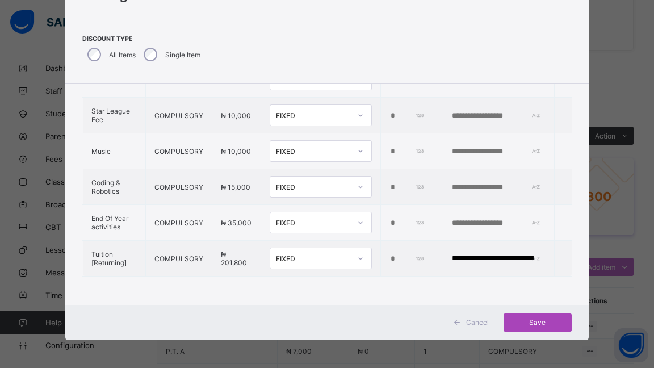
type input "**********"
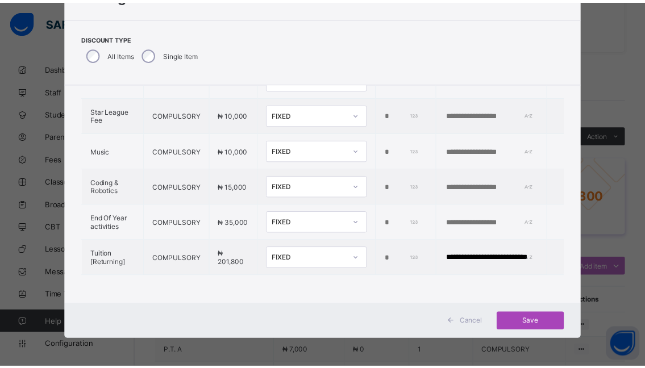
scroll to position [0, 0]
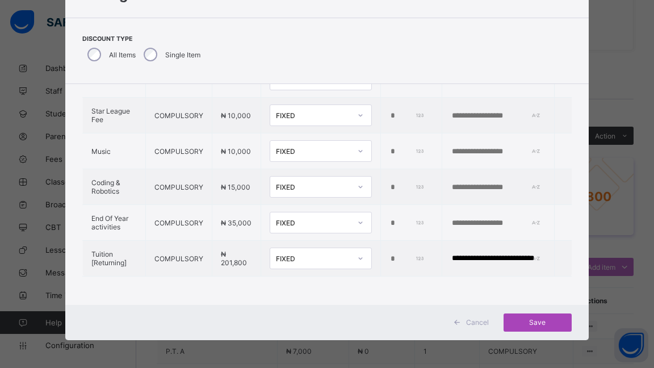
click at [536, 320] on span "Save" at bounding box center [537, 322] width 51 height 9
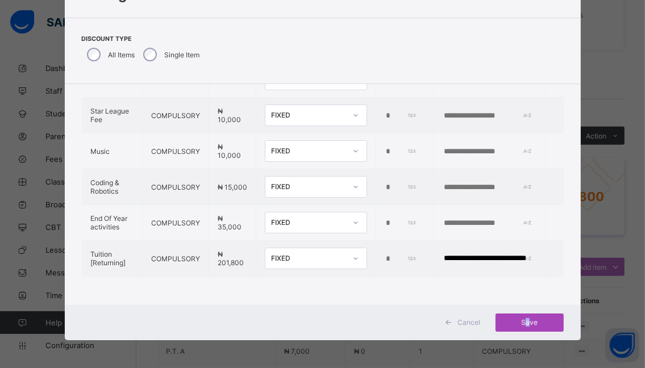
click at [528, 319] on span "Save" at bounding box center [529, 322] width 51 height 9
click at [525, 322] on div "Save" at bounding box center [529, 323] width 68 height 18
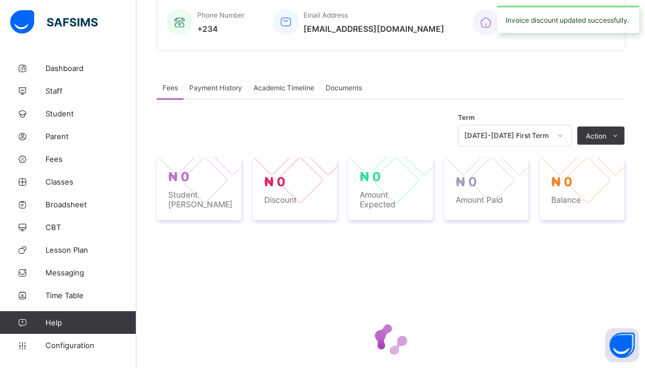
click at [529, 321] on div at bounding box center [391, 340] width 468 height 216
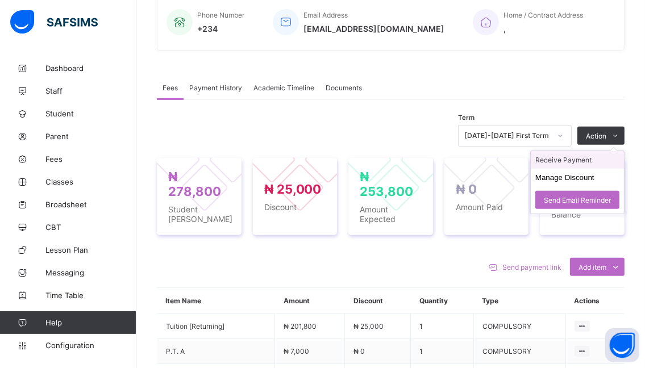
click at [555, 160] on li "Receive Payment" at bounding box center [577, 160] width 93 height 18
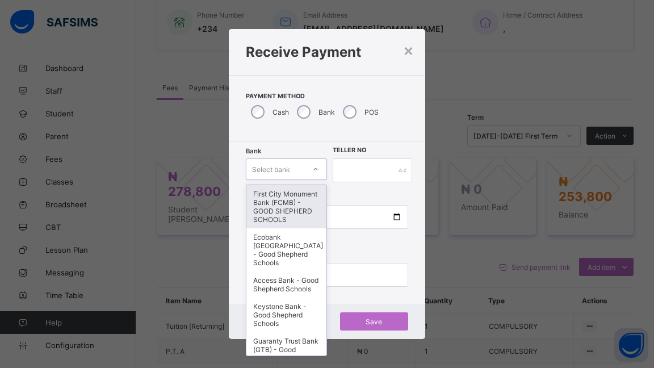
click at [312, 171] on icon at bounding box center [315, 169] width 7 height 11
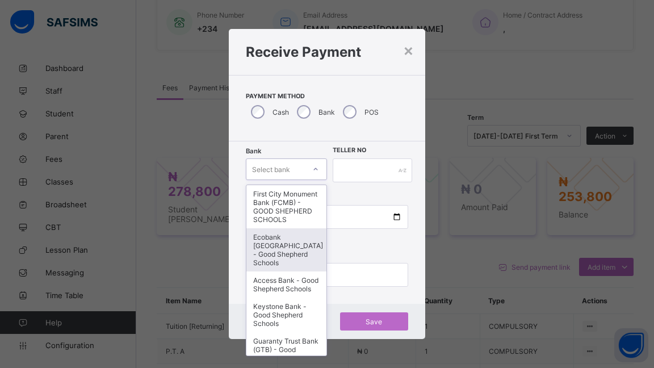
click at [268, 253] on div "Ecobank [GEOGRAPHIC_DATA] - Good Shepherd Schools" at bounding box center [287, 249] width 80 height 43
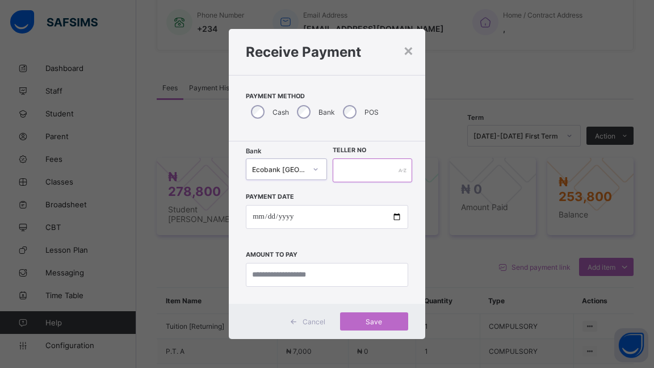
click at [357, 172] on input "text" at bounding box center [373, 171] width 80 height 24
type input "******"
click at [401, 218] on input "date" at bounding box center [327, 217] width 162 height 24
type input "**********"
click at [336, 276] on input "currency" at bounding box center [327, 275] width 162 height 24
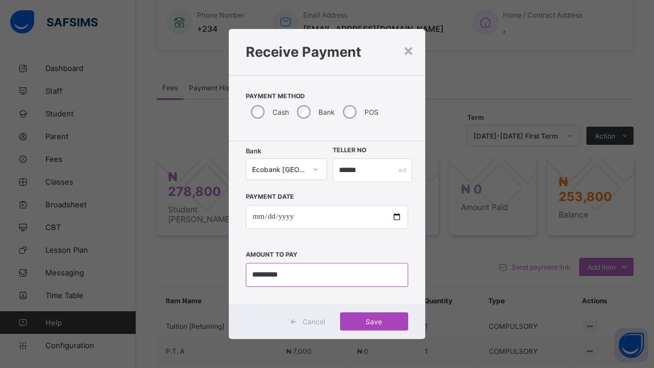
type input "*********"
click at [375, 320] on span "Save" at bounding box center [374, 322] width 51 height 9
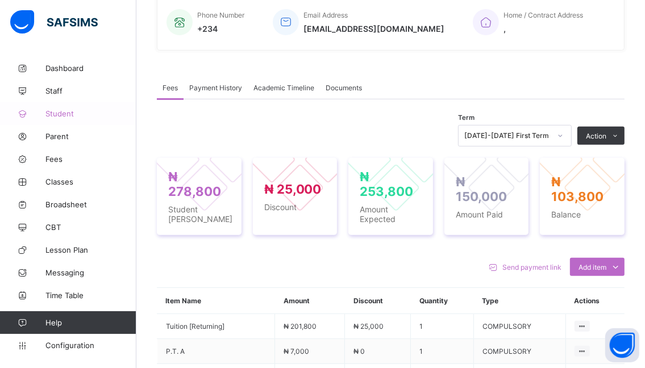
click at [55, 110] on span "Student" at bounding box center [90, 113] width 91 height 9
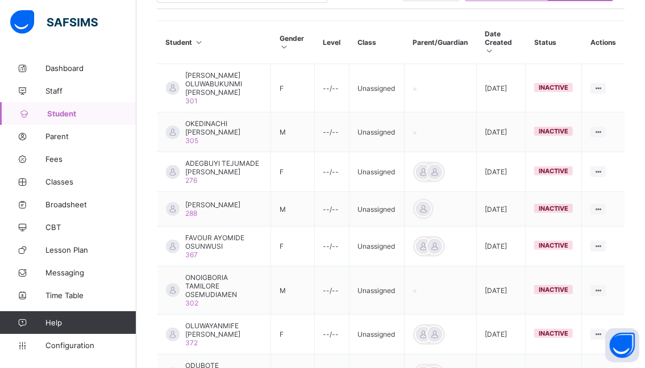
scroll to position [114, 0]
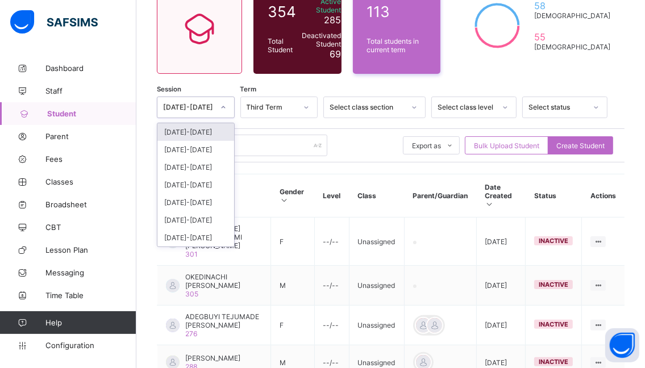
click at [226, 106] on icon at bounding box center [223, 107] width 7 height 11
click at [191, 133] on div "[DATE]-[DATE]" at bounding box center [195, 132] width 77 height 18
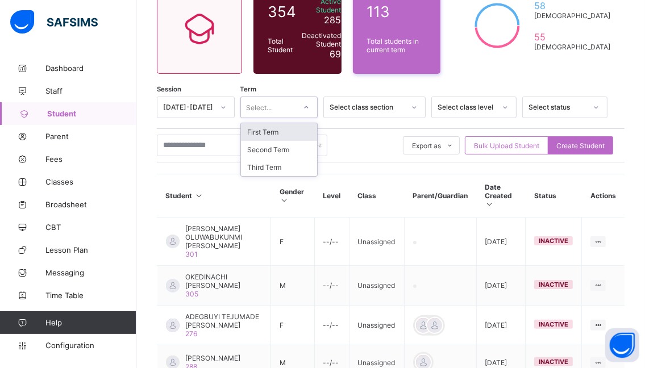
click at [310, 109] on icon at bounding box center [306, 107] width 7 height 11
click at [278, 134] on div "First Term" at bounding box center [279, 132] width 77 height 18
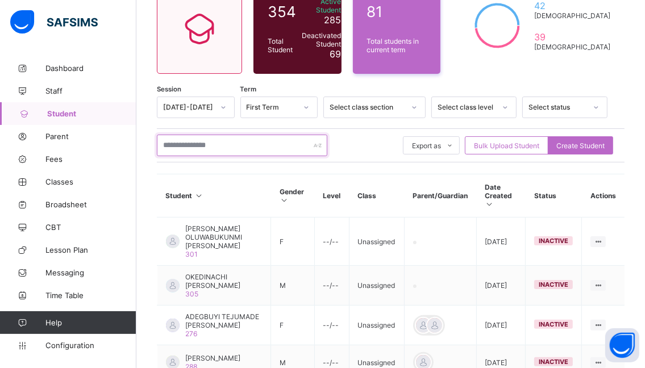
click at [220, 142] on input "text" at bounding box center [242, 146] width 170 height 22
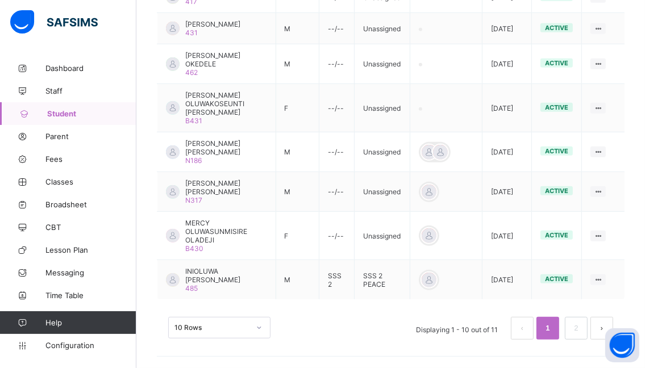
scroll to position [451, 0]
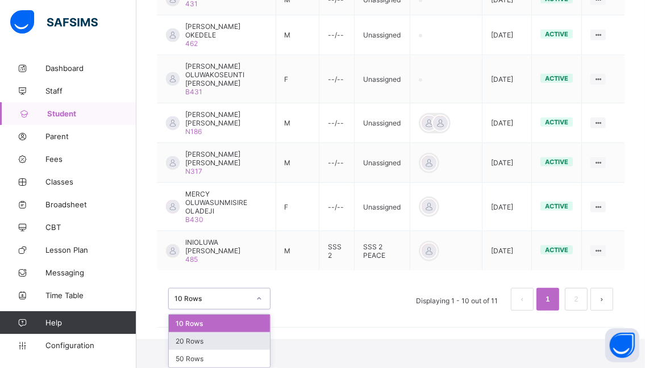
click at [257, 310] on div "option 20 Rows focused, 2 of 3. 3 results available. Use Up and Down to choose …" at bounding box center [219, 299] width 102 height 22
click at [247, 339] on div "20 Rows" at bounding box center [219, 341] width 101 height 18
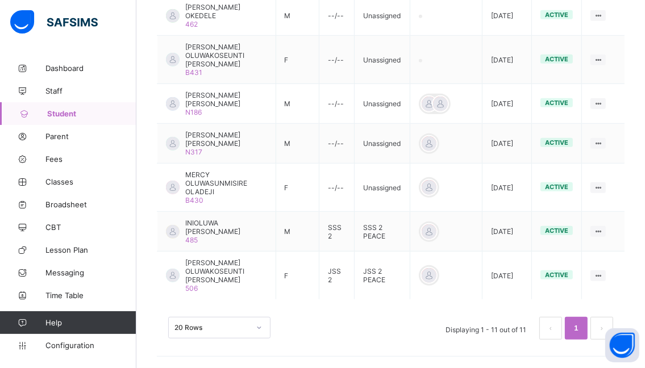
scroll to position [499, 0]
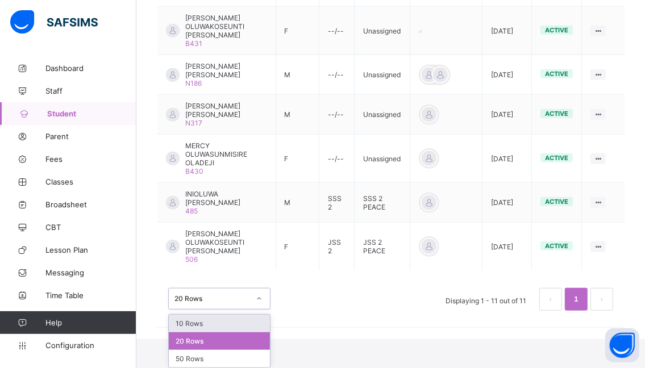
click at [255, 310] on div "option 10 Rows focused, 1 of 3. 3 results available. Use Up and Down to choose …" at bounding box center [219, 299] width 102 height 22
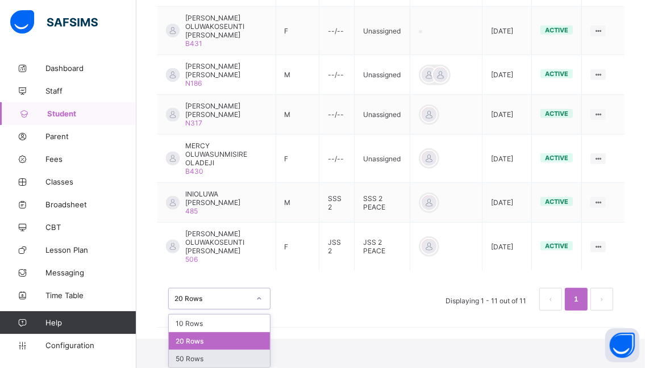
click at [214, 353] on div "50 Rows" at bounding box center [219, 359] width 101 height 18
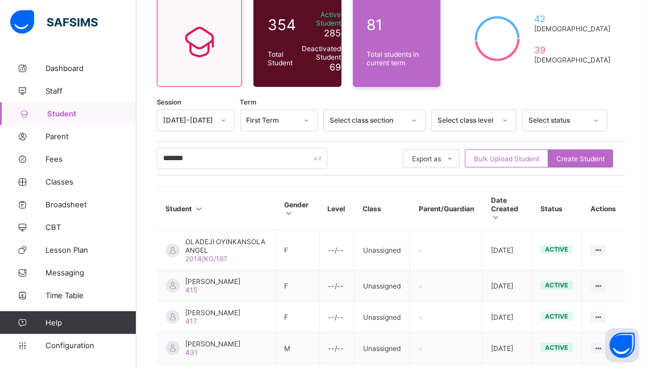
scroll to position [73, 0]
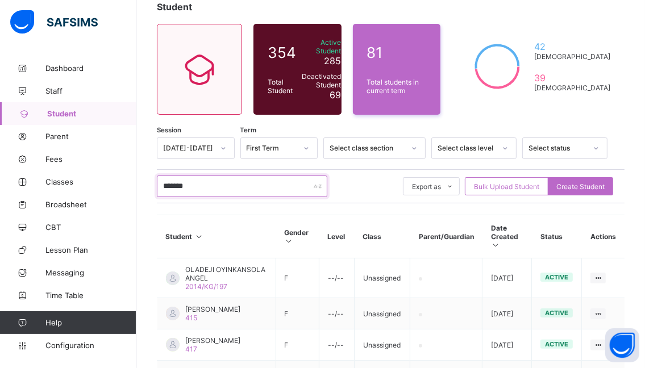
click at [197, 187] on input "*******" at bounding box center [242, 187] width 170 height 22
type input "*"
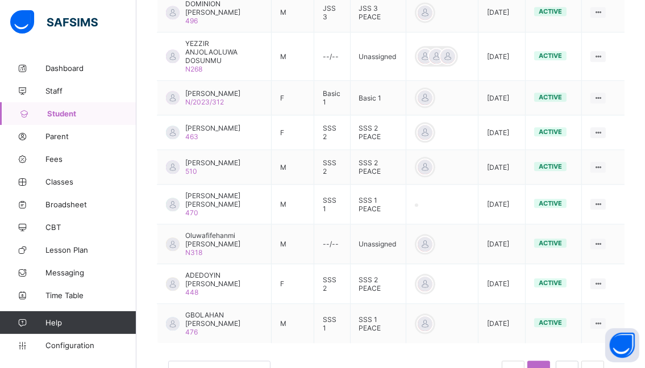
scroll to position [1995, 0]
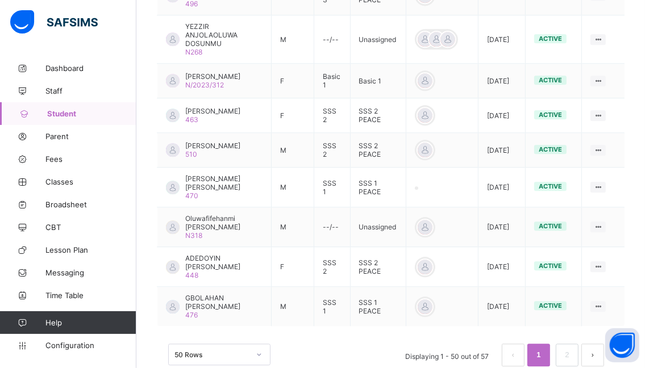
click at [60, 114] on span "Student" at bounding box center [91, 113] width 89 height 9
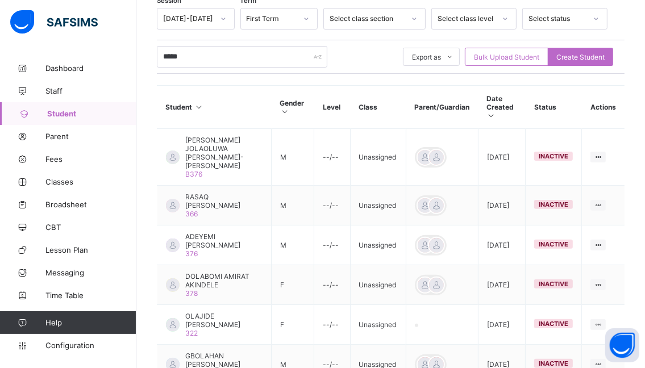
scroll to position [177, 0]
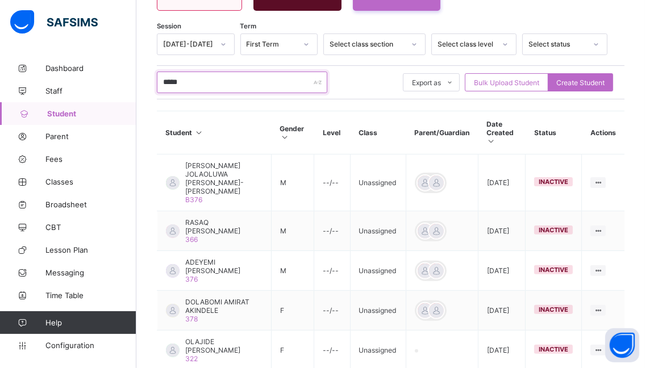
click at [198, 80] on input "*****" at bounding box center [242, 83] width 170 height 22
type input "*"
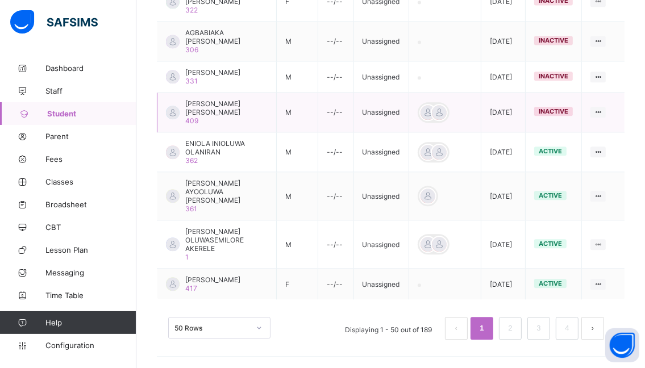
scroll to position [2009, 0]
type input "***"
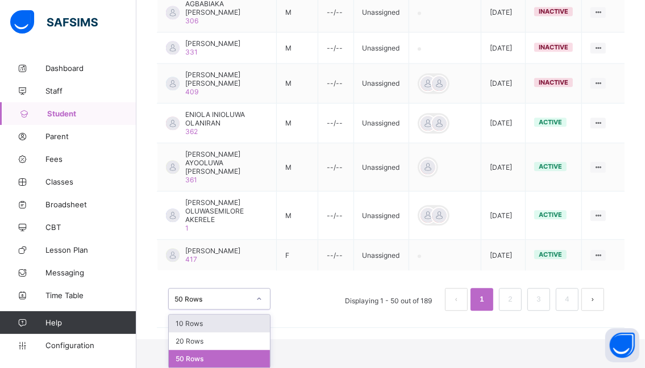
click at [257, 310] on div "option 10 Rows focused, 1 of 3. 3 results available. Use Up and Down to choose …" at bounding box center [219, 299] width 102 height 22
click at [240, 324] on div "10 Rows" at bounding box center [219, 324] width 101 height 18
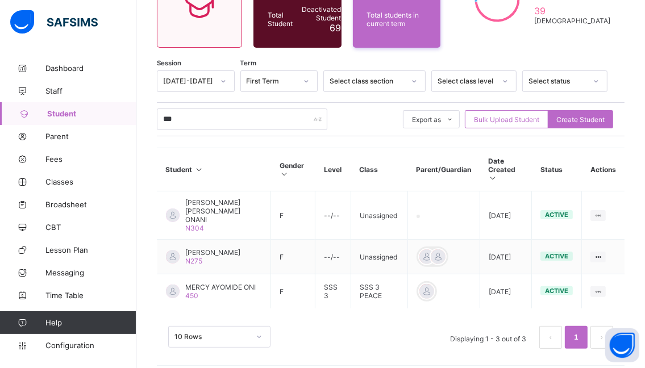
scroll to position [141, 0]
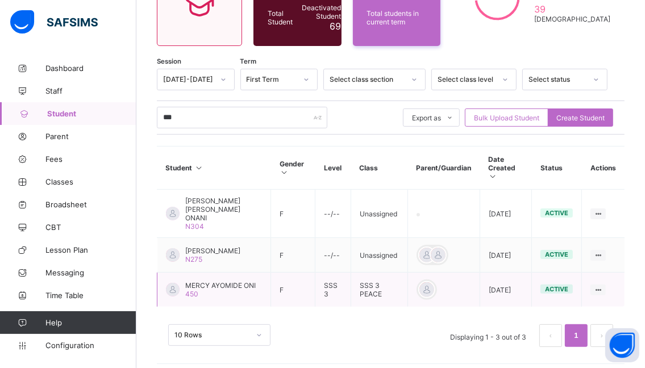
click at [207, 281] on span "MERCY AYOMIDE ONI" at bounding box center [220, 285] width 70 height 9
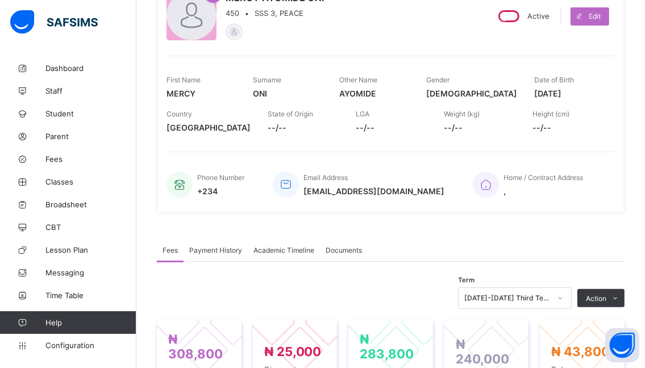
scroll to position [170, 0]
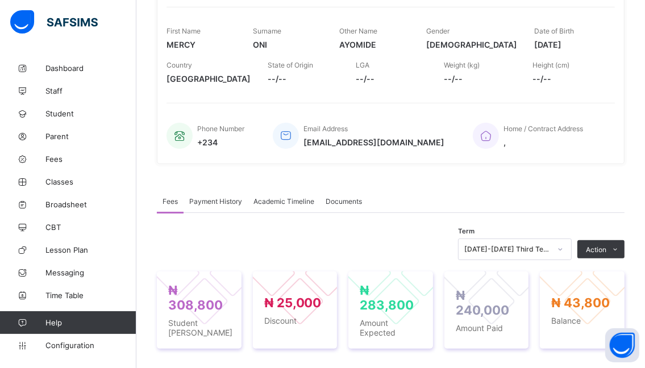
click at [570, 249] on div "[DATE]-[DATE] Third Term" at bounding box center [515, 250] width 114 height 22
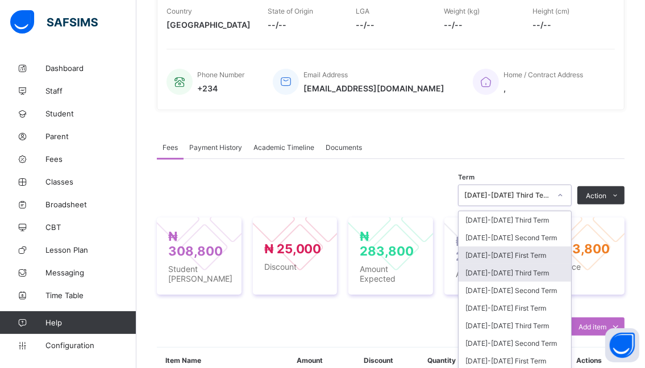
scroll to position [242, 0]
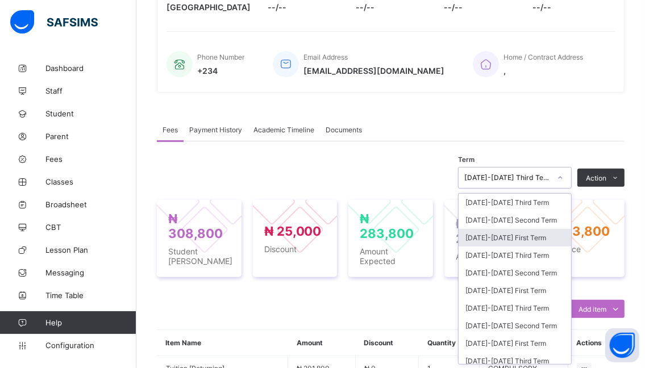
click at [489, 238] on div "[DATE]-[DATE] First Term" at bounding box center [514, 238] width 112 height 18
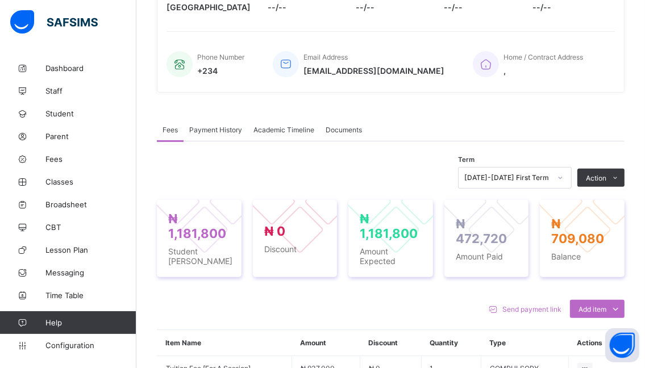
click at [0, 0] on li "Receive Payment" at bounding box center [0, 0] width 0 height 0
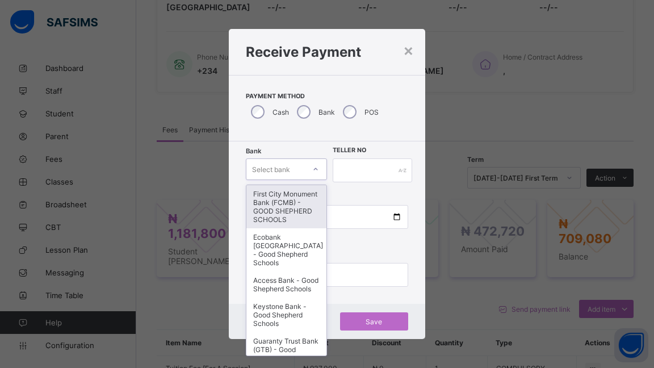
click at [315, 170] on icon at bounding box center [315, 169] width 7 height 11
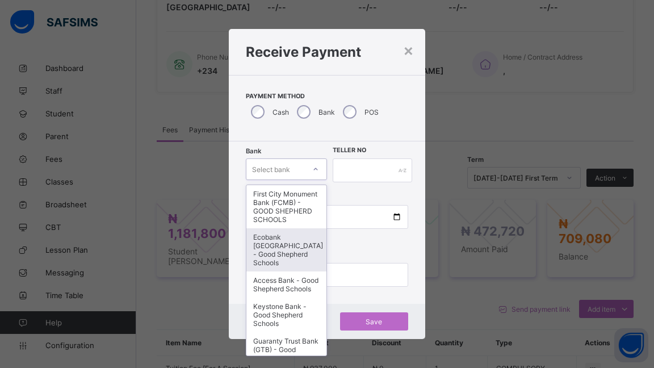
click at [278, 250] on div "Ecobank [GEOGRAPHIC_DATA] - Good Shepherd Schools" at bounding box center [287, 249] width 80 height 43
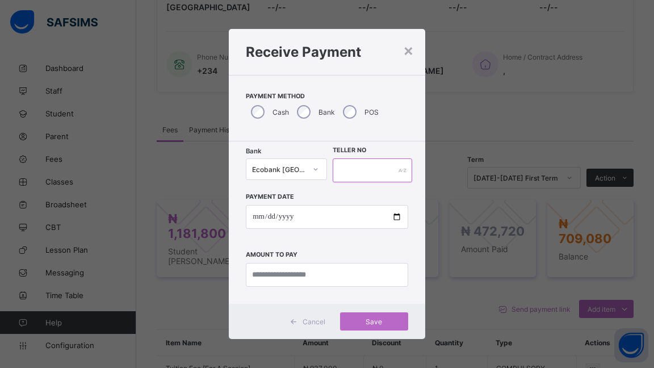
click at [391, 173] on input "text" at bounding box center [373, 171] width 80 height 24
type input "******"
click at [389, 215] on input "date" at bounding box center [327, 217] width 162 height 24
click at [397, 218] on input "date" at bounding box center [327, 217] width 162 height 24
type input "**********"
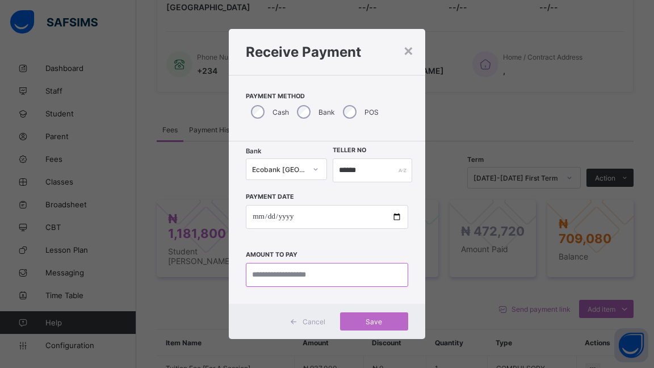
click at [340, 276] on input "currency" at bounding box center [327, 275] width 162 height 24
type input "*********"
click at [373, 321] on span "Save" at bounding box center [374, 322] width 51 height 9
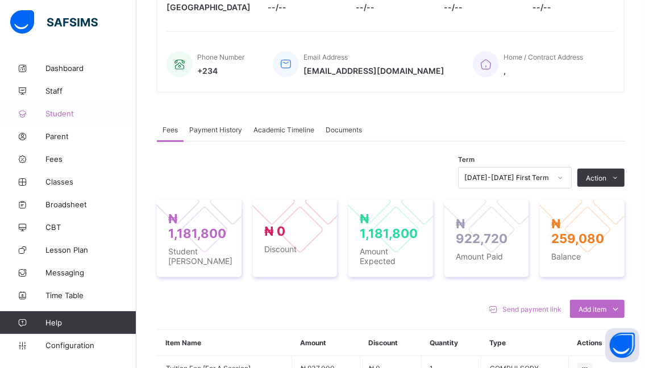
click at [52, 112] on span "Student" at bounding box center [90, 113] width 91 height 9
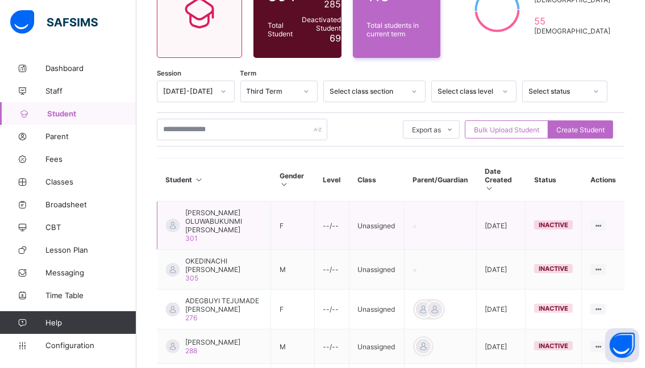
scroll to position [128, 0]
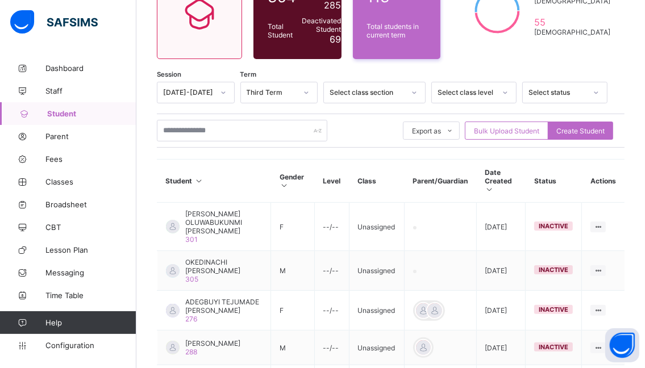
click at [227, 93] on icon at bounding box center [223, 92] width 7 height 11
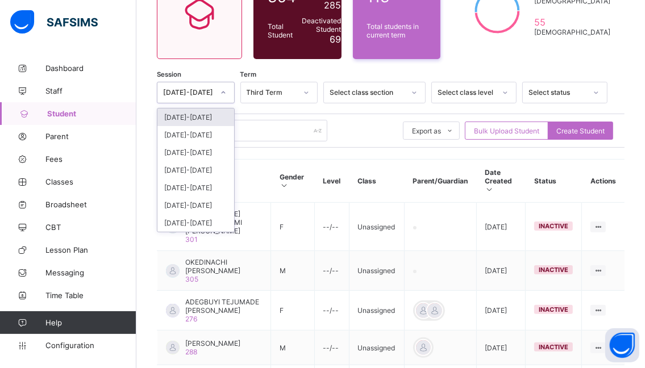
click at [195, 113] on div "[DATE]-[DATE]" at bounding box center [195, 118] width 77 height 18
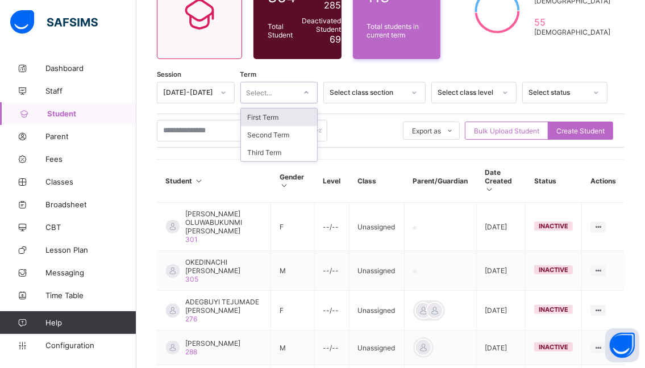
click at [310, 93] on icon at bounding box center [306, 92] width 7 height 11
click at [299, 115] on div "First Term" at bounding box center [279, 118] width 77 height 18
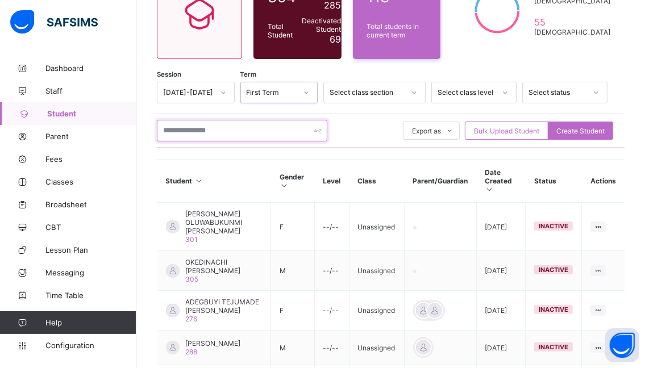
click at [244, 132] on input "text" at bounding box center [242, 131] width 170 height 22
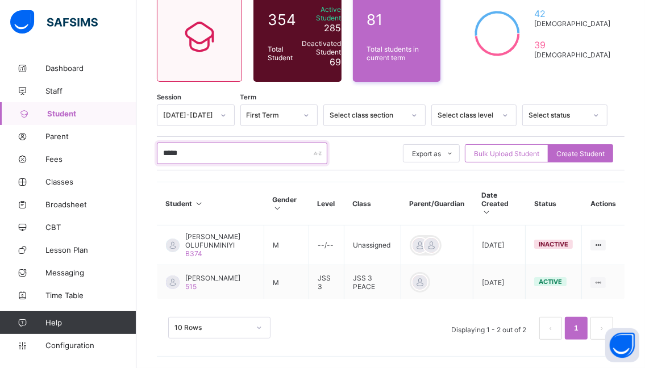
scroll to position [96, 0]
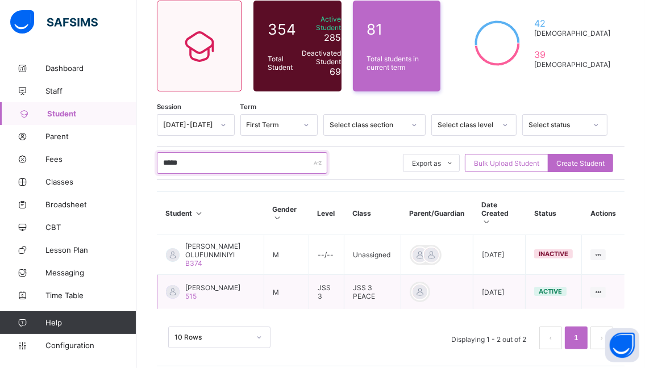
type input "*****"
click at [214, 283] on span "[PERSON_NAME]" at bounding box center [212, 287] width 55 height 9
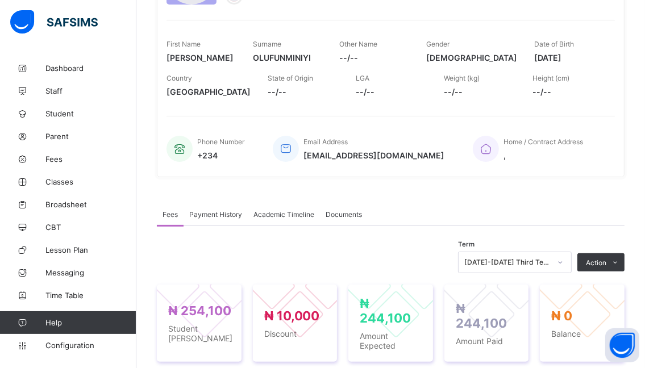
scroll to position [170, 0]
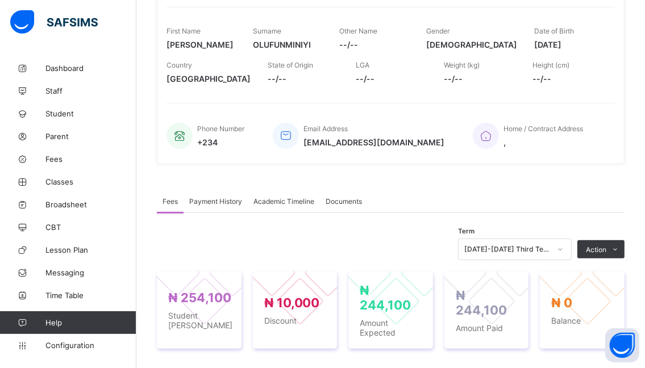
click at [568, 250] on div "[DATE]-[DATE] Third Term" at bounding box center [515, 250] width 114 height 22
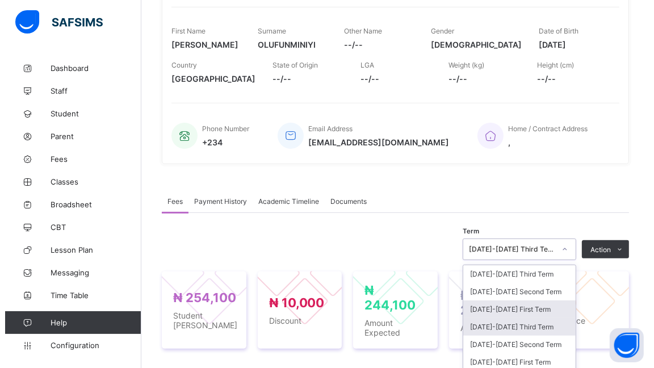
scroll to position [242, 0]
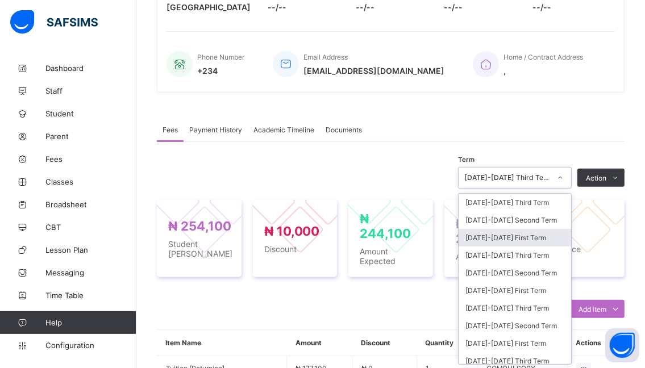
click at [515, 237] on div "[DATE]-[DATE] First Term" at bounding box center [514, 238] width 112 height 18
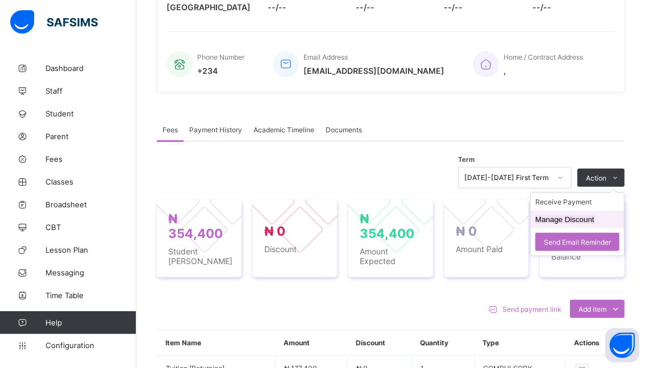
click at [558, 218] on button "Manage Discount" at bounding box center [564, 219] width 59 height 9
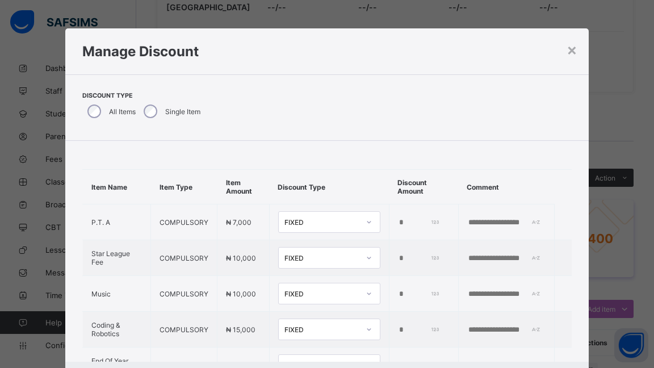
type input "*"
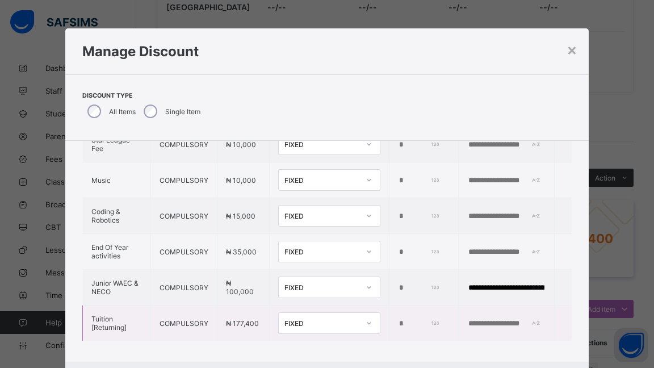
drag, startPoint x: 393, startPoint y: 322, endPoint x: 372, endPoint y: 319, distance: 20.6
click at [389, 319] on td "*" at bounding box center [423, 324] width 69 height 36
type input "*****"
click at [468, 319] on input "text" at bounding box center [507, 323] width 78 height 9
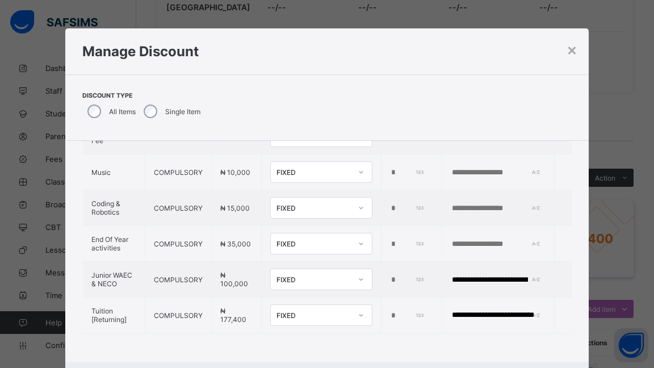
scroll to position [57, 0]
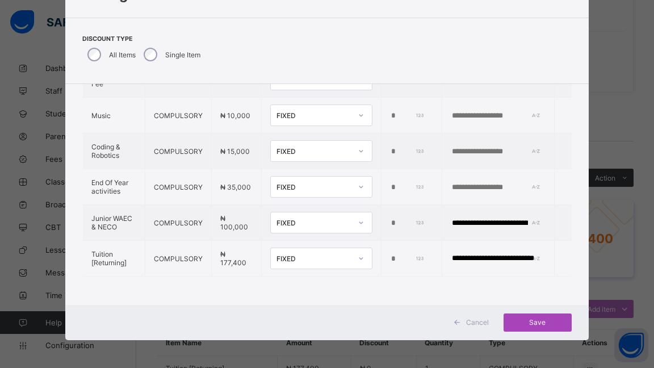
type input "**********"
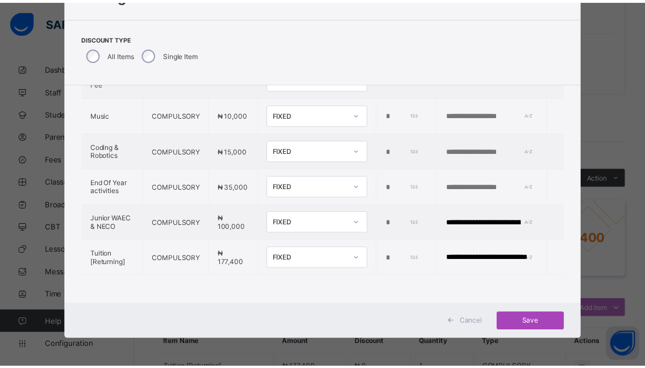
scroll to position [0, 0]
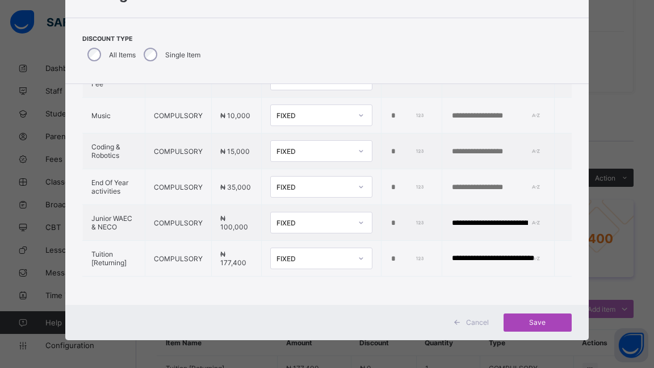
click at [529, 322] on span "Save" at bounding box center [537, 322] width 51 height 9
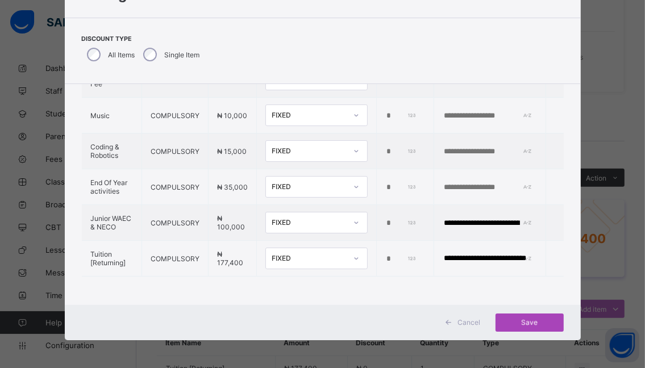
click at [530, 316] on div "Save" at bounding box center [529, 323] width 68 height 18
click at [531, 322] on span "Save" at bounding box center [529, 322] width 51 height 9
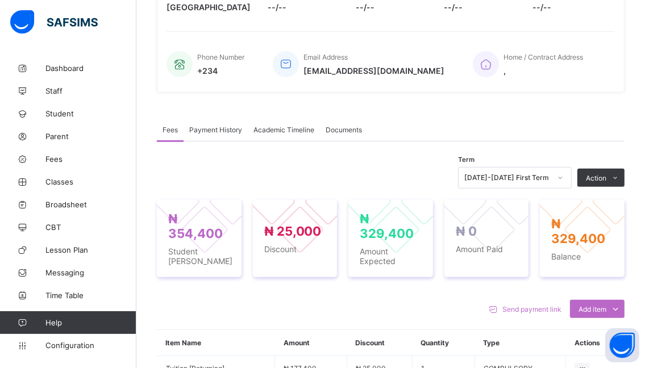
click at [0, 0] on li "Receive Payment" at bounding box center [0, 0] width 0 height 0
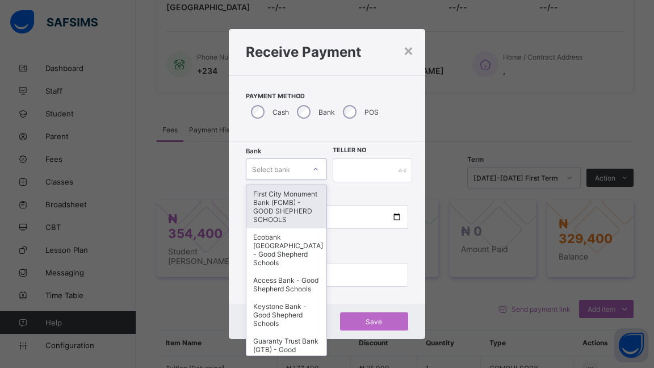
click at [312, 169] on icon at bounding box center [315, 169] width 7 height 11
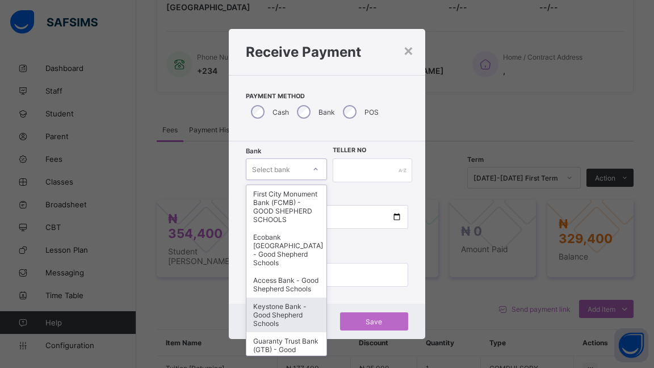
click at [273, 322] on div "Keystone Bank - Good Shepherd Schools" at bounding box center [287, 315] width 80 height 35
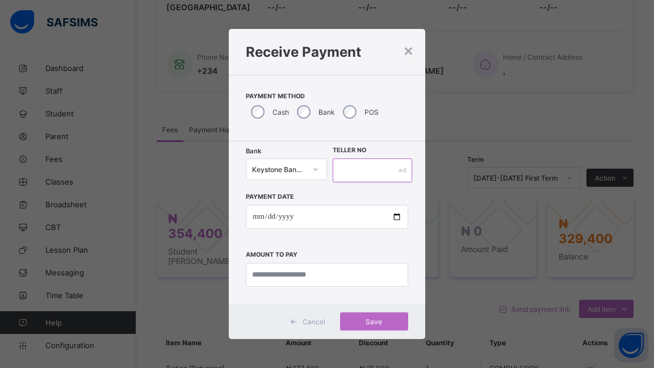
click at [366, 169] on input "text" at bounding box center [373, 171] width 80 height 24
type input "******"
click at [397, 217] on input "date" at bounding box center [327, 217] width 162 height 24
type input "**********"
click at [327, 274] on input "currency" at bounding box center [327, 275] width 162 height 24
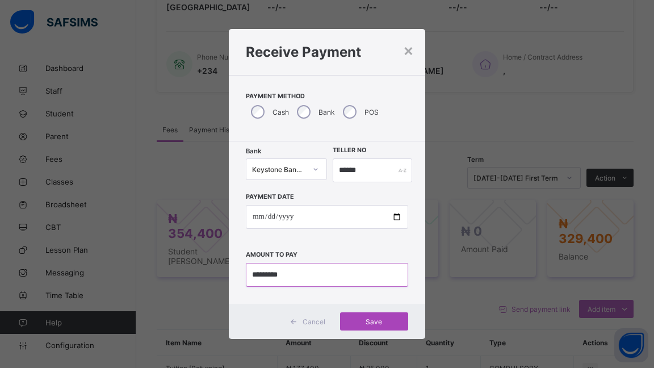
type input "*********"
click at [377, 321] on span "Save" at bounding box center [374, 322] width 51 height 9
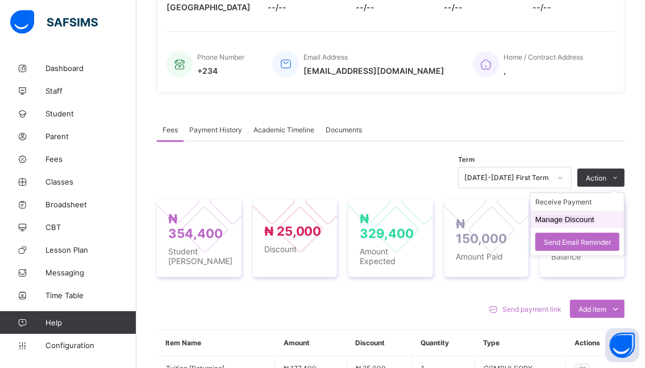
click at [556, 217] on button "Manage Discount" at bounding box center [564, 219] width 59 height 9
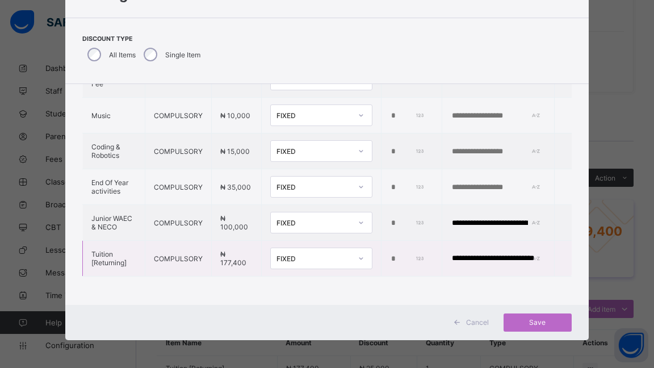
drag, startPoint x: 400, startPoint y: 246, endPoint x: 355, endPoint y: 241, distance: 45.7
click at [355, 241] on tr "**********" at bounding box center [327, 259] width 489 height 36
click at [532, 320] on span "Save" at bounding box center [537, 322] width 51 height 9
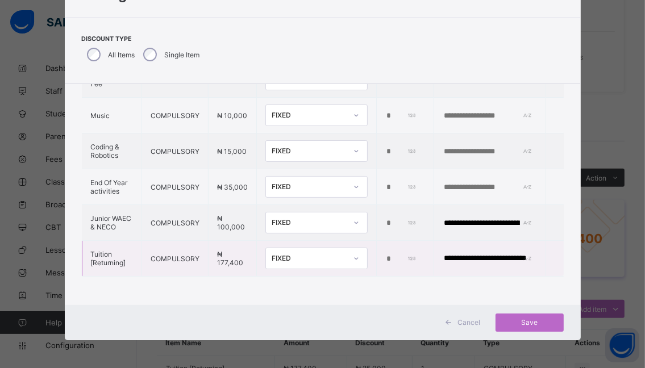
drag, startPoint x: 527, startPoint y: 244, endPoint x: 416, endPoint y: 236, distance: 111.6
click at [416, 241] on tr "**********" at bounding box center [323, 259] width 482 height 36
type input "*"
click at [529, 322] on span "Save" at bounding box center [529, 322] width 51 height 9
click at [528, 322] on span "Save" at bounding box center [529, 322] width 51 height 9
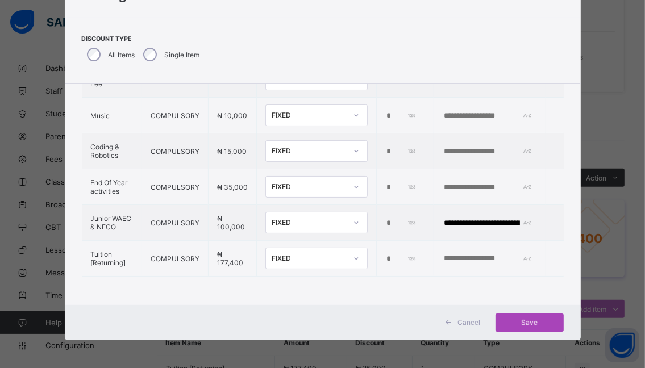
click at [534, 318] on span "Save" at bounding box center [529, 322] width 51 height 9
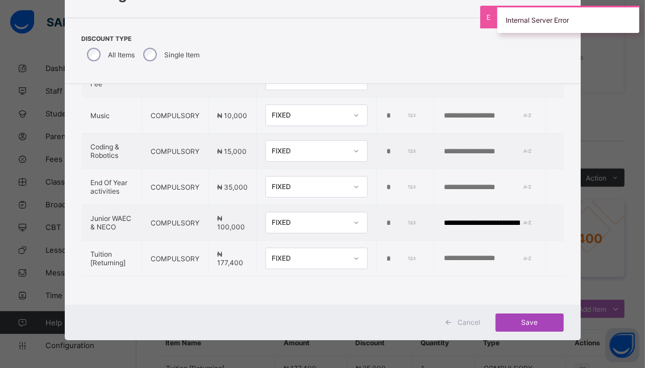
click at [532, 321] on span "Save" at bounding box center [529, 322] width 51 height 9
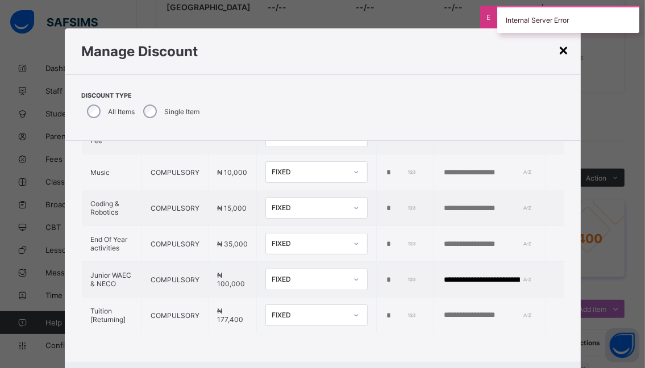
click at [564, 48] on div "Student Management Third Term / [DATE]-[DATE] Accounts Officer [EMAIL_ADDRESS][…" at bounding box center [322, 204] width 645 height 893
click at [562, 48] on div "×" at bounding box center [563, 49] width 11 height 19
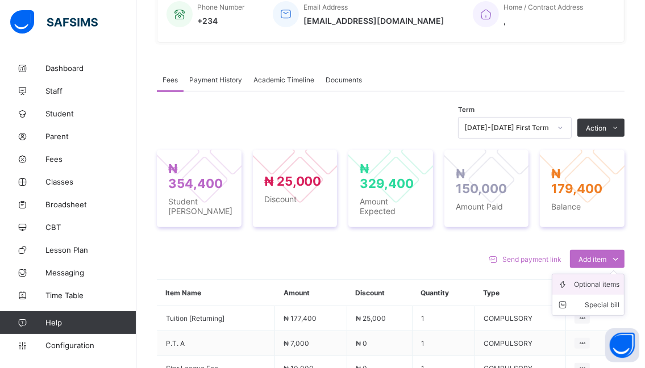
scroll to position [299, 0]
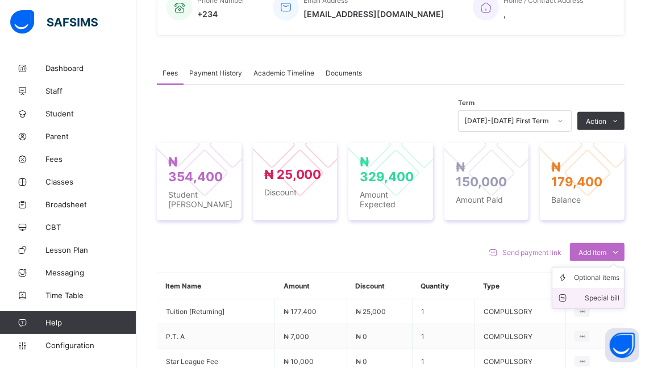
click at [603, 299] on div "Special bill" at bounding box center [596, 298] width 45 height 11
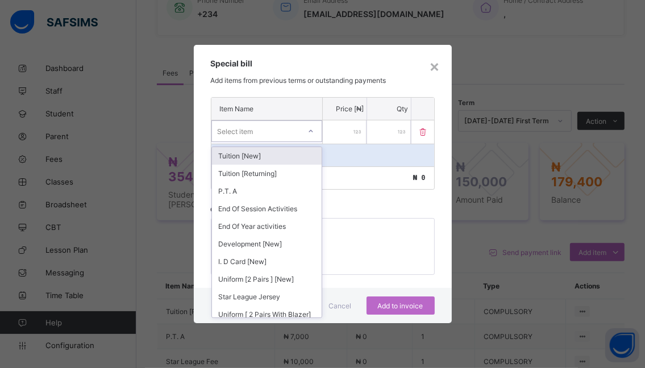
click at [312, 131] on icon at bounding box center [310, 131] width 7 height 11
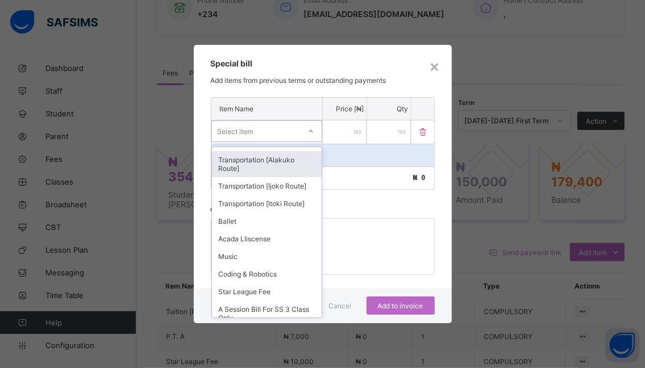
scroll to position [227, 0]
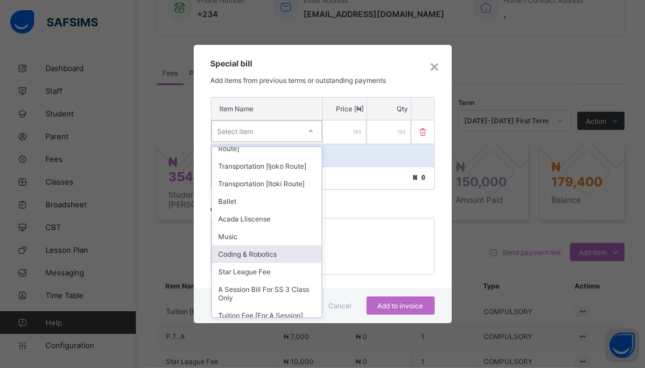
click at [257, 263] on div "Coding & Robotics" at bounding box center [267, 254] width 110 height 18
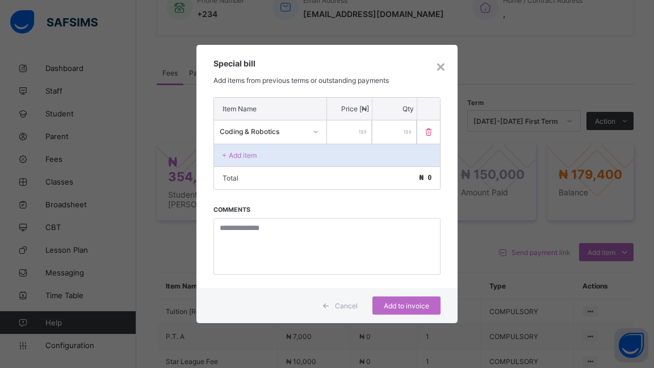
drag, startPoint x: 350, startPoint y: 128, endPoint x: 384, endPoint y: 144, distance: 37.6
click at [384, 144] on div "Item Name Price [₦] Qty Coding & Robotics * Add item Total ₦ 0" at bounding box center [328, 143] width 228 height 93
drag, startPoint x: 361, startPoint y: 128, endPoint x: 349, endPoint y: 128, distance: 11.9
click at [351, 128] on div at bounding box center [349, 131] width 45 height 23
type input "*****"
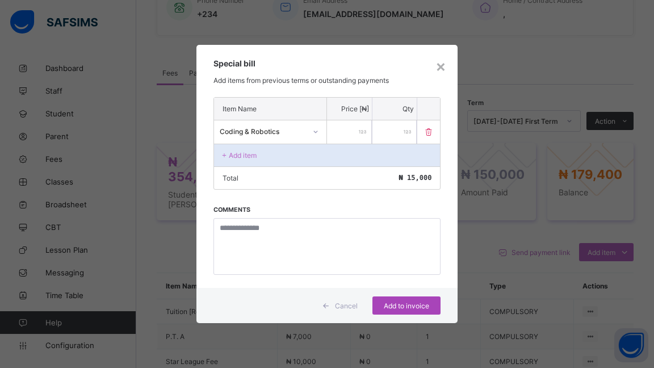
click at [400, 307] on span "Add to invoice" at bounding box center [406, 306] width 51 height 9
click at [404, 303] on span "Add to invoice" at bounding box center [406, 306] width 51 height 9
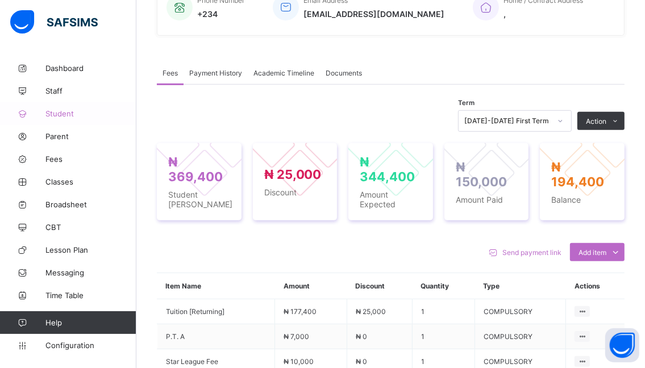
click at [69, 111] on span "Student" at bounding box center [90, 113] width 91 height 9
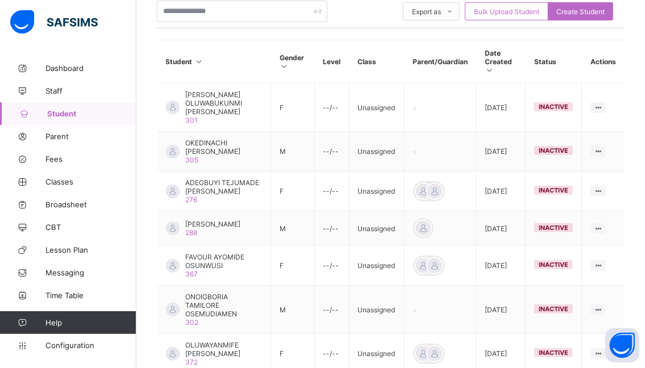
scroll to position [128, 0]
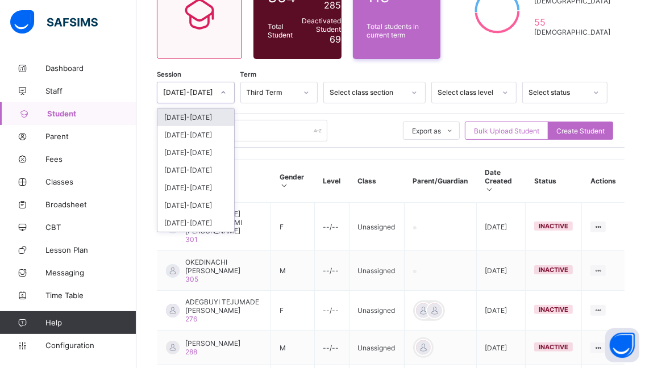
click at [227, 90] on icon at bounding box center [223, 92] width 7 height 11
click at [193, 116] on div "[DATE]-[DATE]" at bounding box center [195, 118] width 77 height 18
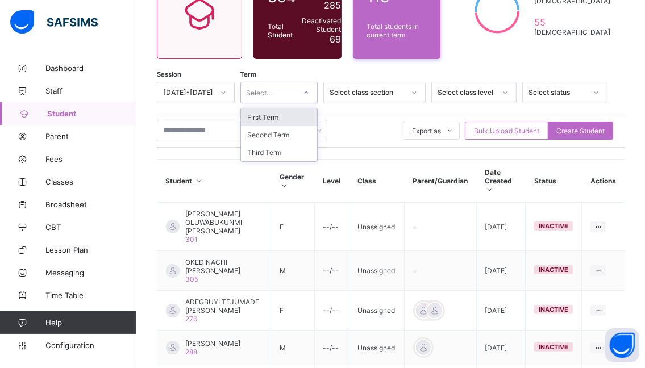
click at [310, 92] on icon at bounding box center [306, 92] width 7 height 11
click at [290, 115] on div "First Term" at bounding box center [279, 118] width 77 height 18
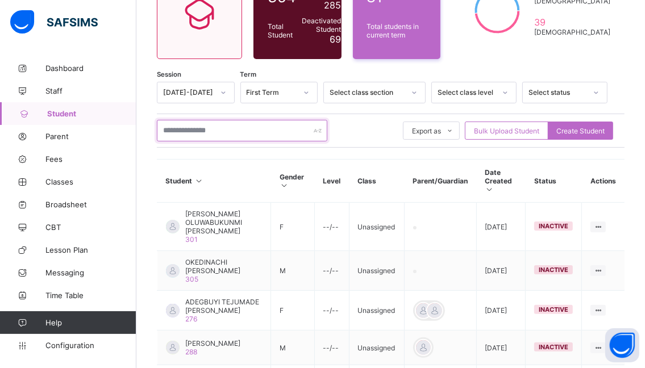
drag, startPoint x: 229, startPoint y: 129, endPoint x: 236, endPoint y: 133, distance: 7.9
click at [230, 129] on input "text" at bounding box center [242, 131] width 170 height 22
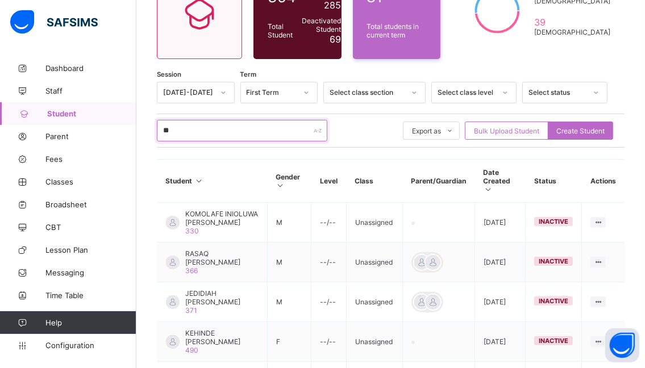
type input "****"
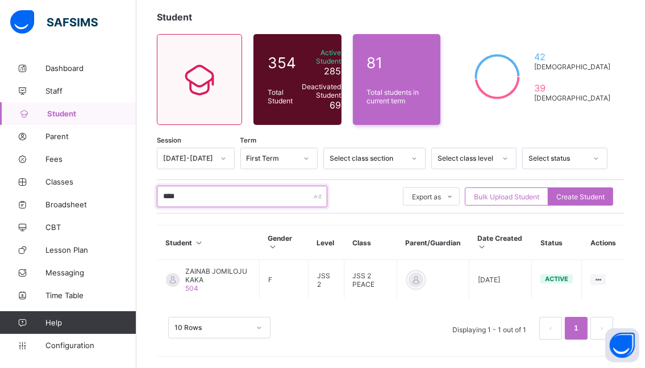
scroll to position [61, 0]
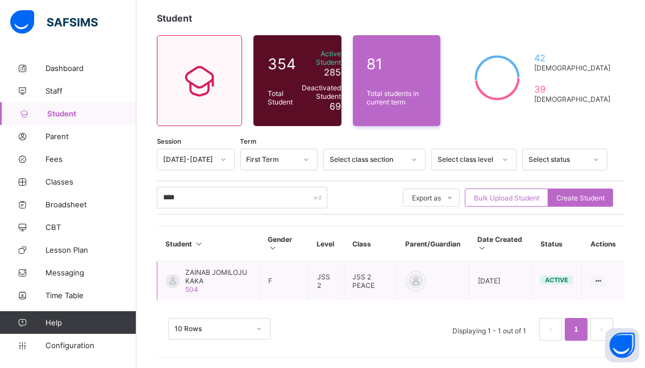
click at [205, 274] on span "ZAINAB JOMILOJU KAKA" at bounding box center [217, 276] width 65 height 17
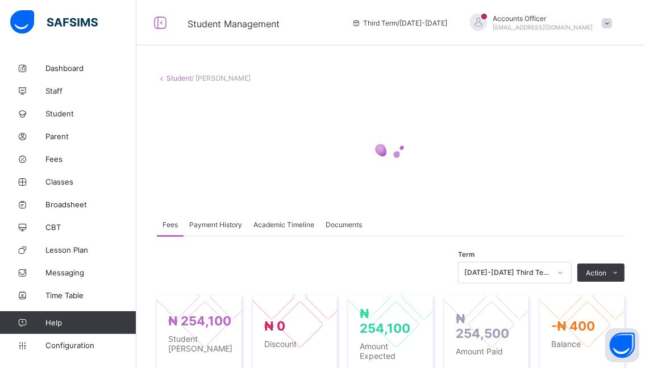
click at [571, 275] on div "[DATE]-[DATE] Third Term" at bounding box center [515, 273] width 114 height 22
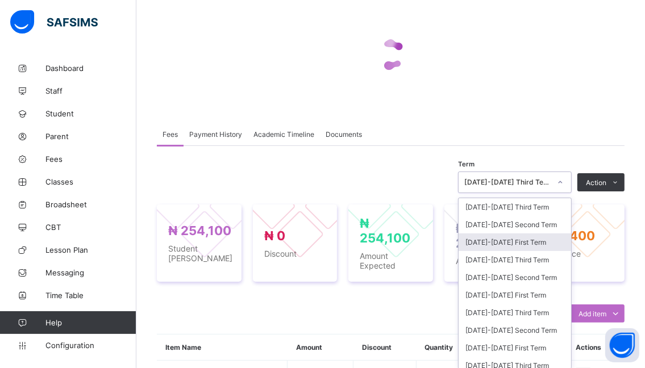
scroll to position [95, 0]
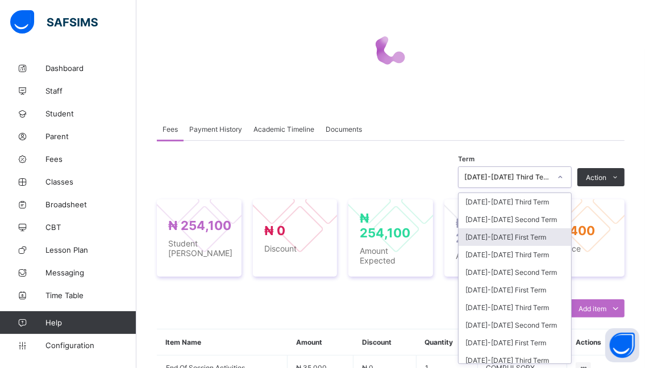
click at [495, 236] on div "[DATE]-[DATE] First Term" at bounding box center [514, 237] width 112 height 18
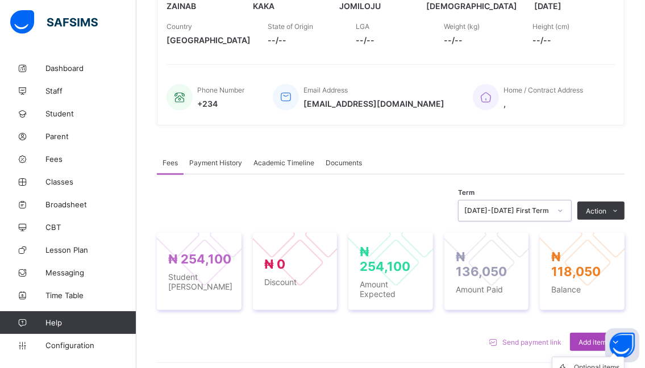
scroll to position [323, 0]
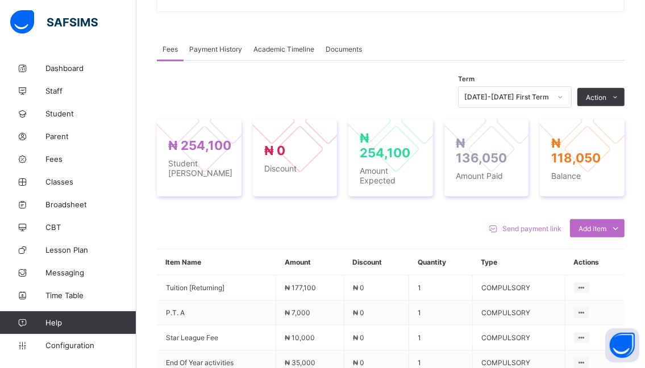
click at [0, 0] on div "Special bill" at bounding box center [0, 0] width 0 height 0
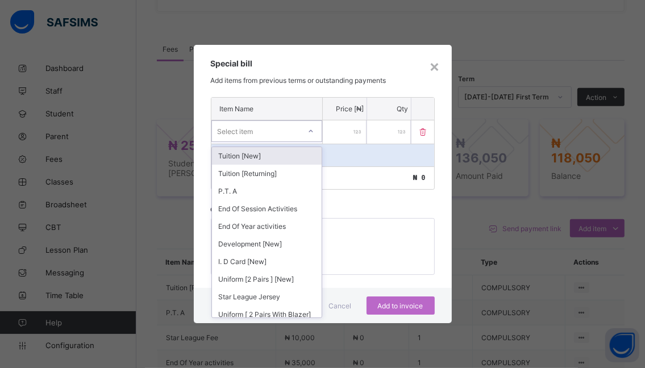
click at [322, 130] on div "option Tuition [New] focused, 1 of 49. 49 results available. Use Up and Down to…" at bounding box center [322, 132] width 223 height 24
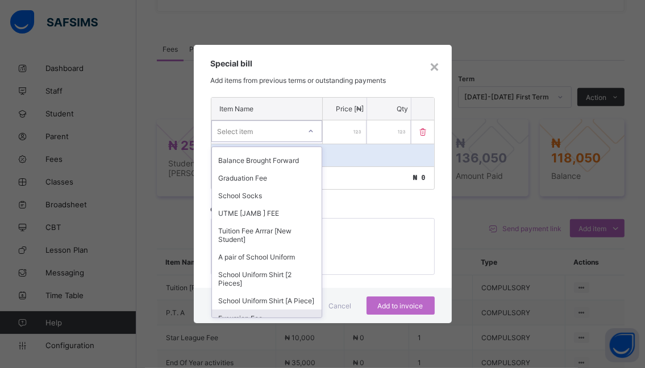
scroll to position [767, 0]
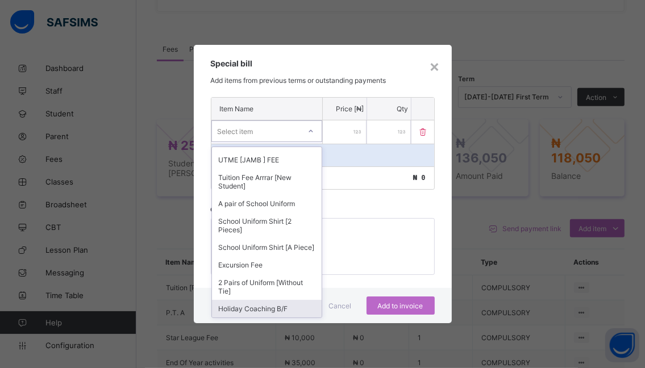
click at [259, 307] on div "Holiday Coaching B/F" at bounding box center [267, 309] width 110 height 18
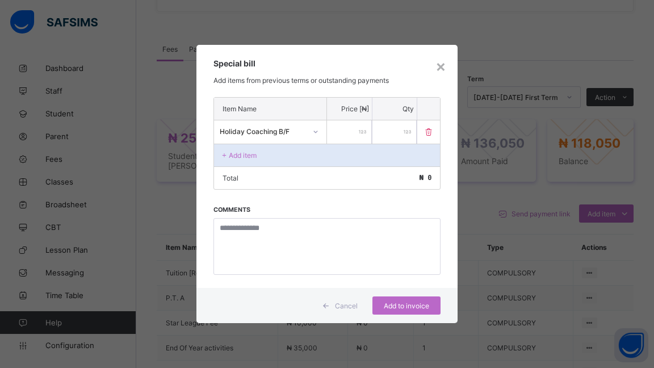
drag, startPoint x: 353, startPoint y: 131, endPoint x: 381, endPoint y: 145, distance: 31.3
click at [380, 141] on div "Holiday Coaching B/F *" at bounding box center [327, 132] width 227 height 24
drag, startPoint x: 355, startPoint y: 128, endPoint x: 381, endPoint y: 140, distance: 28.7
click at [379, 137] on div "Holiday Coaching B/F *" at bounding box center [327, 132] width 227 height 24
type input "*****"
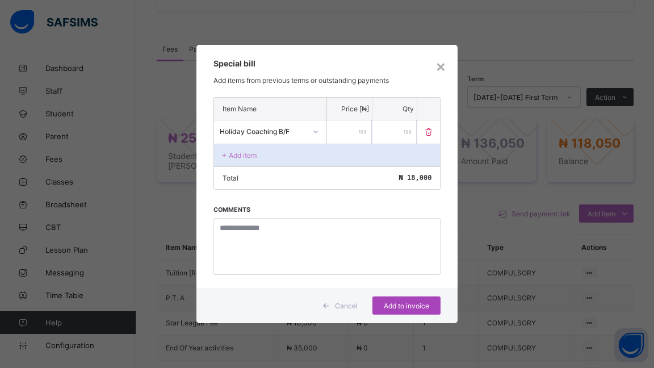
click at [395, 303] on span "Add to invoice" at bounding box center [406, 306] width 51 height 9
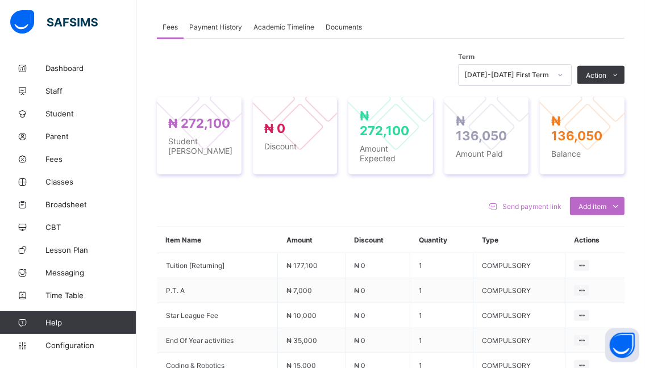
scroll to position [231, 0]
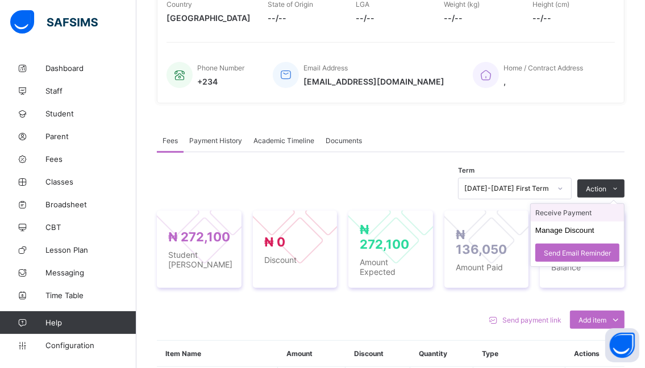
click at [568, 210] on li "Receive Payment" at bounding box center [577, 213] width 93 height 18
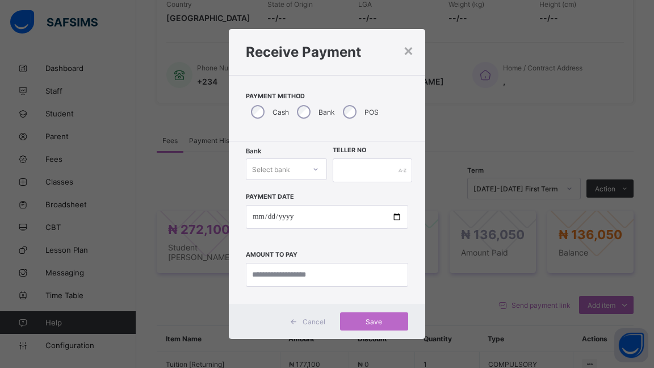
drag, startPoint x: 311, startPoint y: 168, endPoint x: 311, endPoint y: 175, distance: 6.8
click at [311, 174] on div at bounding box center [315, 169] width 19 height 18
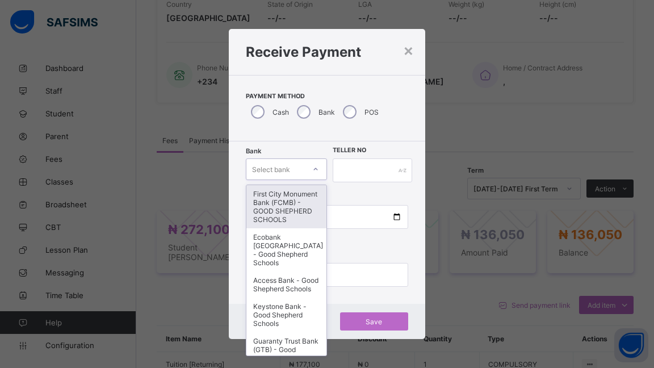
click at [268, 207] on div "First City Monument Bank (FCMB) - GOOD SHEPHERD SCHOOLS" at bounding box center [287, 206] width 80 height 43
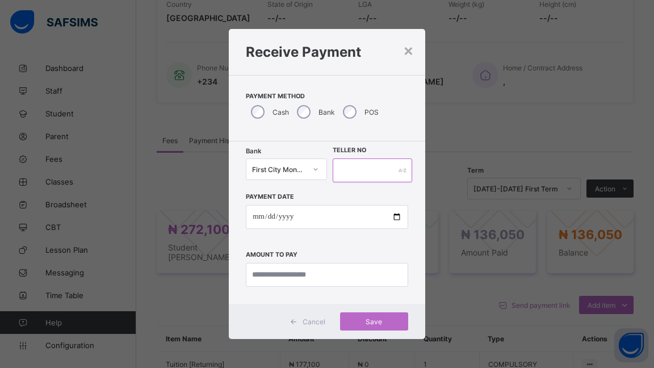
click at [357, 170] on input "text" at bounding box center [373, 171] width 80 height 24
type input "******"
click at [394, 216] on input "date" at bounding box center [327, 217] width 162 height 24
type input "**********"
click at [342, 276] on input "currency" at bounding box center [327, 275] width 162 height 24
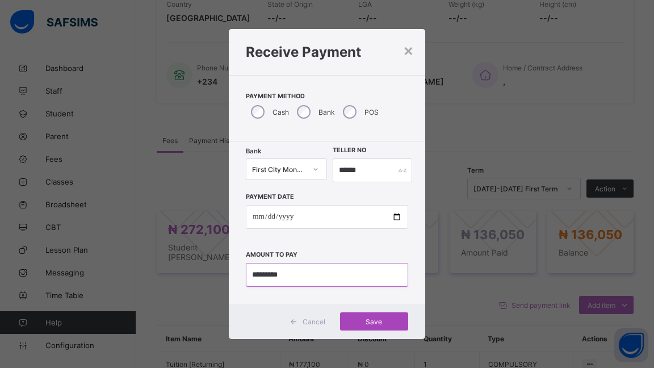
type input "*********"
click at [369, 322] on span "Save" at bounding box center [374, 322] width 51 height 9
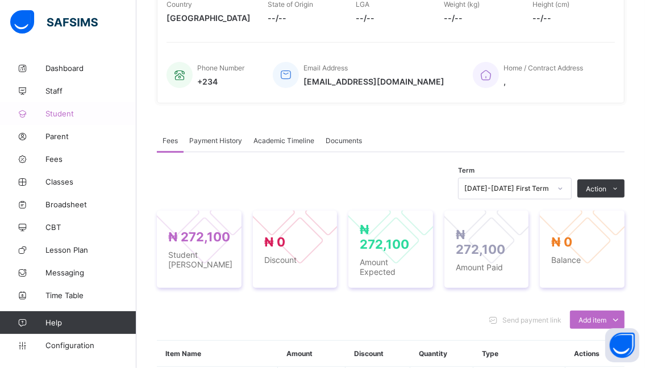
click at [62, 114] on span "Student" at bounding box center [90, 113] width 91 height 9
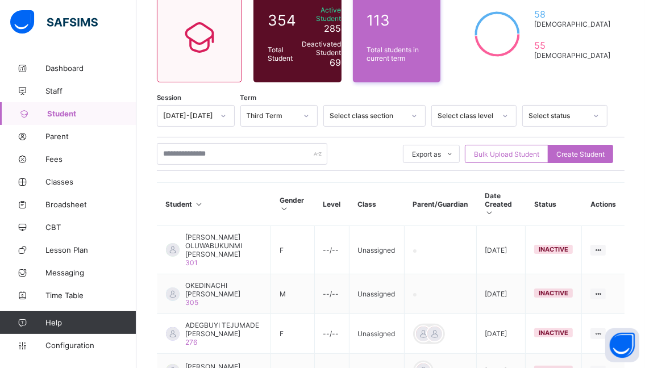
scroll to position [61, 0]
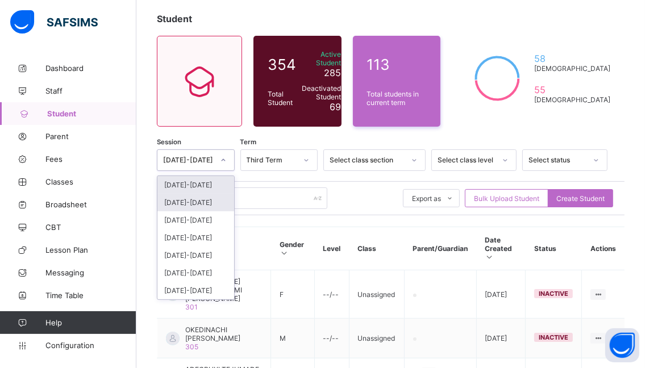
drag, startPoint x: 228, startPoint y: 159, endPoint x: 198, endPoint y: 195, distance: 47.6
click at [227, 159] on icon at bounding box center [223, 160] width 7 height 11
click at [195, 185] on div "[DATE]-[DATE]" at bounding box center [195, 185] width 77 height 18
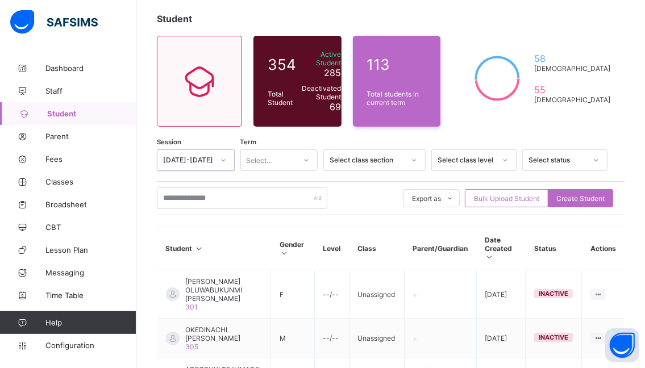
click at [310, 162] on icon at bounding box center [306, 160] width 7 height 11
click at [276, 184] on div "First Term" at bounding box center [279, 185] width 77 height 18
click at [227, 194] on input "text" at bounding box center [242, 198] width 170 height 22
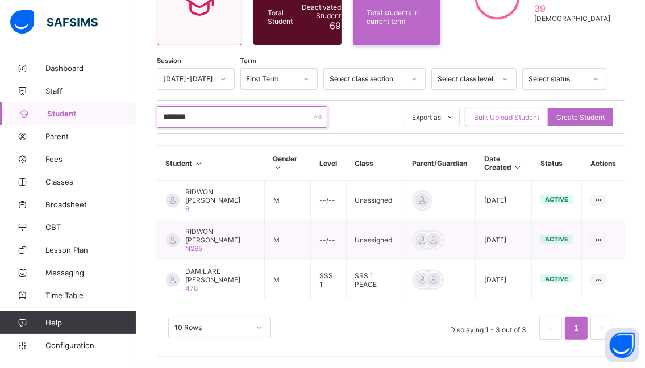
scroll to position [141, 0]
type input "********"
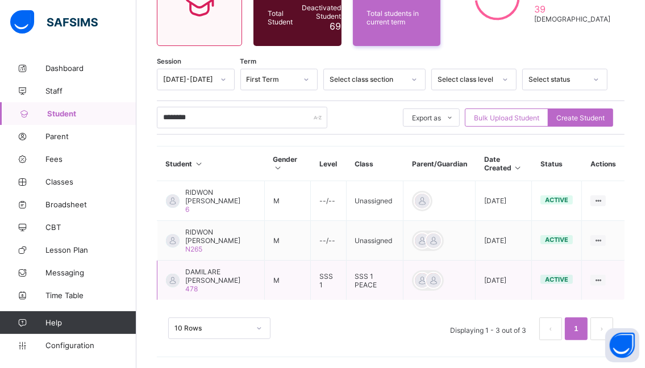
click at [220, 277] on span "DAMILARE [PERSON_NAME]" at bounding box center [220, 276] width 70 height 17
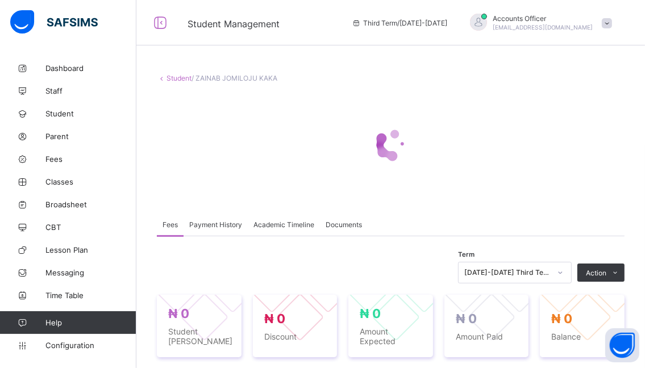
click at [570, 276] on div "[DATE]-[DATE] Third Term" at bounding box center [515, 273] width 114 height 22
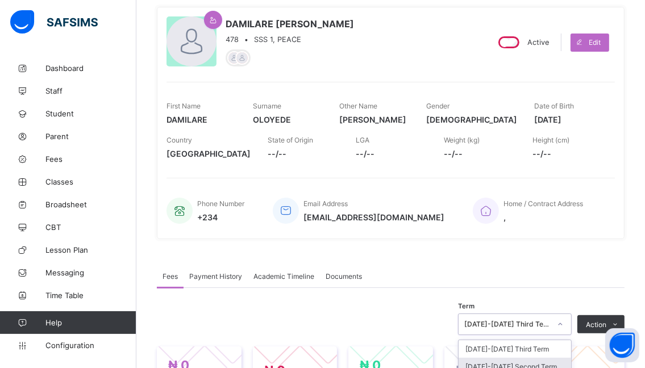
scroll to position [152, 0]
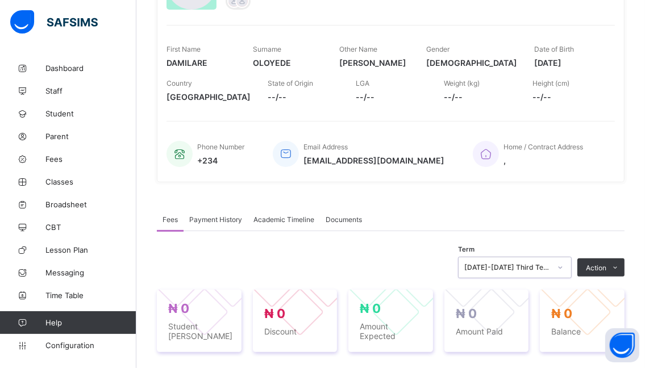
click at [564, 268] on icon at bounding box center [560, 267] width 7 height 11
click at [564, 266] on div "0 results available. Select is focused ,type to refine list, press Down to open…" at bounding box center [515, 268] width 114 height 22
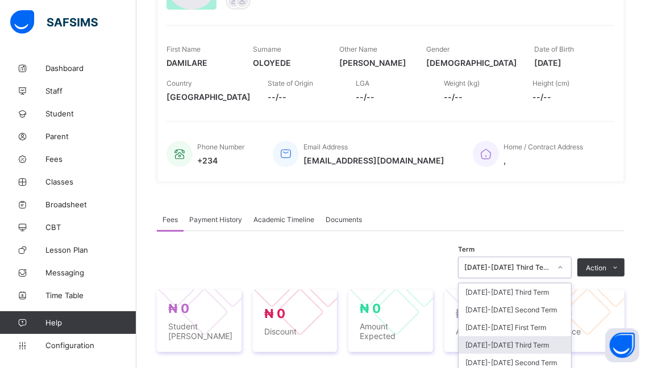
scroll to position [242, 0]
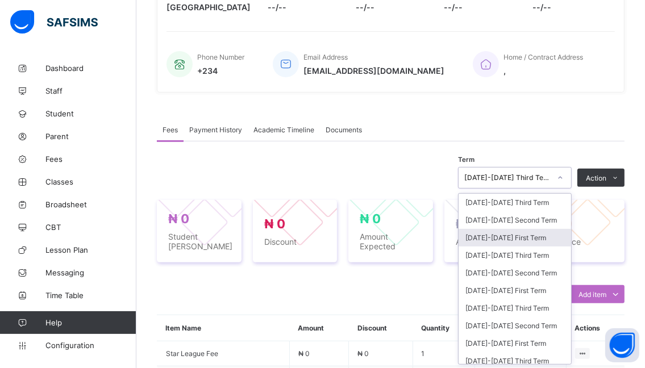
click at [489, 239] on div "[DATE]-[DATE] First Term" at bounding box center [514, 238] width 112 height 18
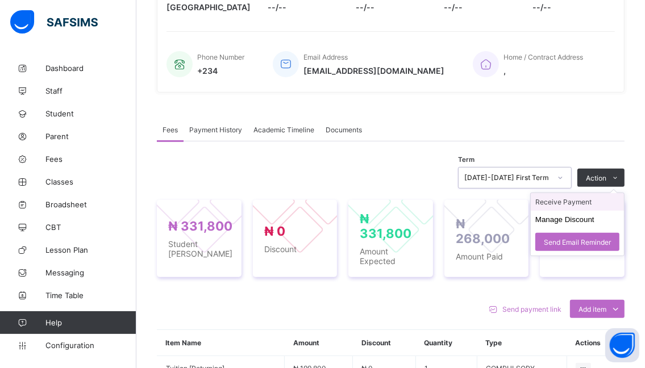
click at [557, 200] on li "Receive Payment" at bounding box center [577, 202] width 93 height 18
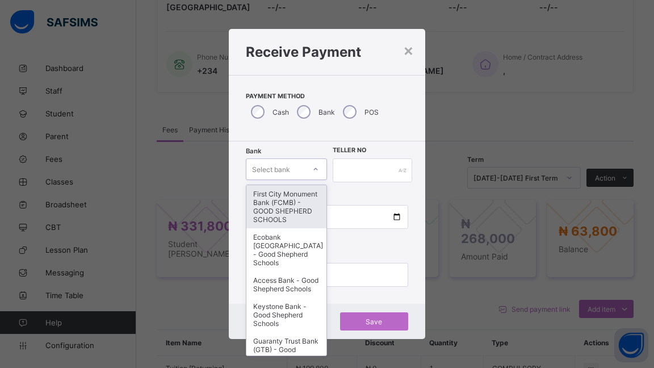
click at [316, 164] on div at bounding box center [315, 169] width 19 height 18
click at [270, 205] on div "First City Monument Bank (FCMB) - GOOD SHEPHERD SCHOOLS" at bounding box center [287, 206] width 80 height 43
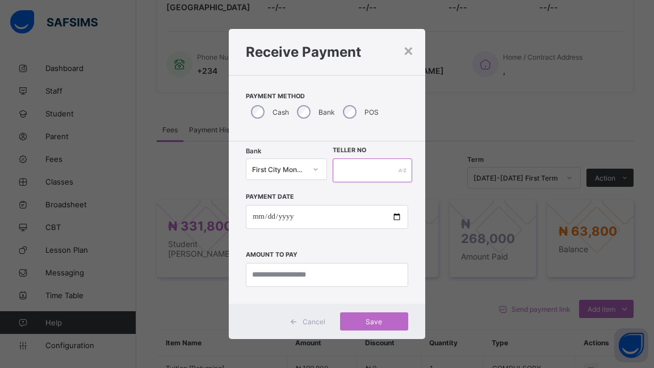
click at [368, 173] on input "text" at bounding box center [373, 171] width 80 height 24
type input "******"
click at [395, 217] on input "date" at bounding box center [327, 217] width 162 height 24
type input "**********"
click at [334, 274] on input "currency" at bounding box center [327, 275] width 162 height 24
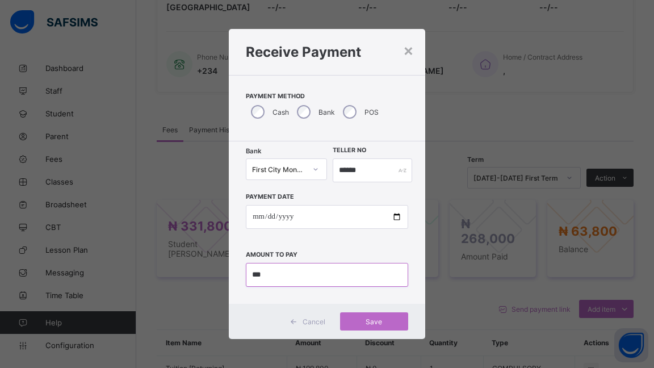
click at [266, 272] on input "currency" at bounding box center [327, 275] width 162 height 24
type input "********"
click at [376, 319] on span "Save" at bounding box center [374, 322] width 51 height 9
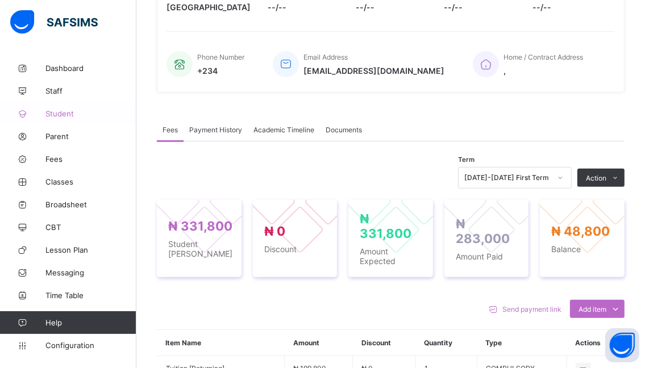
click at [65, 111] on span "Student" at bounding box center [90, 113] width 91 height 9
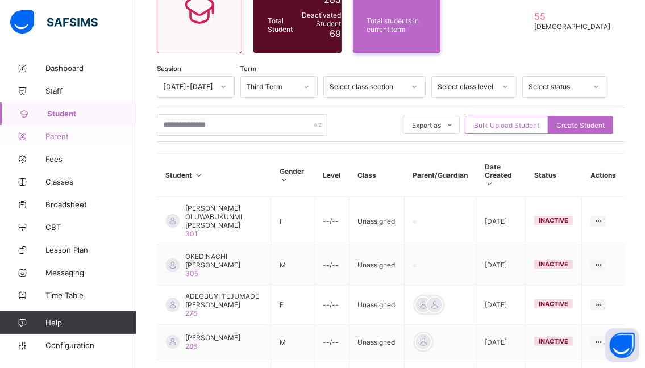
scroll to position [242, 0]
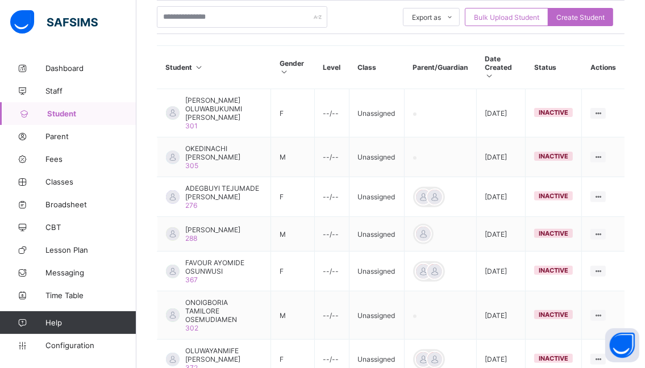
click at [79, 113] on span "Student" at bounding box center [91, 113] width 89 height 9
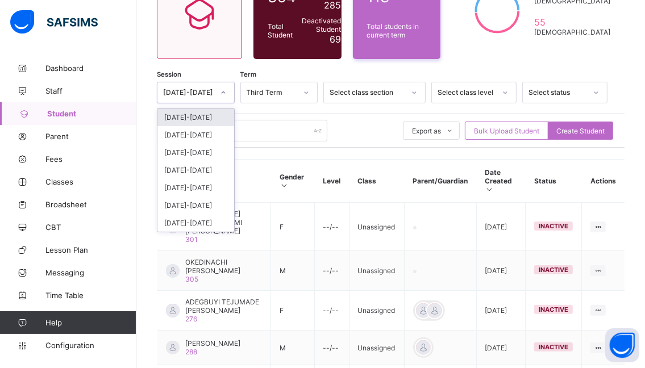
click at [226, 91] on icon at bounding box center [223, 92] width 7 height 11
click at [185, 114] on div "[DATE]-[DATE]" at bounding box center [195, 118] width 77 height 18
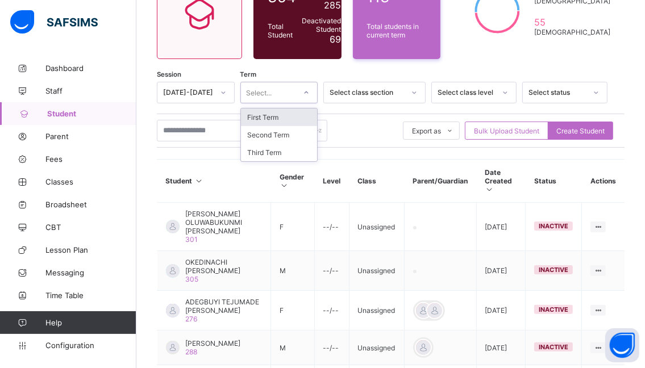
click at [310, 94] on icon at bounding box center [306, 92] width 7 height 11
click at [266, 114] on div "First Term" at bounding box center [279, 118] width 77 height 18
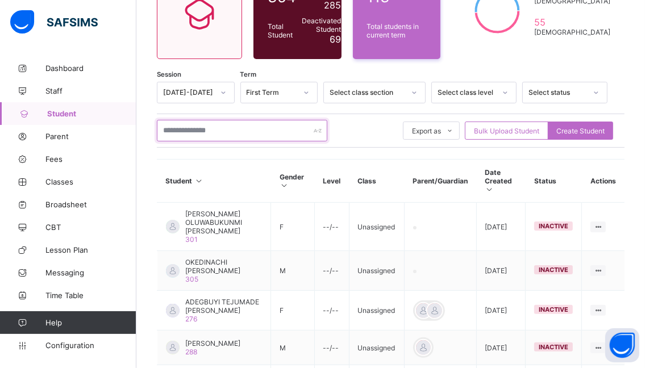
click at [240, 132] on input "text" at bounding box center [242, 131] width 170 height 22
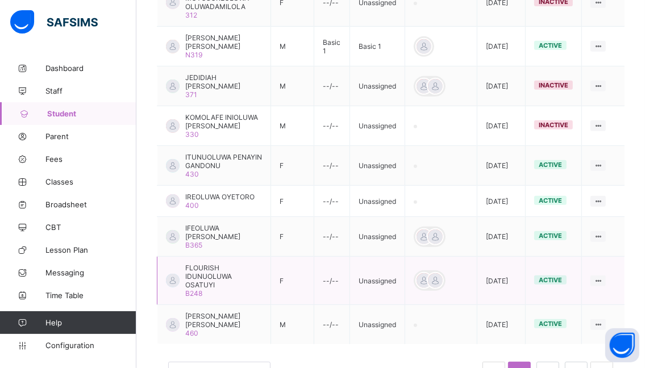
scroll to position [412, 0]
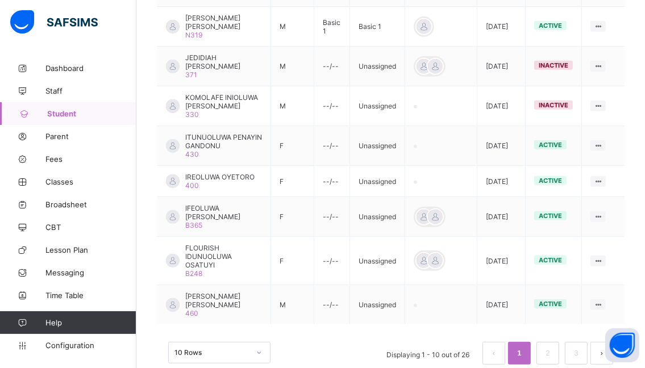
type input "********"
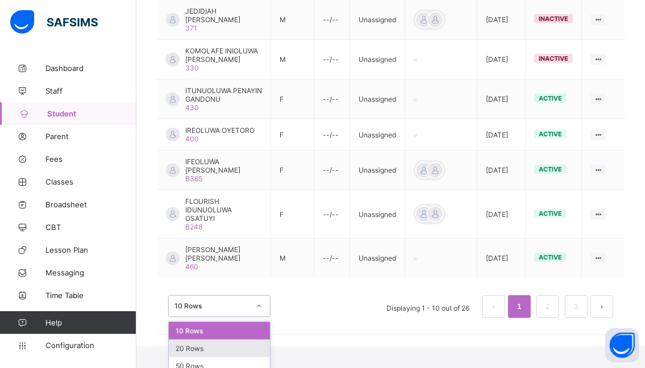
click at [187, 317] on div "option 20 Rows focused, 2 of 3. 3 results available. Use Up and Down to choose …" at bounding box center [219, 306] width 102 height 22
click at [204, 343] on div "20 Rows" at bounding box center [219, 349] width 101 height 18
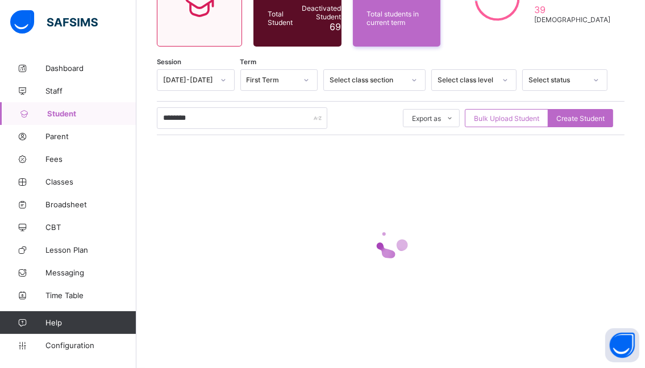
scroll to position [140, 0]
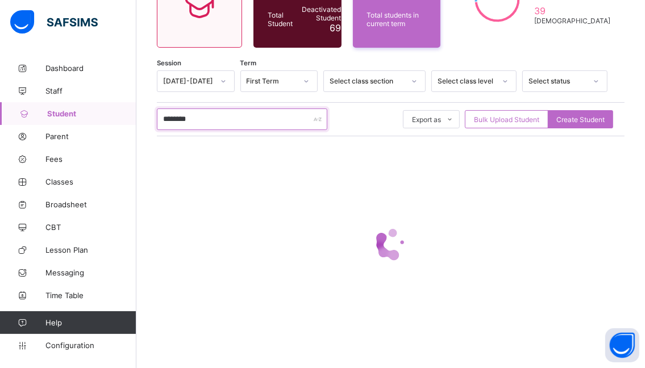
click at [293, 122] on input "********" at bounding box center [242, 120] width 170 height 22
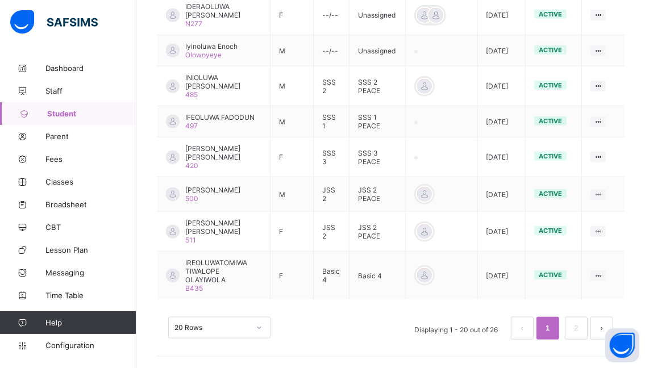
scroll to position [830, 0]
click at [219, 281] on span "IREOLUWATOMIWA TIWALOPE OLAYIWOLA" at bounding box center [223, 271] width 76 height 26
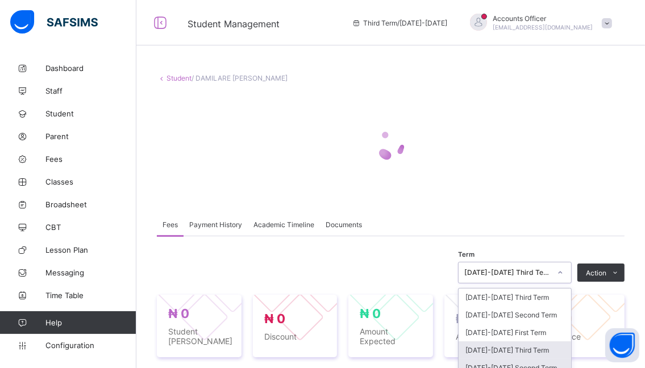
click at [568, 275] on div "option [DATE]-[DATE] Third Term focused, 4 of 21. 21 results available. Use Up …" at bounding box center [515, 273] width 114 height 22
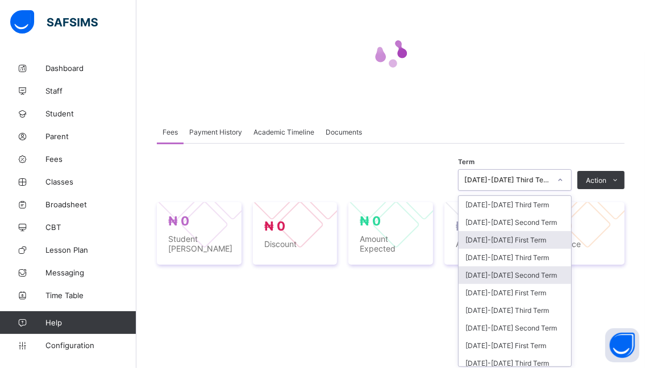
scroll to position [95, 0]
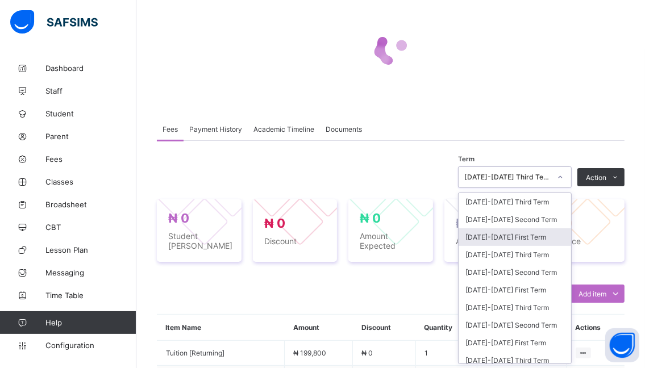
click at [493, 237] on div "× Delete Document This action would delete the document with name: from the sys…" at bounding box center [390, 298] width 508 height 674
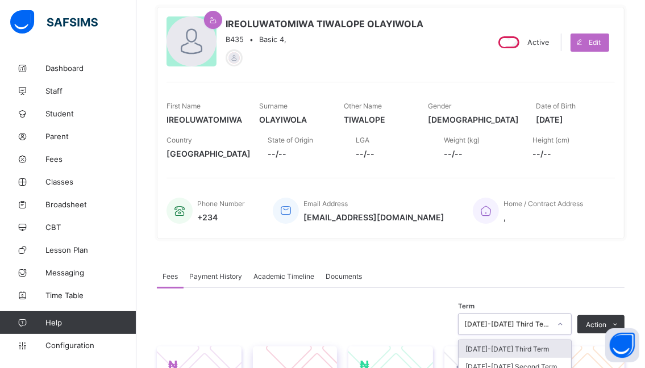
scroll to position [209, 0]
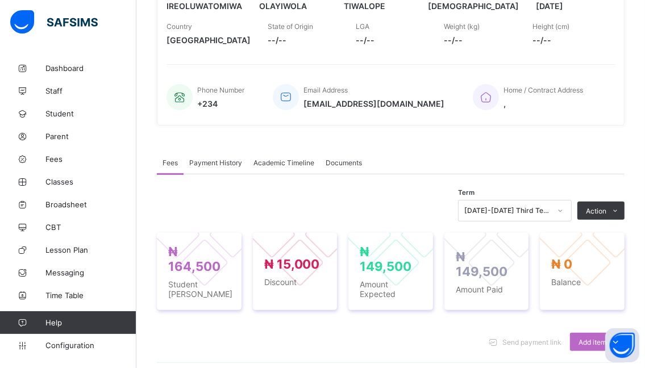
click at [402, 228] on div "₦ 164,500 Student Bill ₦ 15,000 Discount ₦ 149,500 Amount Expected ₦ 149,500 Am…" at bounding box center [391, 272] width 468 height 100
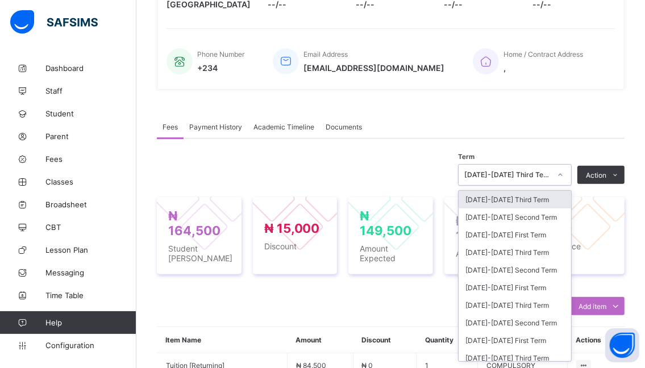
click at [572, 186] on div "option [DATE]-[DATE] Third Term focused, 1 of 21. 21 results available. Use Up …" at bounding box center [515, 175] width 114 height 22
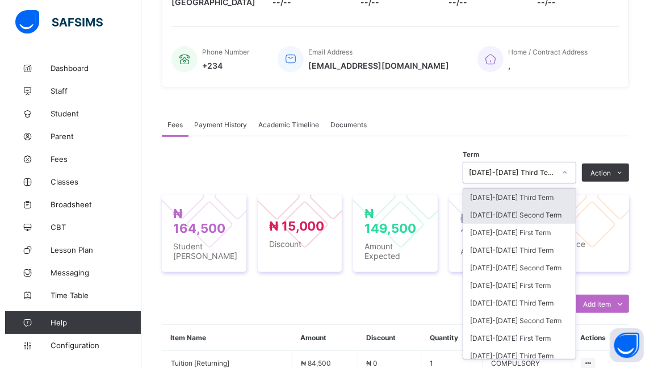
scroll to position [248, 0]
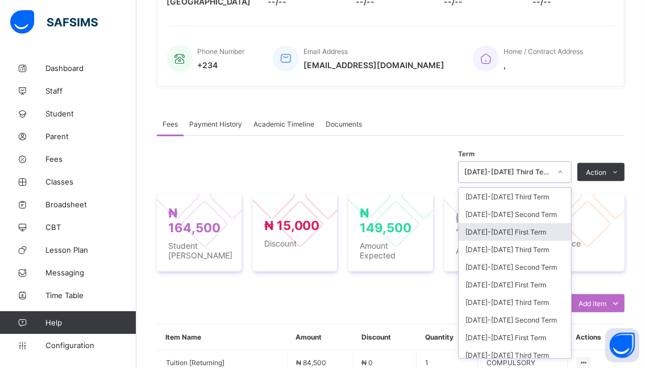
click at [487, 235] on div "[DATE]-[DATE] First Term" at bounding box center [514, 232] width 112 height 18
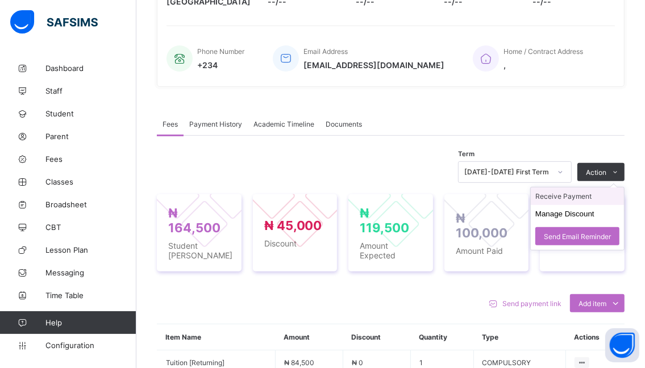
click at [573, 205] on li "Receive Payment" at bounding box center [577, 196] width 93 height 18
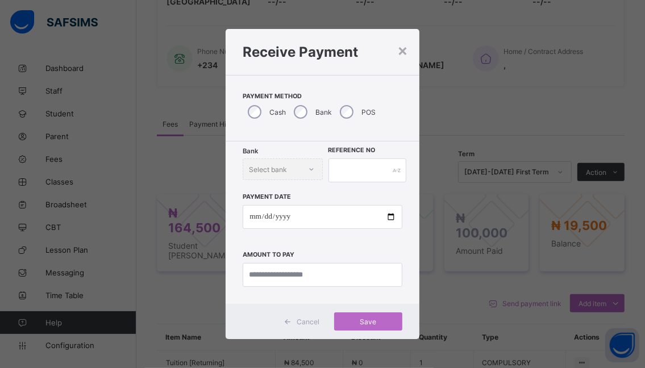
click at [316, 169] on div "Bank Select bank" at bounding box center [283, 170] width 80 height 22
click at [310, 172] on div "Bank Select bank" at bounding box center [283, 170] width 80 height 22
click at [311, 168] on div "Bank Select bank" at bounding box center [283, 170] width 80 height 22
click at [308, 169] on div "Bank Select bank" at bounding box center [283, 170] width 80 height 22
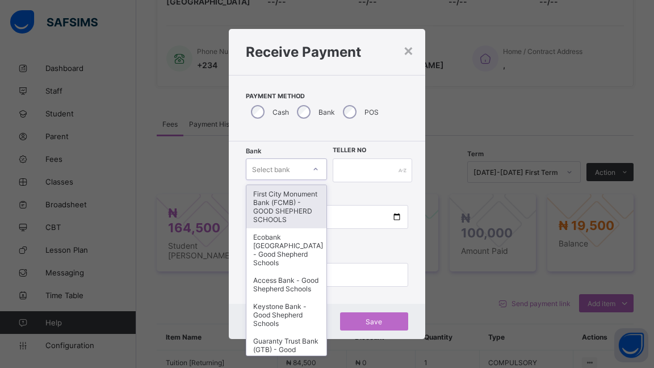
click at [318, 171] on icon at bounding box center [315, 169] width 7 height 11
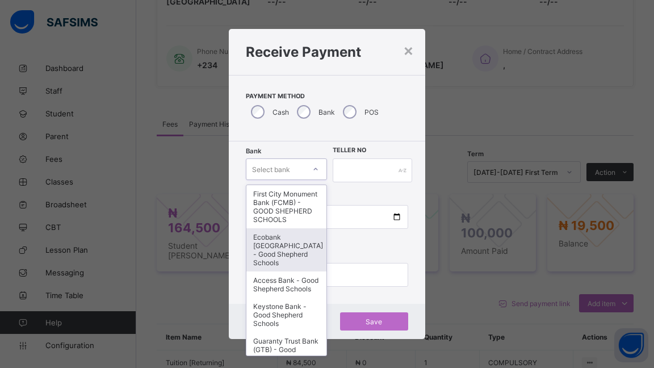
click at [277, 253] on div "Ecobank [GEOGRAPHIC_DATA] - Good Shepherd Schools" at bounding box center [287, 249] width 80 height 43
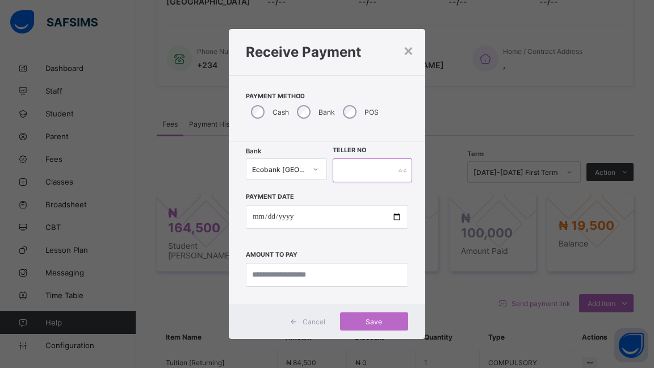
click at [391, 169] on input "text" at bounding box center [373, 171] width 80 height 24
type input "******"
click at [388, 215] on input "date" at bounding box center [327, 217] width 162 height 24
click at [395, 216] on input "date" at bounding box center [327, 217] width 162 height 24
type input "**********"
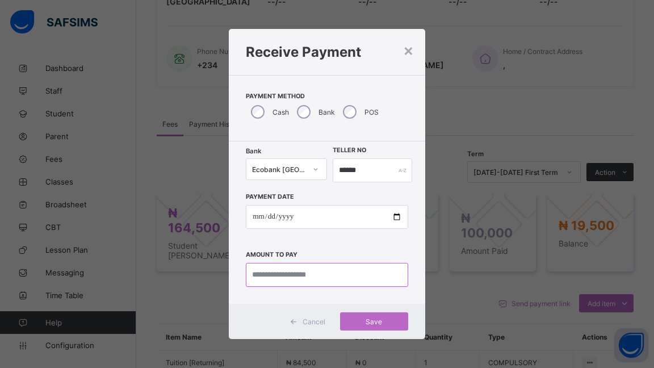
drag, startPoint x: 332, startPoint y: 277, endPoint x: 348, endPoint y: 277, distance: 15.3
click at [336, 277] on input "currency" at bounding box center [327, 275] width 162 height 24
type input "*******"
click at [370, 320] on span "Save" at bounding box center [374, 322] width 51 height 9
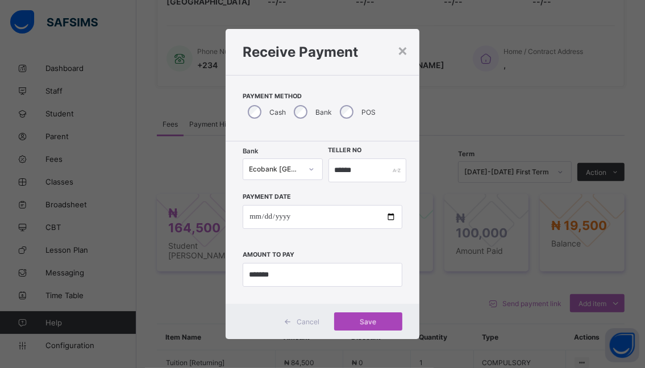
click at [373, 322] on span "Save" at bounding box center [368, 322] width 51 height 9
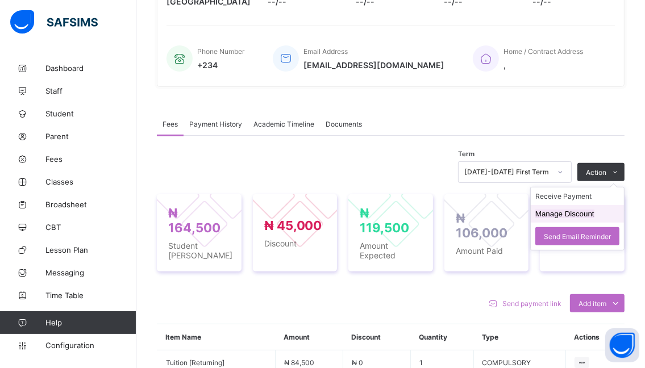
click at [547, 216] on button "Manage Discount" at bounding box center [564, 214] width 59 height 9
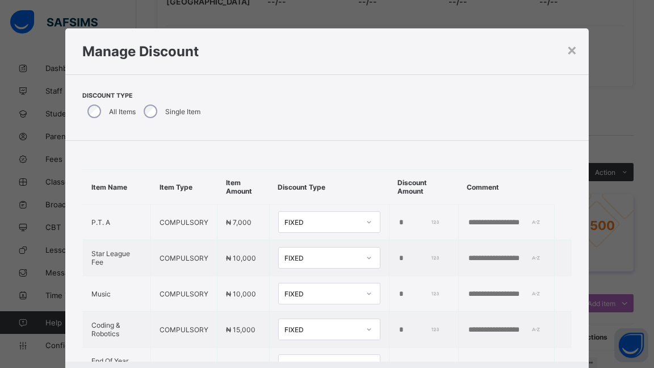
scroll to position [114, 0]
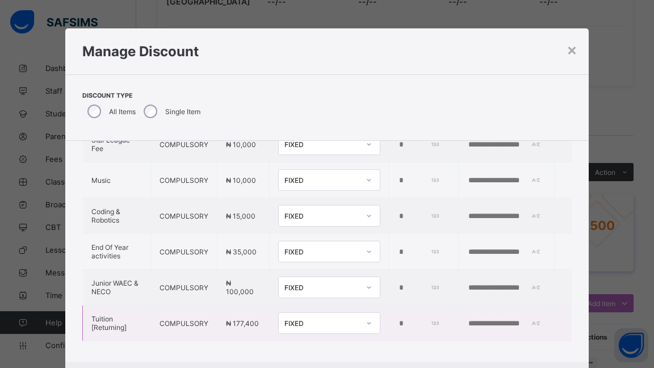
type input "*****"
type input "**********"
type input "*****"
type input "**********"
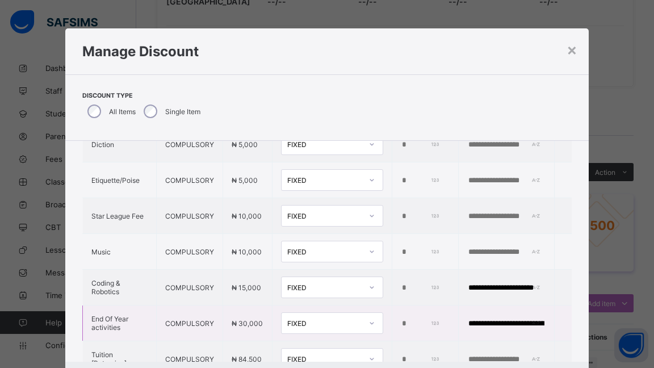
scroll to position [118, 0]
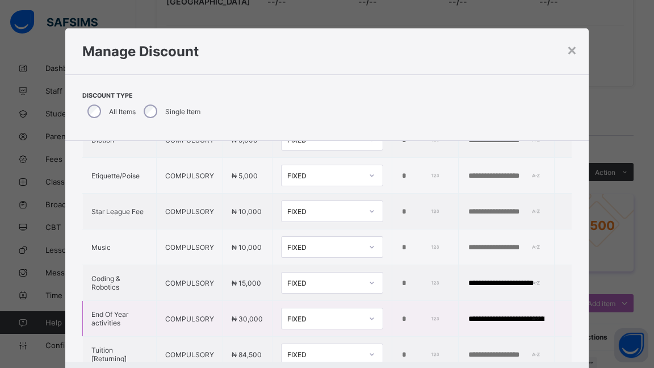
drag, startPoint x: 393, startPoint y: 318, endPoint x: 377, endPoint y: 318, distance: 15.9
click at [377, 318] on tr "**********" at bounding box center [327, 319] width 489 height 36
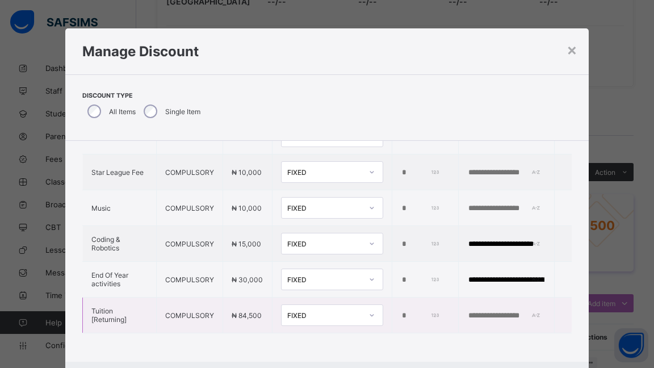
click at [401, 311] on input "*" at bounding box center [420, 315] width 39 height 9
type input "*"
type input "*****"
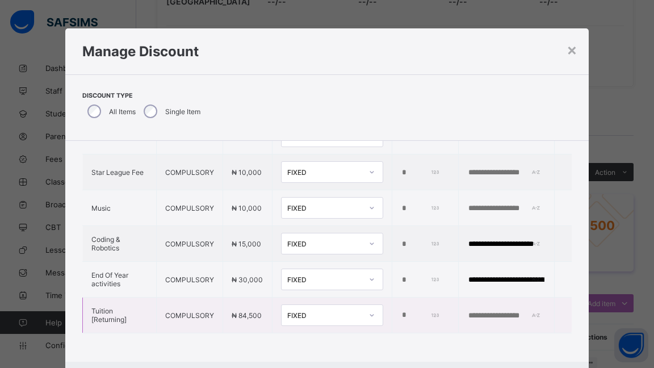
click at [468, 311] on input "text" at bounding box center [507, 315] width 78 height 9
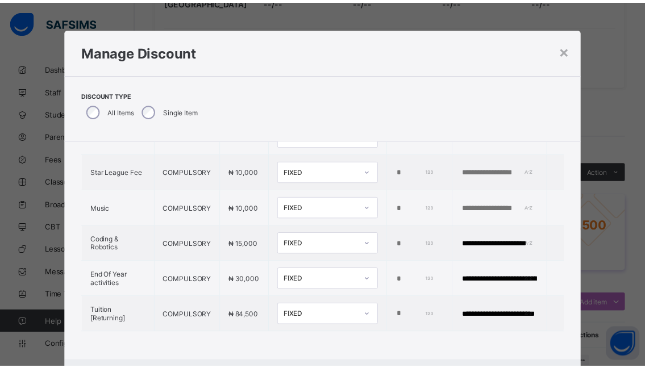
scroll to position [57, 0]
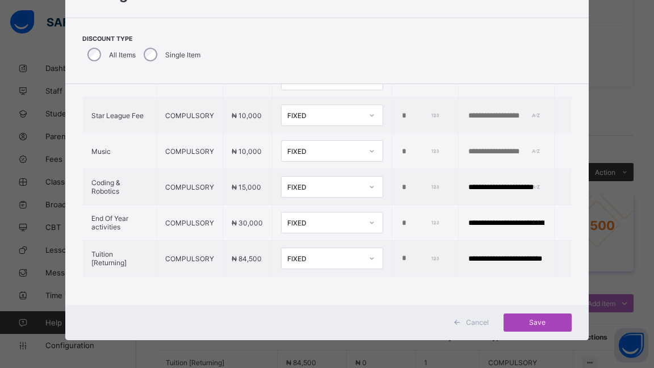
type input "**********"
click at [530, 319] on span "Save" at bounding box center [537, 322] width 51 height 9
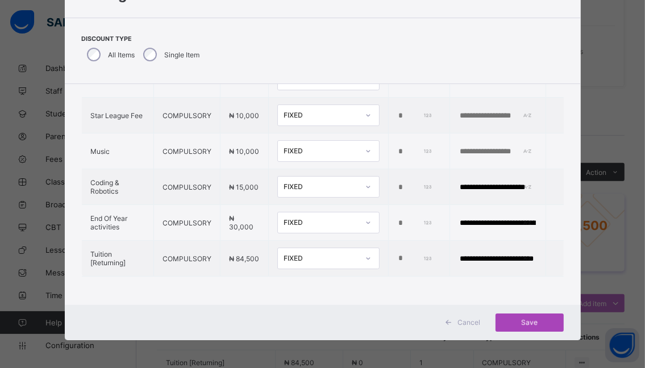
drag, startPoint x: 527, startPoint y: 320, endPoint x: 518, endPoint y: 331, distance: 13.7
click at [526, 322] on div "Save" at bounding box center [529, 323] width 68 height 18
click at [520, 319] on span "Save" at bounding box center [529, 322] width 51 height 9
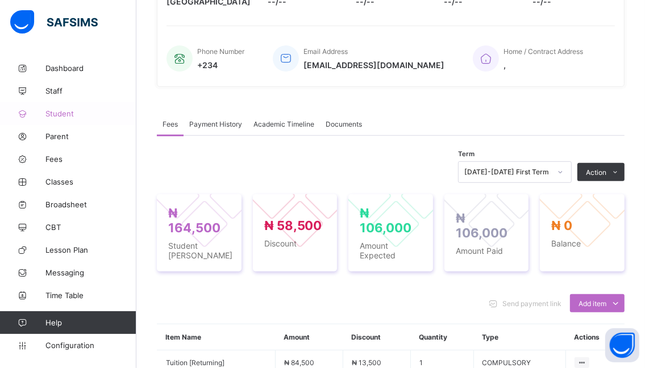
click at [59, 114] on span "Student" at bounding box center [90, 113] width 91 height 9
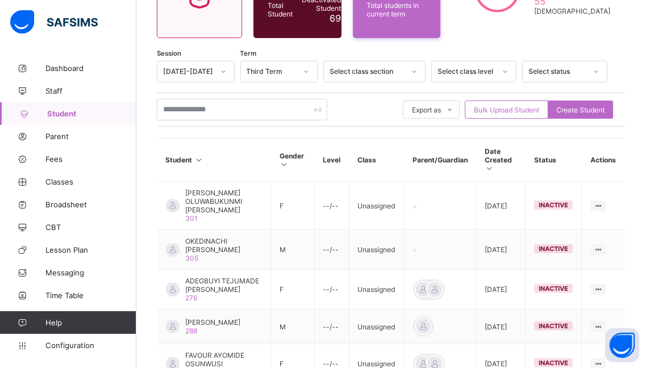
scroll to position [134, 0]
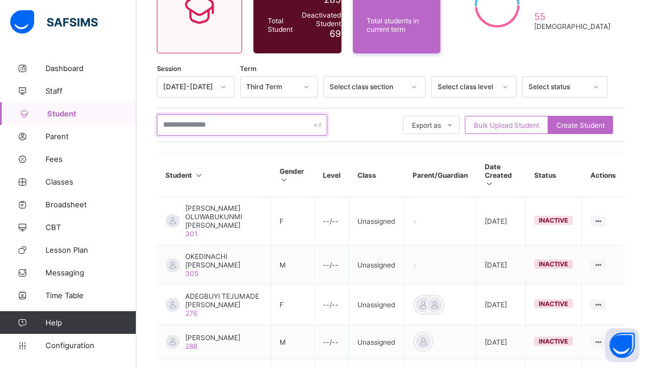
click at [234, 120] on input "text" at bounding box center [242, 125] width 170 height 22
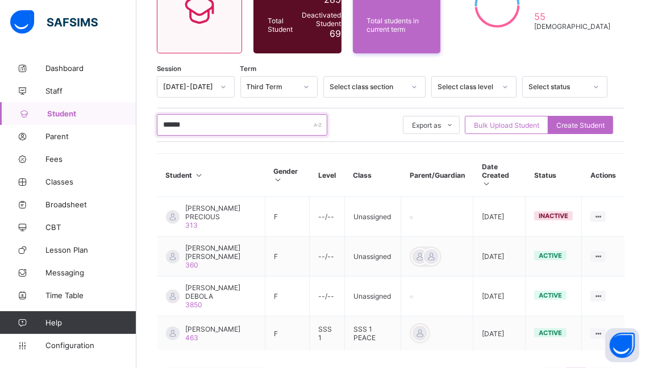
type input "******"
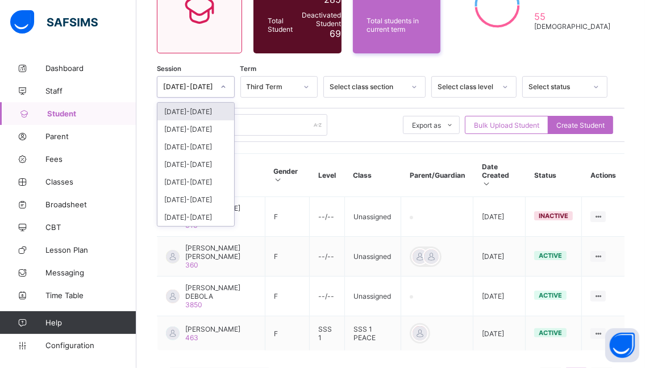
click at [227, 87] on icon at bounding box center [223, 86] width 7 height 11
click at [202, 109] on div "[DATE]-[DATE]" at bounding box center [195, 112] width 77 height 18
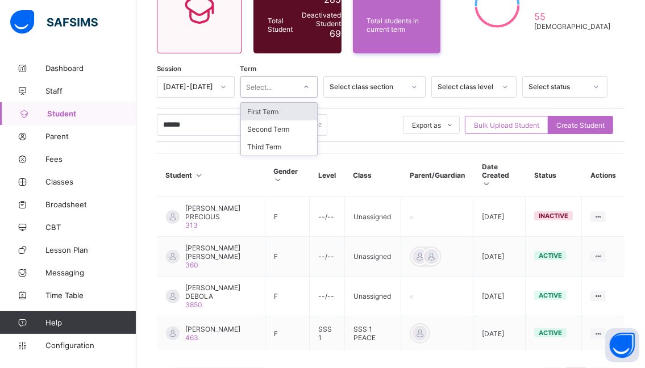
click at [310, 87] on icon at bounding box center [306, 86] width 7 height 11
click at [277, 111] on div "First Term" at bounding box center [279, 112] width 77 height 18
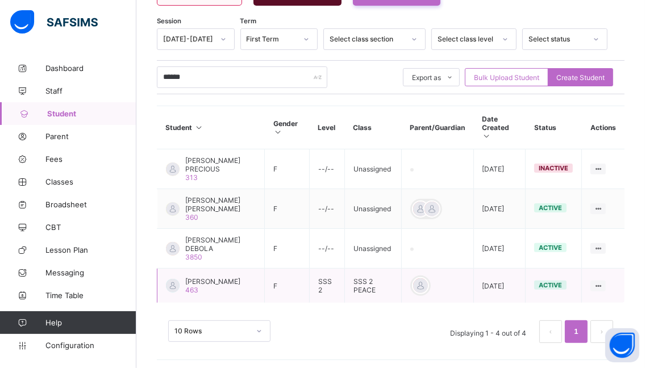
click at [203, 277] on span "[PERSON_NAME]" at bounding box center [212, 281] width 55 height 9
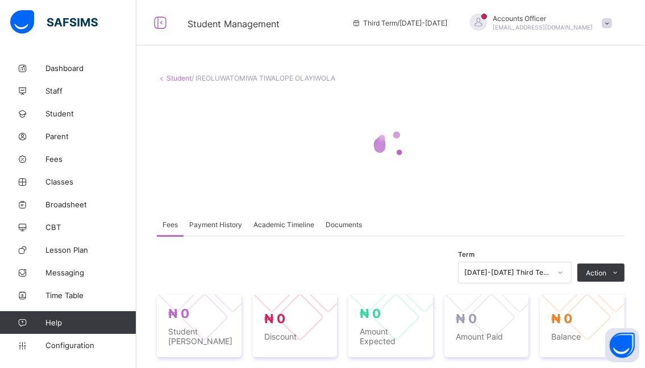
click at [568, 273] on div "[DATE]-[DATE] Third Term" at bounding box center [515, 273] width 114 height 22
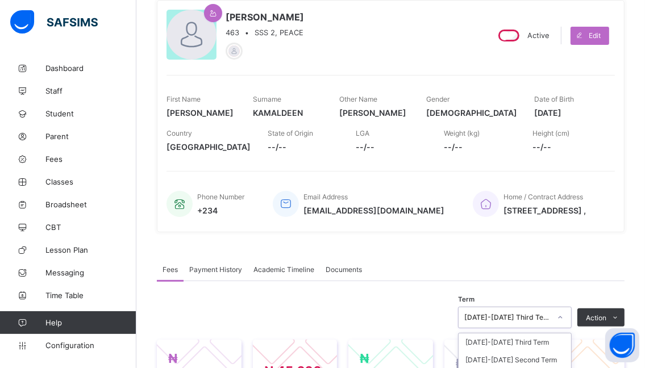
scroll to position [209, 0]
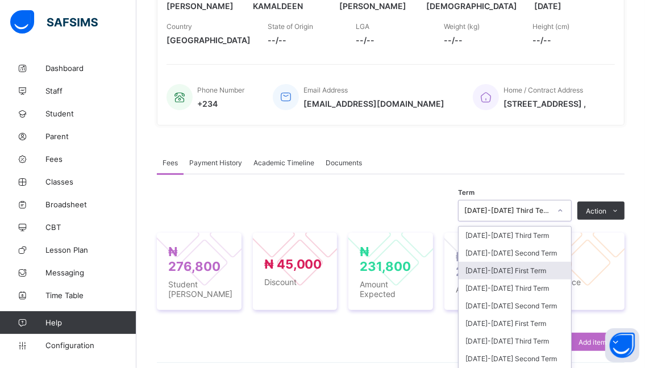
click at [502, 279] on div "[DATE]-[DATE] First Term" at bounding box center [514, 271] width 112 height 18
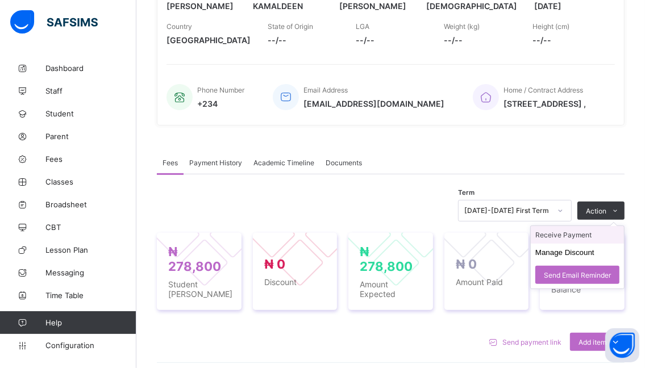
click at [559, 240] on li "Receive Payment" at bounding box center [577, 235] width 93 height 18
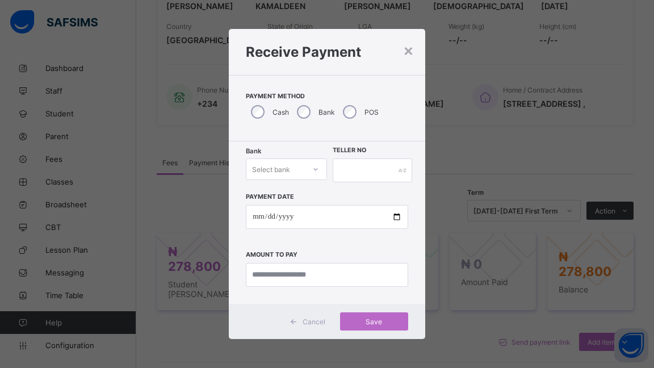
click at [317, 169] on icon at bounding box center [315, 169] width 7 height 11
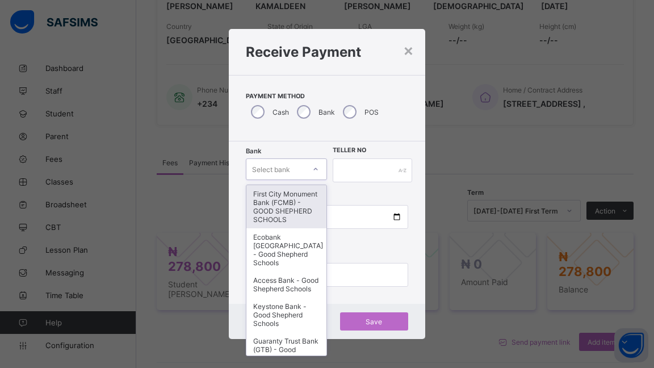
drag, startPoint x: 277, startPoint y: 210, endPoint x: 293, endPoint y: 197, distance: 21.0
click at [277, 209] on div "First City Monument Bank (FCMB) - GOOD SHEPHERD SCHOOLS" at bounding box center [287, 206] width 80 height 43
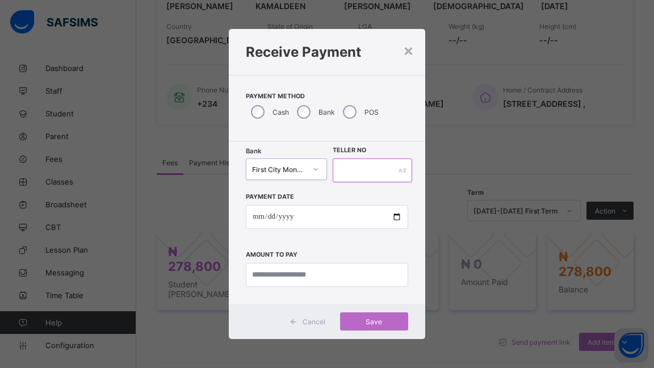
click at [339, 166] on input "text" at bounding box center [373, 171] width 80 height 24
type input "*****"
click at [390, 216] on input "date" at bounding box center [327, 217] width 162 height 24
click at [395, 216] on input "date" at bounding box center [327, 217] width 162 height 24
type input "**********"
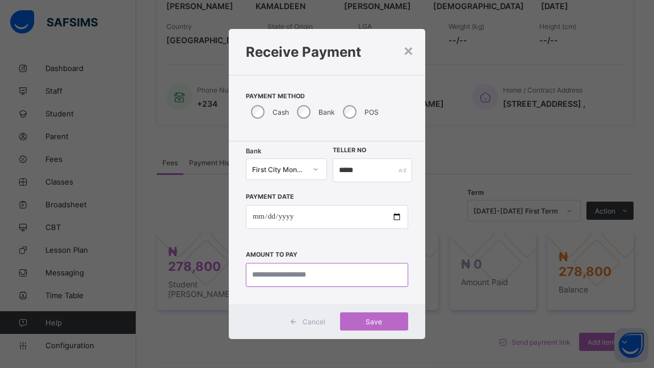
click at [343, 273] on input "currency" at bounding box center [327, 275] width 162 height 24
type input "*********"
click at [373, 318] on span "Save" at bounding box center [374, 322] width 51 height 9
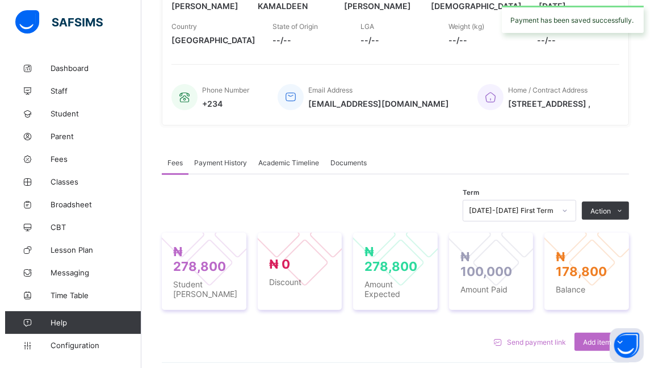
scroll to position [323, 0]
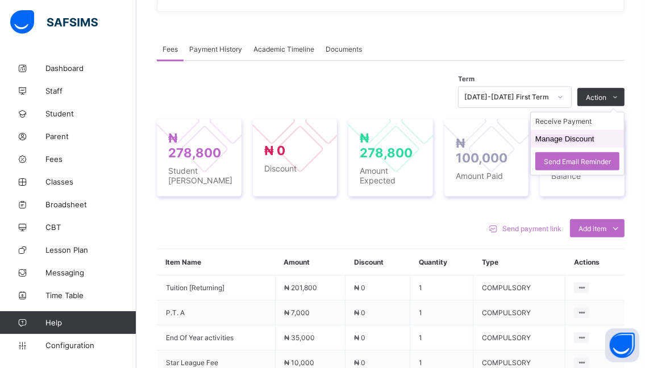
click at [584, 143] on button "Manage Discount" at bounding box center [564, 139] width 59 height 9
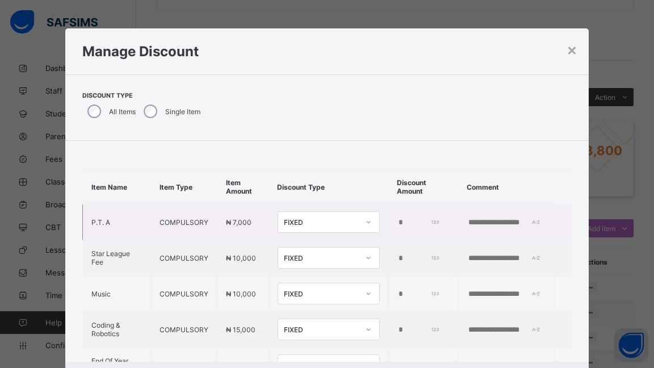
type input "*"
drag, startPoint x: 386, startPoint y: 291, endPoint x: 376, endPoint y: 290, distance: 9.7
click at [389, 290] on td "*" at bounding box center [424, 294] width 70 height 36
type input "*****"
click at [468, 292] on input "text" at bounding box center [507, 294] width 78 height 9
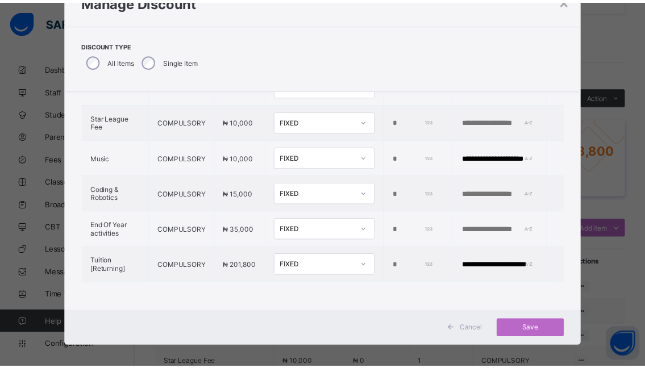
scroll to position [57, 0]
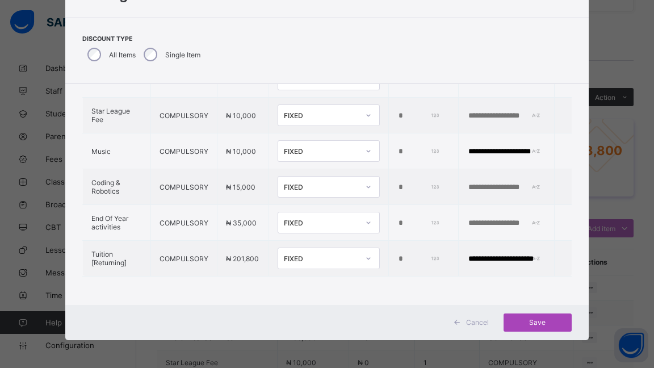
type input "**********"
click at [533, 322] on span "Save" at bounding box center [537, 322] width 51 height 9
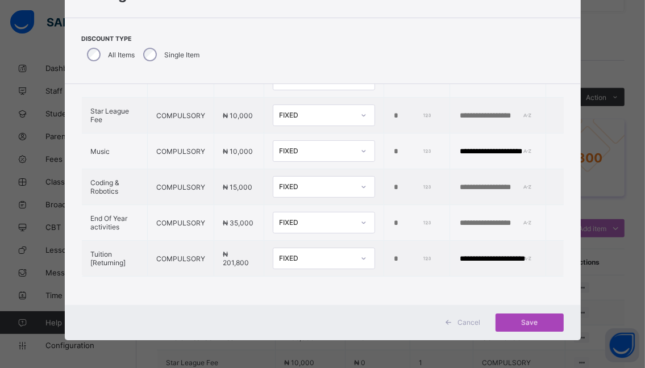
click at [531, 320] on span "Save" at bounding box center [529, 322] width 51 height 9
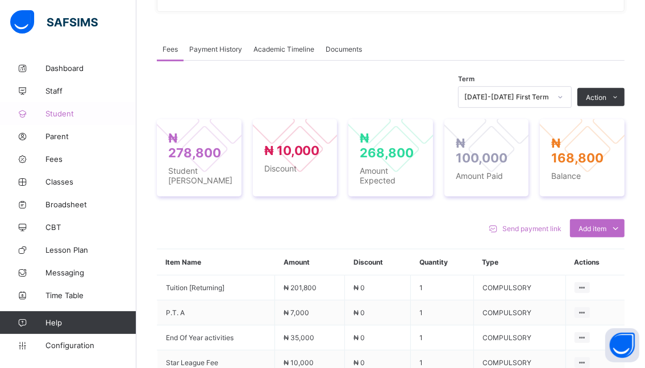
click at [61, 106] on link "Student" at bounding box center [68, 113] width 136 height 23
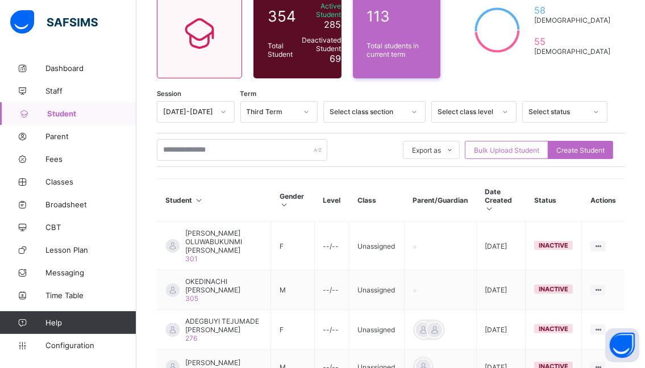
scroll to position [95, 0]
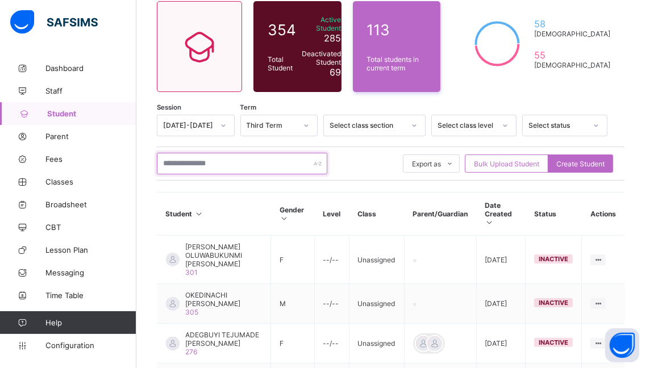
click at [231, 161] on input "text" at bounding box center [242, 164] width 170 height 22
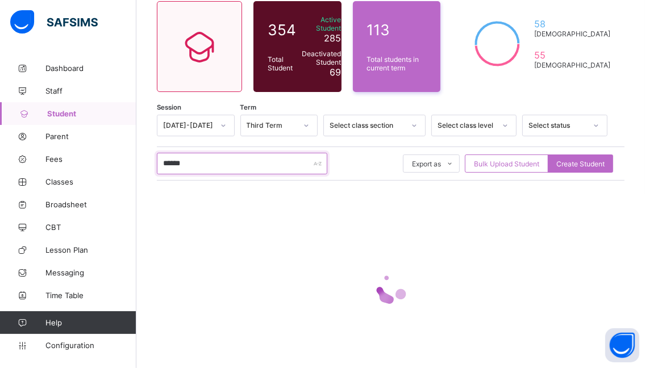
scroll to position [61, 0]
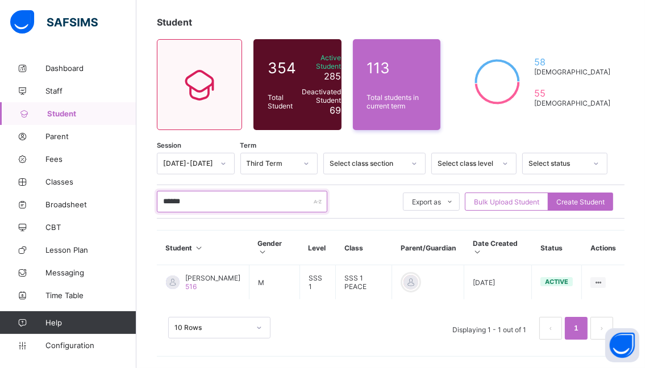
type input "******"
click at [227, 158] on icon at bounding box center [223, 163] width 7 height 11
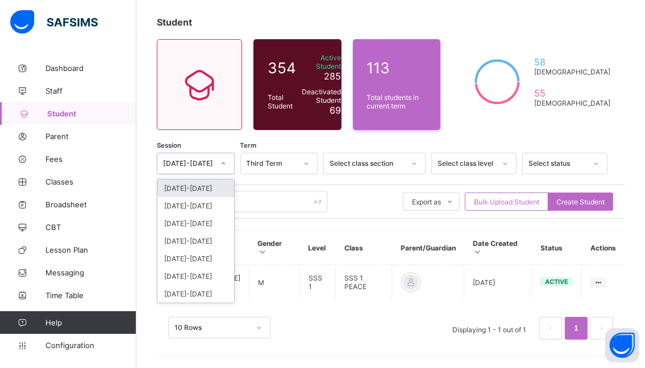
click at [185, 184] on div "[DATE]-[DATE]" at bounding box center [195, 189] width 77 height 18
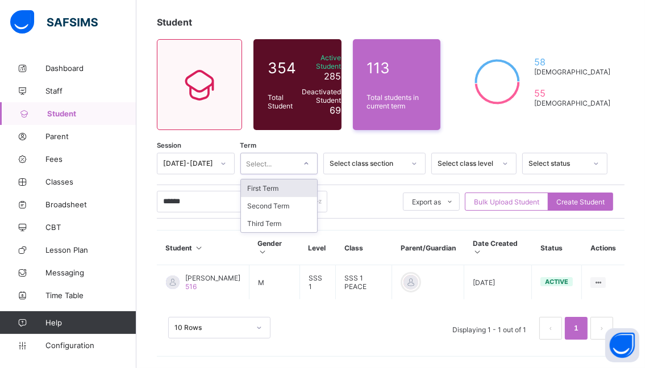
click at [310, 160] on icon at bounding box center [306, 163] width 7 height 11
click at [274, 186] on div "First Term" at bounding box center [279, 189] width 77 height 18
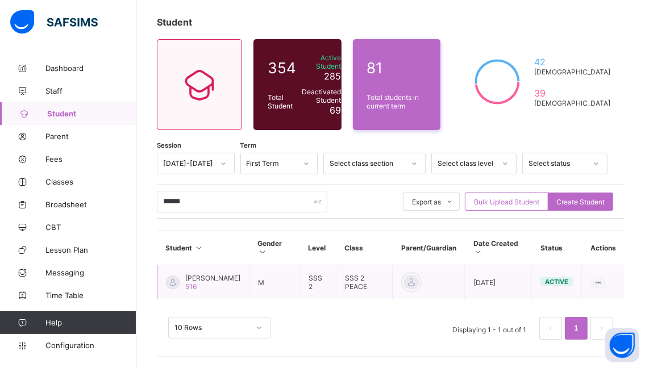
click at [207, 277] on span "[PERSON_NAME]" at bounding box center [212, 278] width 55 height 9
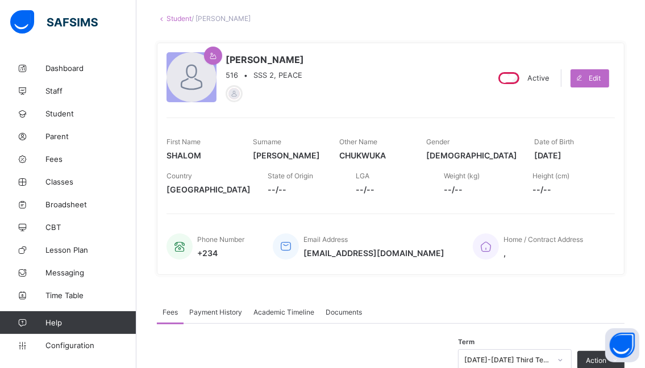
scroll to position [114, 0]
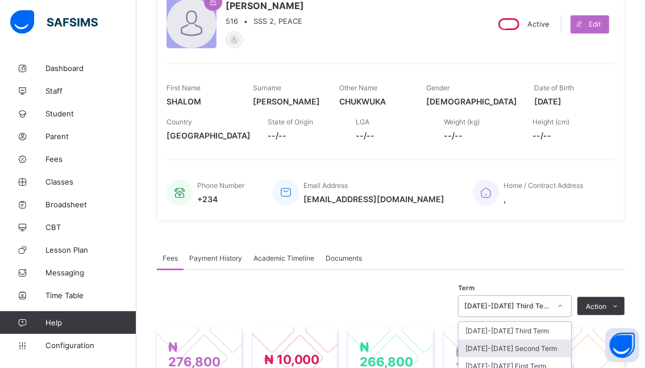
click at [566, 306] on div "option [DATE]-[DATE] Second Term focused, 2 of 21. 21 results available. Use Up…" at bounding box center [515, 306] width 114 height 22
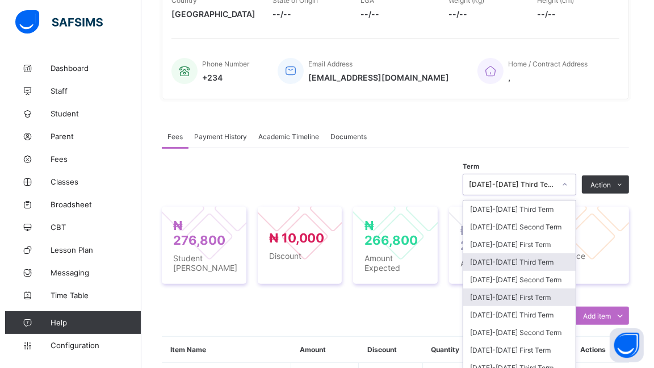
scroll to position [242, 0]
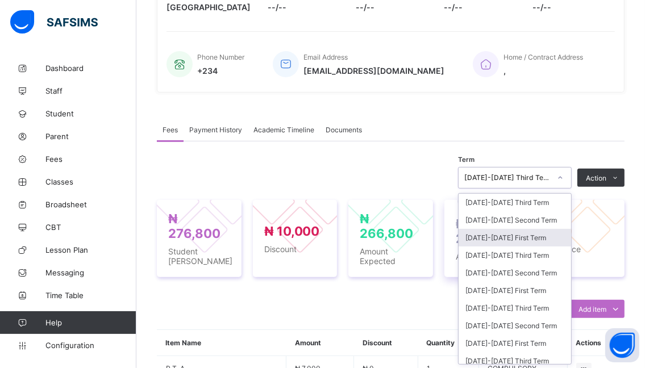
click at [493, 241] on div "[DATE]-[DATE] First Term" at bounding box center [514, 238] width 112 height 18
click at [490, 238] on div at bounding box center [509, 230] width 48 height 48
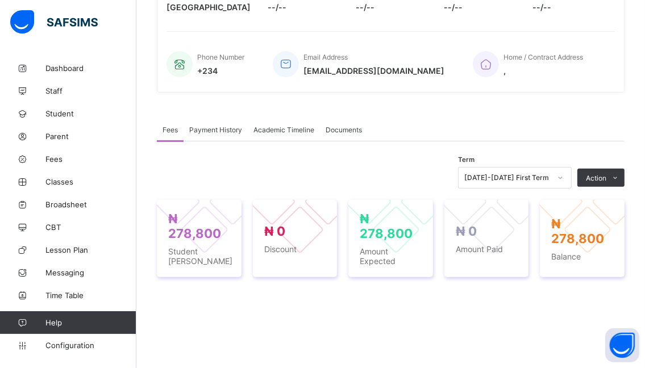
click at [0, 0] on li "Receive Payment" at bounding box center [0, 0] width 0 height 0
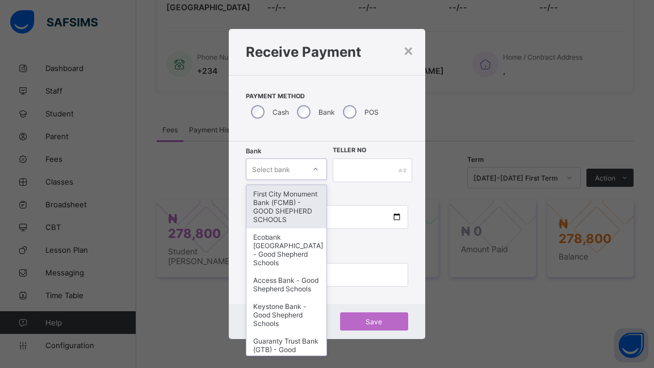
click at [320, 176] on div at bounding box center [315, 169] width 19 height 18
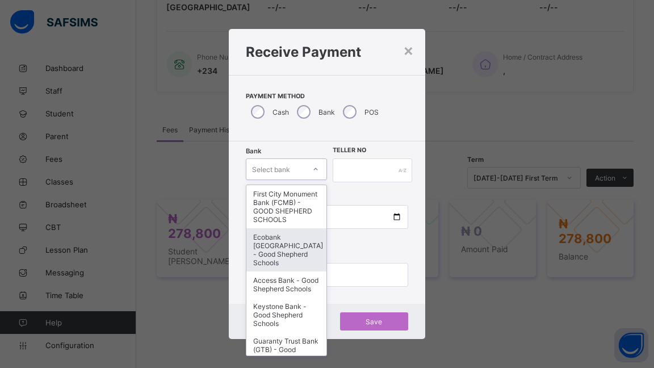
click at [282, 256] on div "Ecobank [GEOGRAPHIC_DATA] - Good Shepherd Schools" at bounding box center [287, 249] width 80 height 43
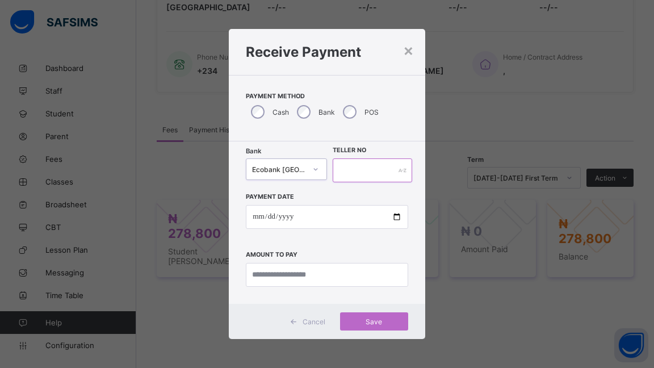
click at [370, 169] on input "text" at bounding box center [373, 171] width 80 height 24
type input "******"
click at [399, 217] on input "date" at bounding box center [327, 217] width 162 height 24
click at [395, 216] on input "date" at bounding box center [327, 217] width 162 height 24
click at [372, 209] on input "date" at bounding box center [327, 217] width 162 height 24
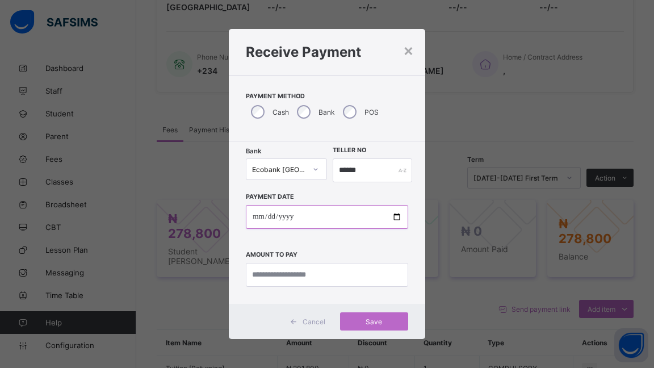
click at [257, 215] on input "date" at bounding box center [327, 217] width 162 height 24
drag, startPoint x: 281, startPoint y: 228, endPoint x: 298, endPoint y: 231, distance: 16.7
click at [282, 228] on input "date" at bounding box center [327, 217] width 162 height 24
click at [400, 217] on input "date" at bounding box center [327, 217] width 162 height 24
type input "**********"
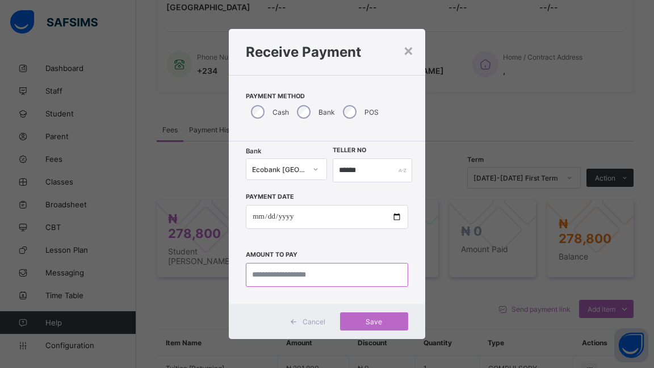
click at [339, 278] on input "currency" at bounding box center [327, 275] width 162 height 24
type input "*********"
click at [370, 318] on span "Save" at bounding box center [374, 322] width 51 height 9
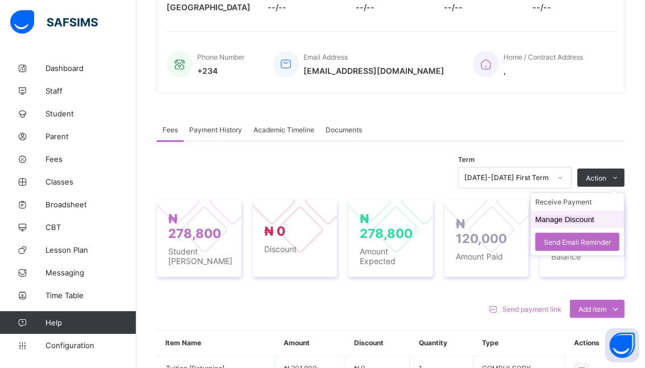
click at [561, 222] on button "Manage Discount" at bounding box center [564, 219] width 59 height 9
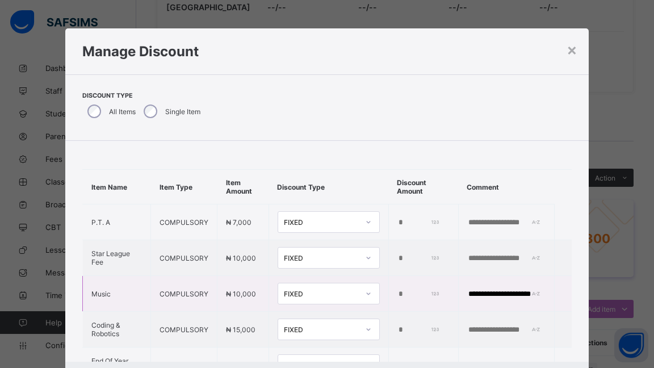
drag, startPoint x: 386, startPoint y: 292, endPoint x: 367, endPoint y: 286, distance: 19.6
click at [369, 287] on tr "**********" at bounding box center [327, 294] width 489 height 36
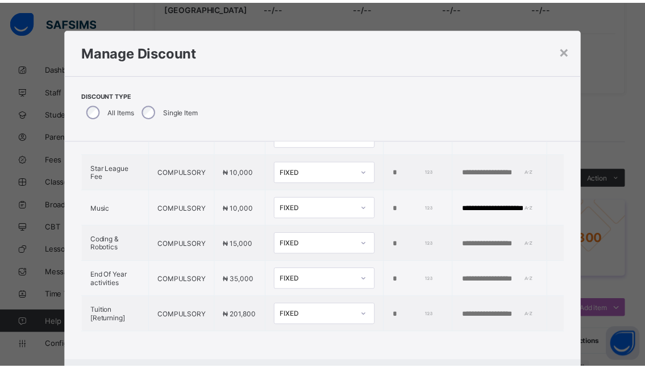
scroll to position [57, 0]
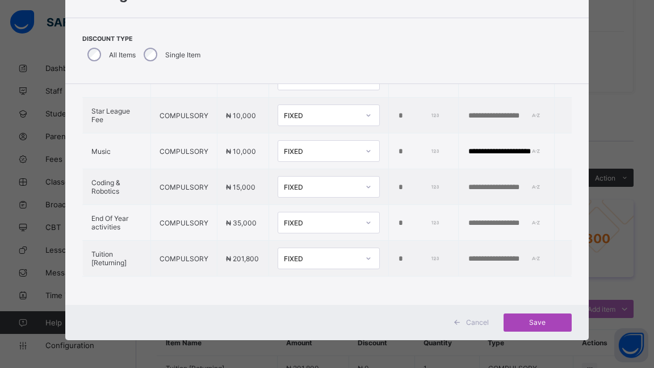
type input "****"
click at [536, 323] on span "Save" at bounding box center [537, 322] width 51 height 9
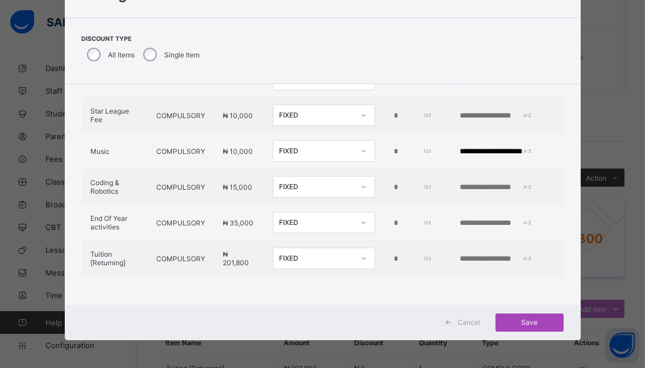
click at [527, 322] on div "Save" at bounding box center [529, 323] width 68 height 18
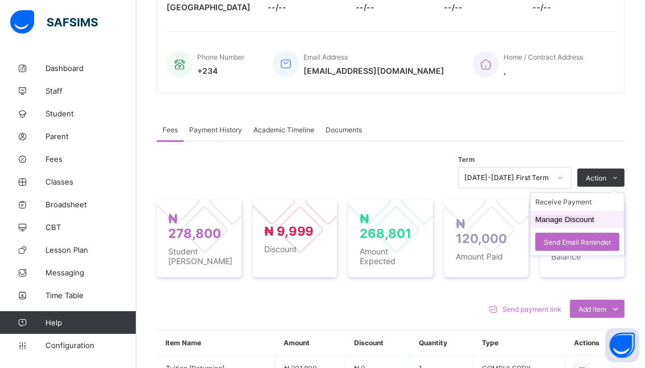
click at [575, 219] on button "Manage Discount" at bounding box center [564, 219] width 59 height 9
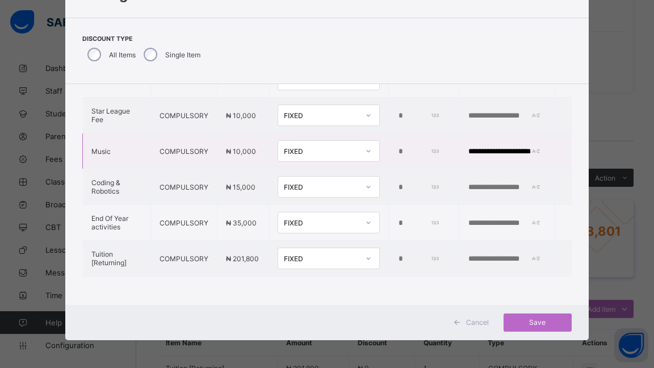
drag, startPoint x: 397, startPoint y: 139, endPoint x: 366, endPoint y: 136, distance: 30.8
click at [368, 135] on tr "**********" at bounding box center [327, 152] width 489 height 36
type input "*****"
click at [539, 324] on span "Save" at bounding box center [537, 322] width 51 height 9
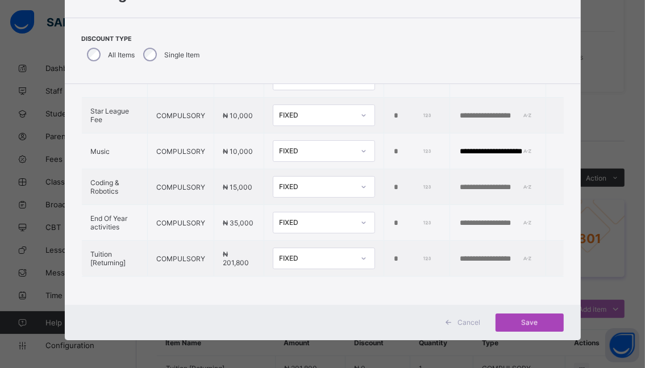
click at [525, 317] on div "Save" at bounding box center [529, 323] width 68 height 18
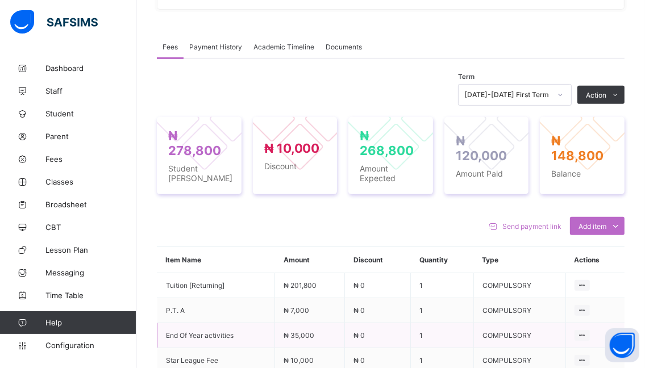
scroll to position [356, 0]
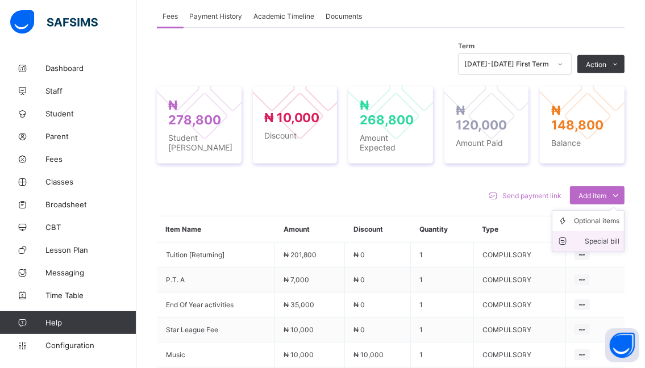
click at [614, 242] on div "Special bill" at bounding box center [596, 241] width 45 height 11
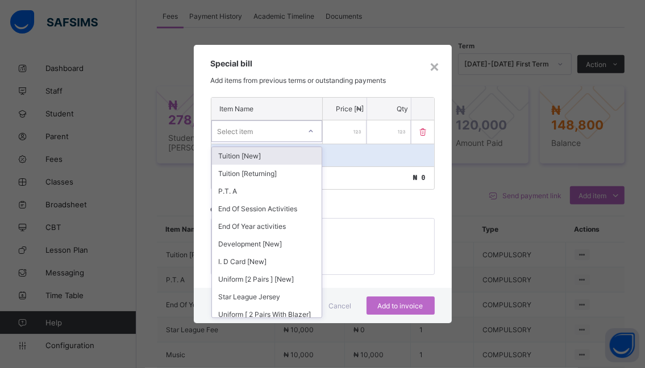
click at [308, 131] on icon at bounding box center [310, 131] width 7 height 11
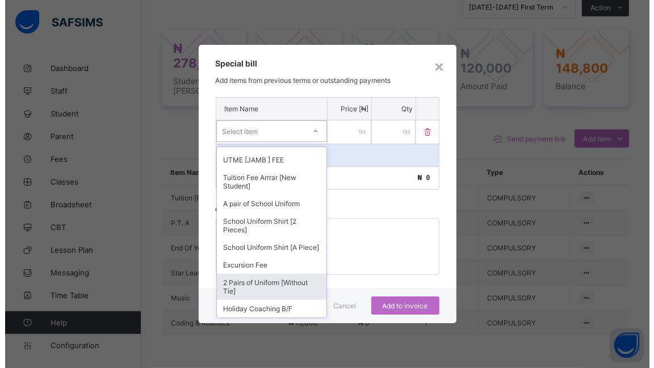
scroll to position [767, 0]
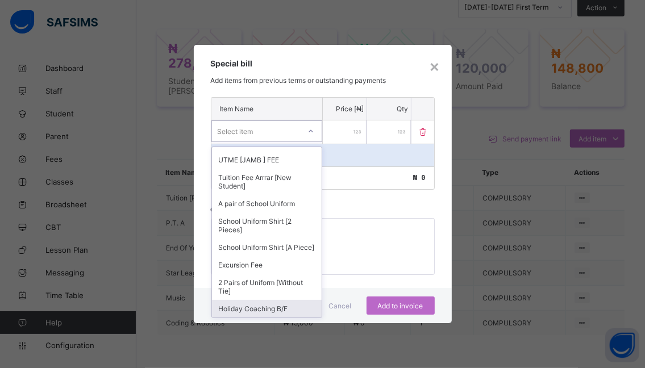
click at [282, 310] on div "Holiday Coaching B/F" at bounding box center [267, 309] width 110 height 18
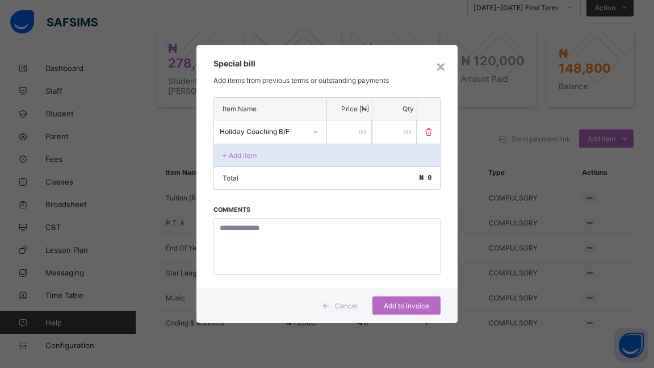
scroll to position [412, 0]
drag, startPoint x: 357, startPoint y: 131, endPoint x: 386, endPoint y: 136, distance: 30.0
click at [386, 136] on div "Holiday Coaching B/F *" at bounding box center [327, 132] width 227 height 24
type input "*****"
click at [402, 306] on span "Add to invoice" at bounding box center [406, 306] width 51 height 9
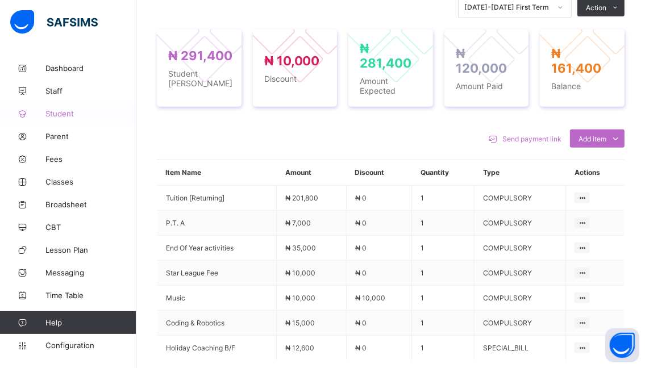
click at [64, 112] on span "Student" at bounding box center [90, 113] width 91 height 9
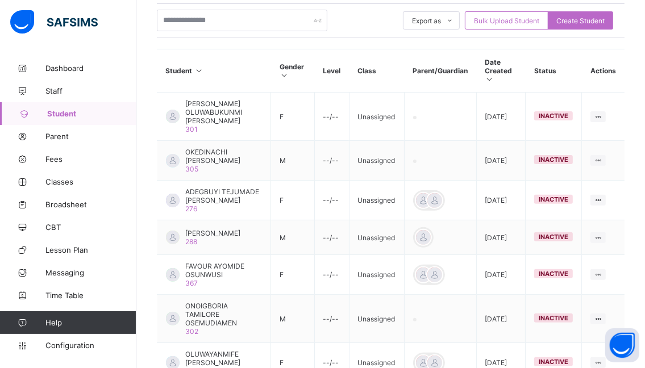
scroll to position [72, 0]
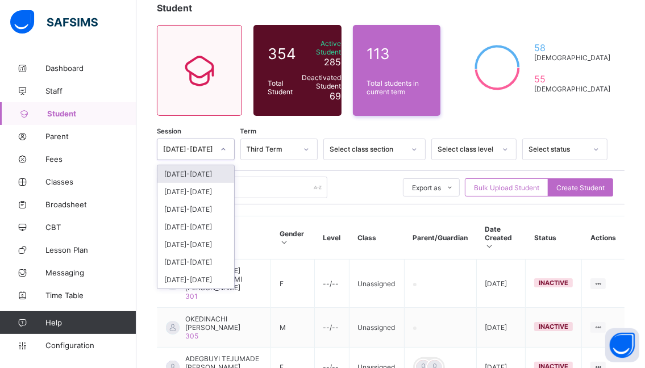
click at [227, 151] on icon at bounding box center [223, 149] width 7 height 11
click at [194, 174] on div "[DATE]-[DATE]" at bounding box center [195, 174] width 77 height 18
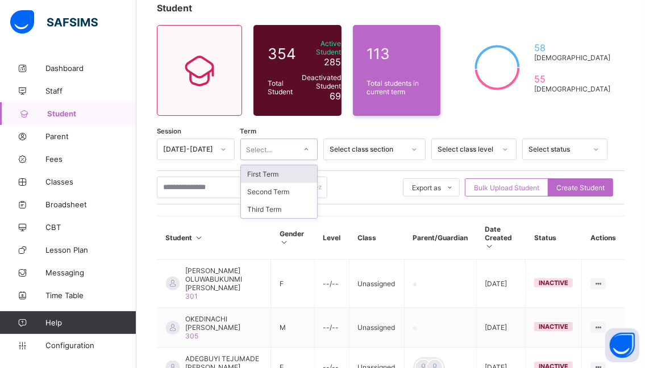
click at [310, 149] on icon at bounding box center [306, 149] width 7 height 11
click at [282, 173] on div "First Term" at bounding box center [279, 174] width 77 height 18
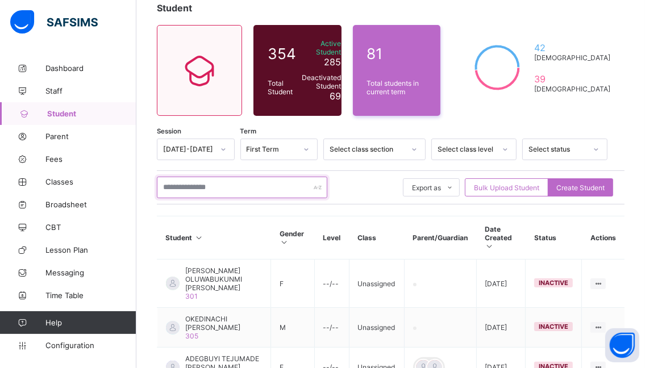
click at [240, 185] on input "text" at bounding box center [242, 188] width 170 height 22
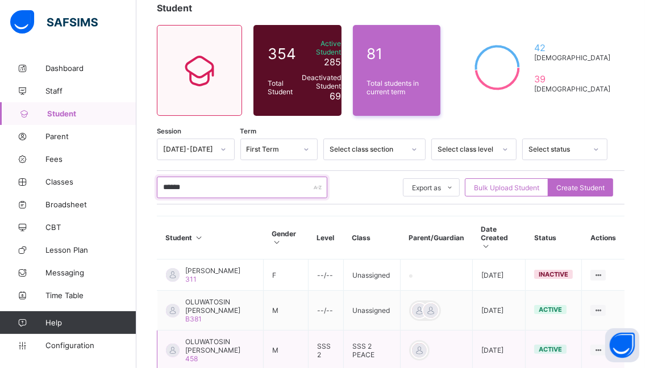
scroll to position [128, 0]
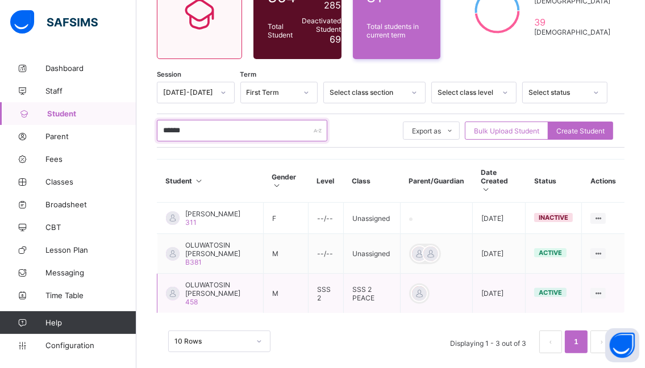
type input "******"
click at [197, 287] on span "OLUWATOSIN ELIJAH ABATAN" at bounding box center [219, 289] width 69 height 17
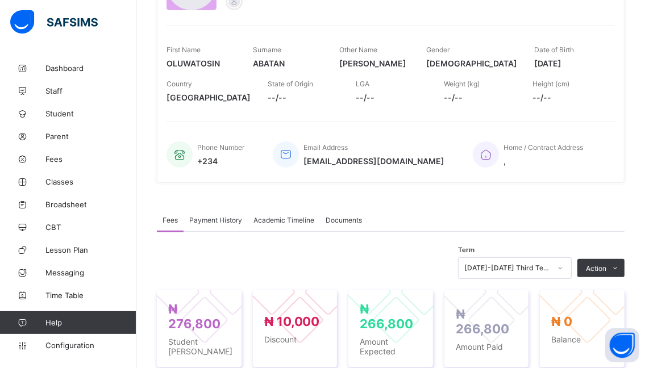
scroll to position [170, 0]
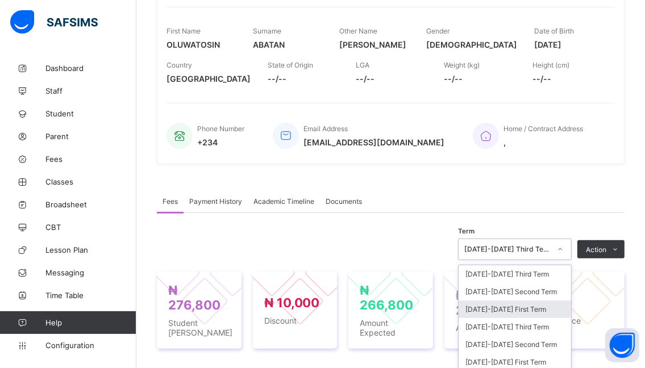
click at [568, 249] on div "option 2025-2026 First Term focused, 3 of 21. 21 results available. Use Up and …" at bounding box center [515, 250] width 114 height 22
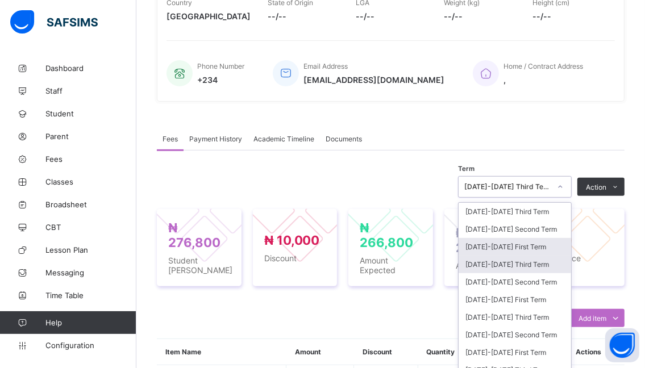
scroll to position [242, 0]
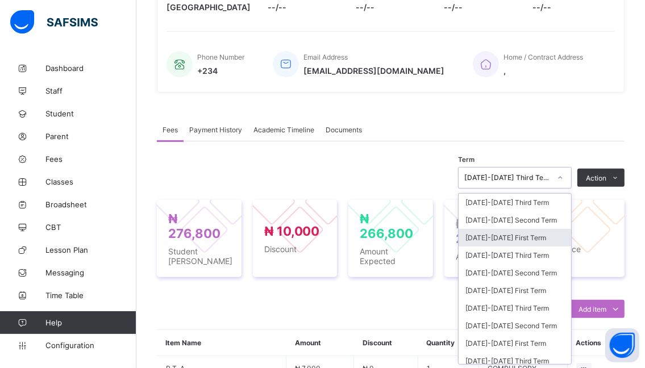
click at [503, 239] on div "[DATE]-[DATE] First Term" at bounding box center [514, 238] width 112 height 18
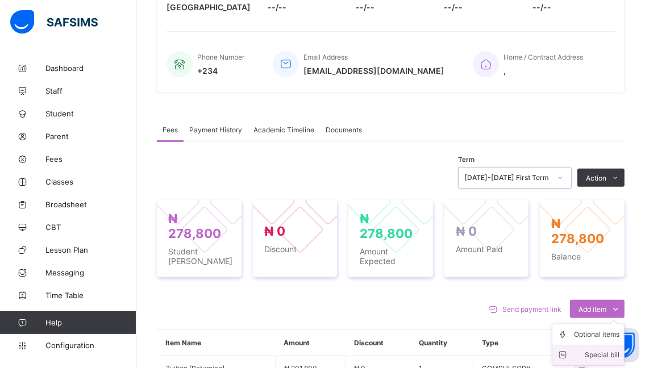
scroll to position [299, 0]
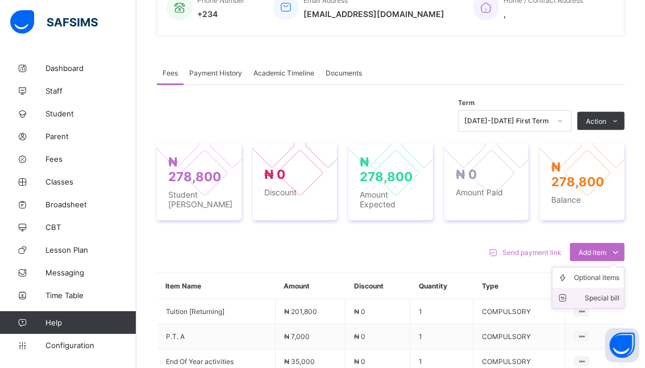
click at [606, 299] on div "Special bill" at bounding box center [596, 298] width 45 height 11
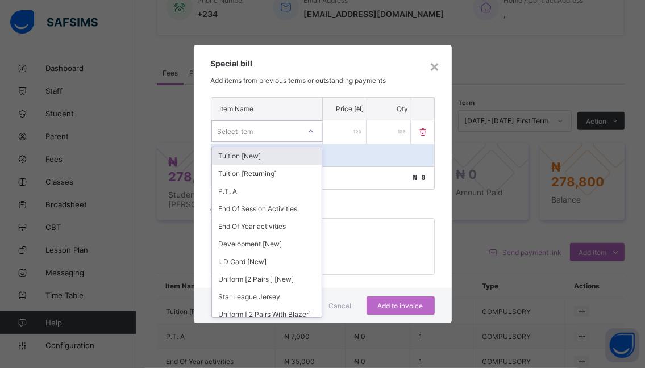
click at [311, 133] on icon at bounding box center [310, 131] width 7 height 11
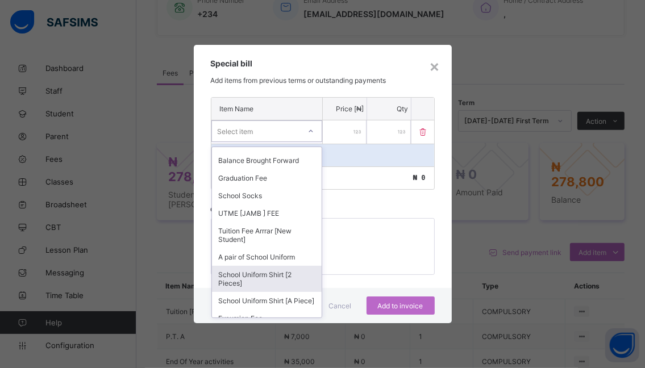
scroll to position [767, 0]
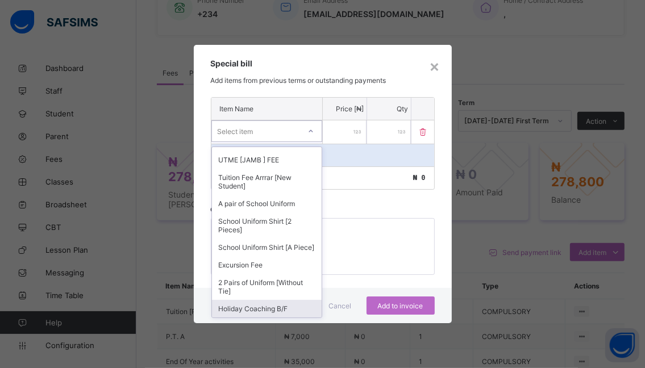
click at [276, 306] on div "Holiday Coaching B/F" at bounding box center [267, 309] width 110 height 18
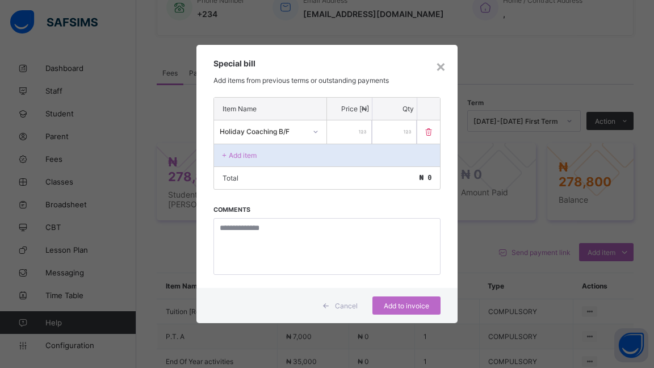
click at [357, 130] on input "number" at bounding box center [349, 131] width 45 height 23
type input "*****"
click at [391, 305] on span "Add to invoice" at bounding box center [406, 306] width 51 height 9
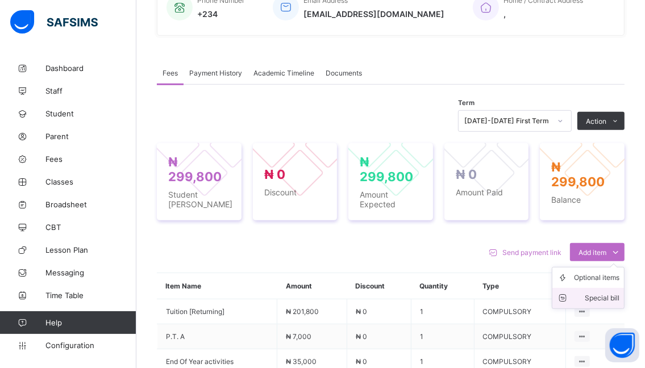
click at [616, 300] on div "Special bill" at bounding box center [596, 298] width 45 height 11
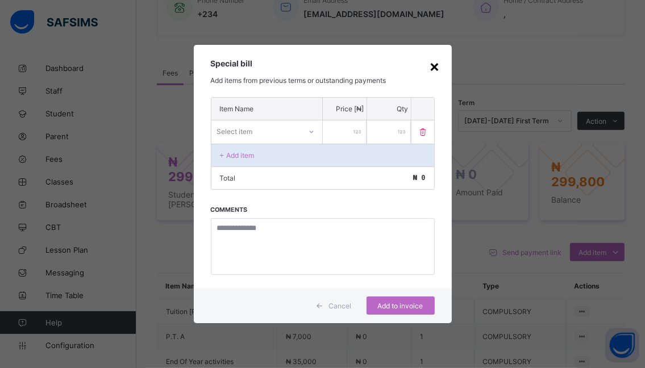
click at [434, 69] on div "×" at bounding box center [435, 65] width 11 height 19
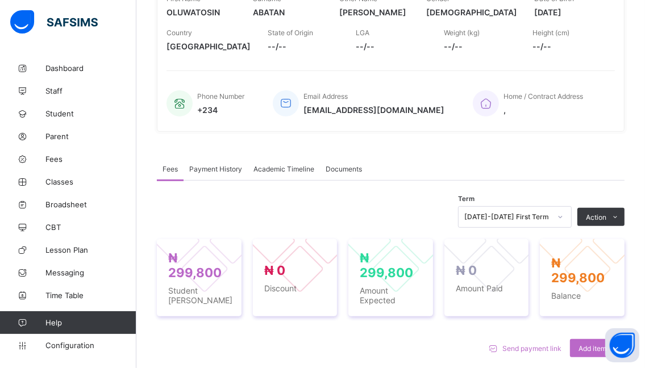
scroll to position [184, 0]
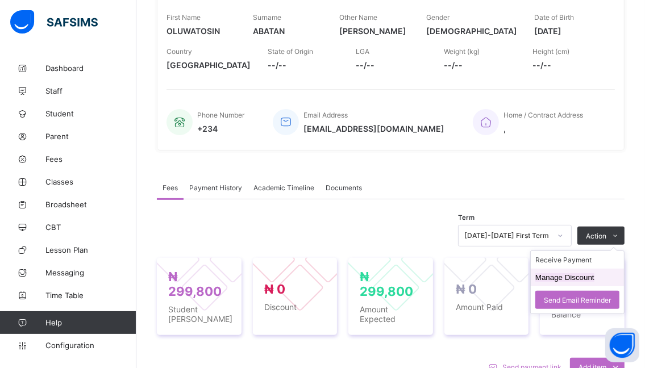
click at [553, 280] on button "Manage Discount" at bounding box center [564, 277] width 59 height 9
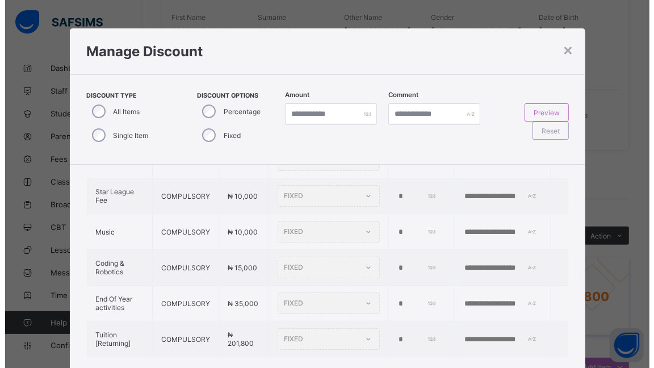
scroll to position [57, 0]
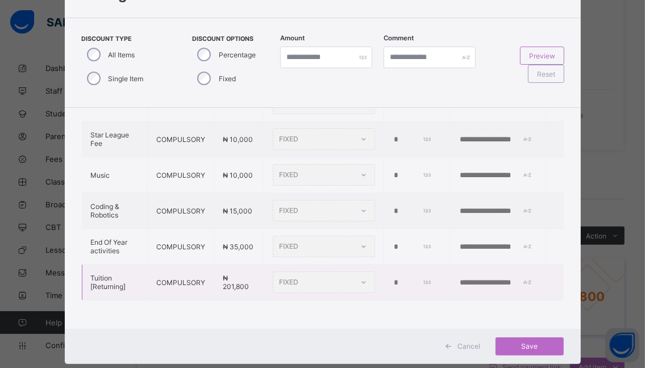
drag, startPoint x: 385, startPoint y: 267, endPoint x: 370, endPoint y: 270, distance: 15.2
click at [384, 270] on td "*" at bounding box center [417, 283] width 66 height 36
type input "*"
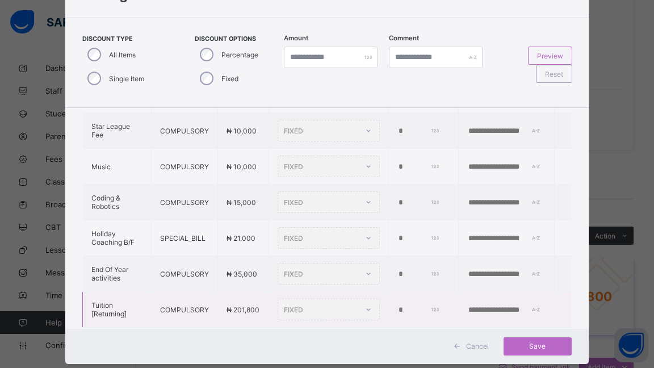
drag, startPoint x: 382, startPoint y: 306, endPoint x: 389, endPoint y: 309, distance: 7.6
click at [389, 307] on td "*" at bounding box center [424, 310] width 70 height 36
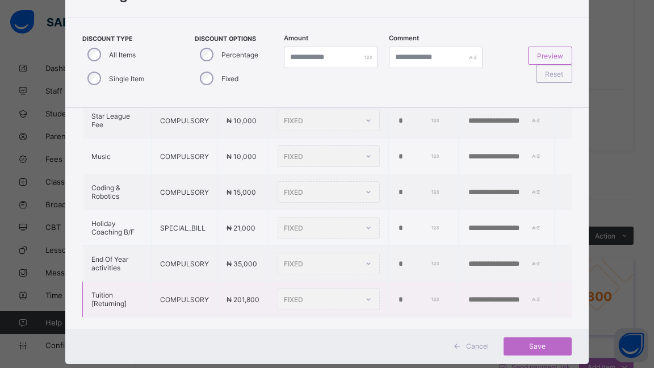
drag, startPoint x: 390, startPoint y: 310, endPoint x: 383, endPoint y: 311, distance: 6.9
click at [389, 310] on td "*" at bounding box center [424, 300] width 70 height 36
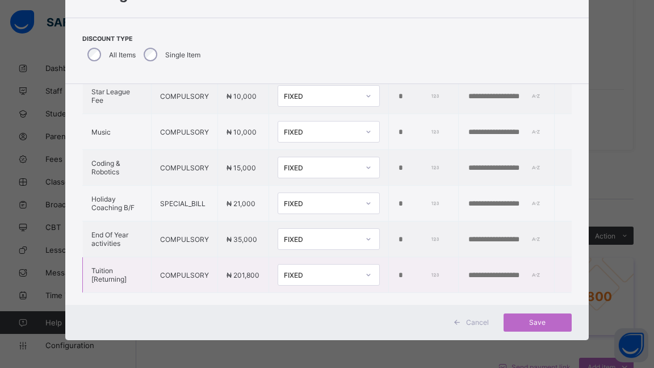
type input "*****"
click at [468, 277] on input "text" at bounding box center [507, 275] width 78 height 9
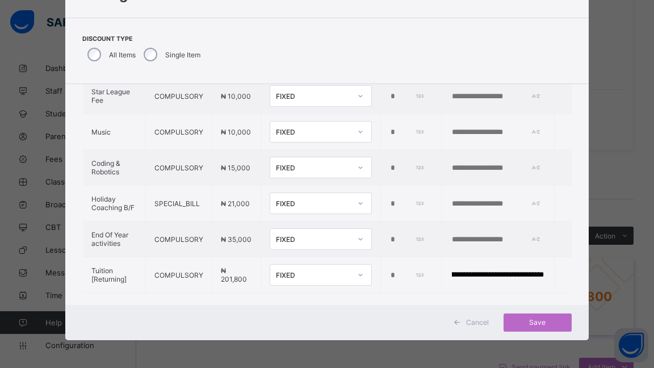
scroll to position [0, 149]
type input "**********"
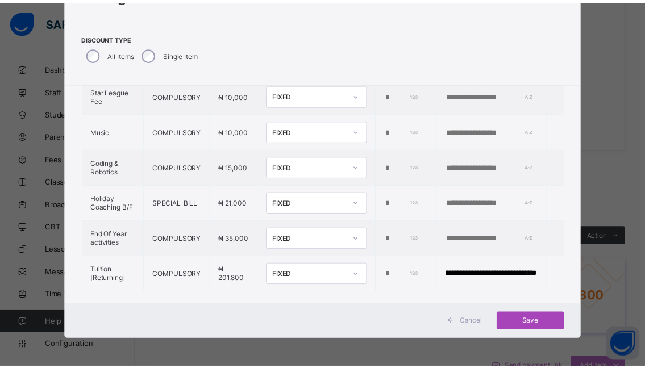
scroll to position [0, 0]
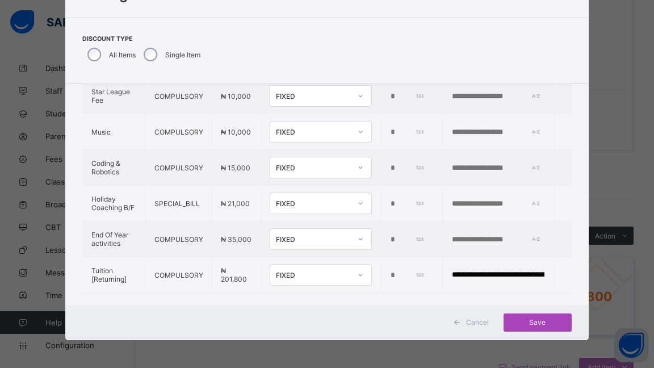
click at [531, 324] on span "Save" at bounding box center [537, 322] width 51 height 9
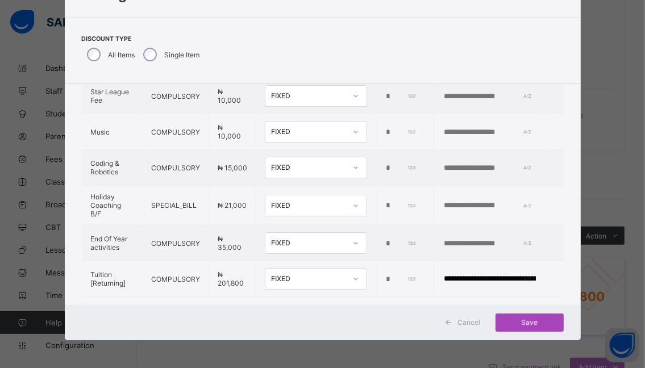
click at [528, 319] on div "Save" at bounding box center [529, 323] width 68 height 18
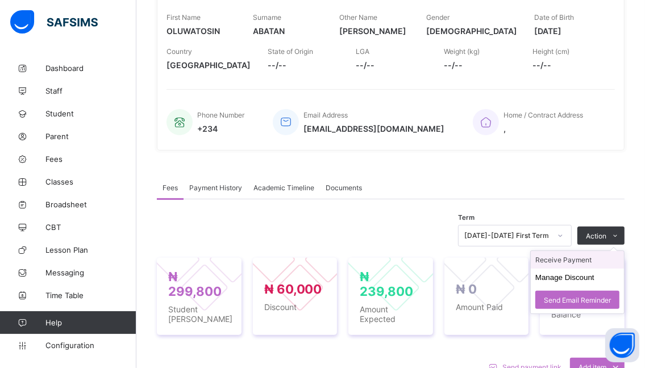
click at [554, 258] on li "Receive Payment" at bounding box center [577, 260] width 93 height 18
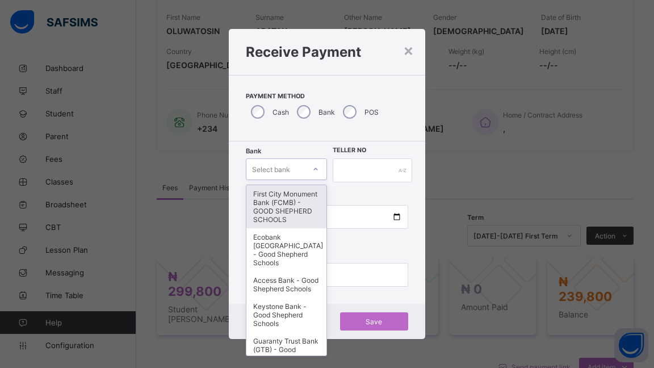
click at [312, 170] on icon at bounding box center [315, 169] width 7 height 11
drag, startPoint x: 273, startPoint y: 208, endPoint x: 287, endPoint y: 199, distance: 17.3
click at [273, 207] on div "First City Monument Bank (FCMB) - GOOD SHEPHERD SCHOOLS" at bounding box center [287, 206] width 80 height 43
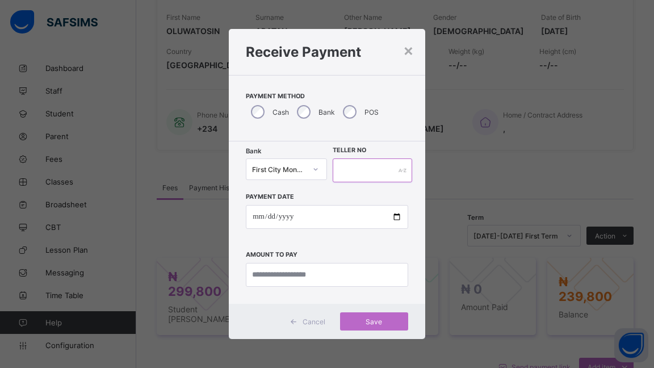
click at [388, 166] on input "text" at bounding box center [373, 171] width 80 height 24
type input "******"
click at [393, 217] on input "date" at bounding box center [327, 217] width 162 height 24
type input "**********"
drag, startPoint x: 297, startPoint y: 274, endPoint x: 305, endPoint y: 272, distance: 8.8
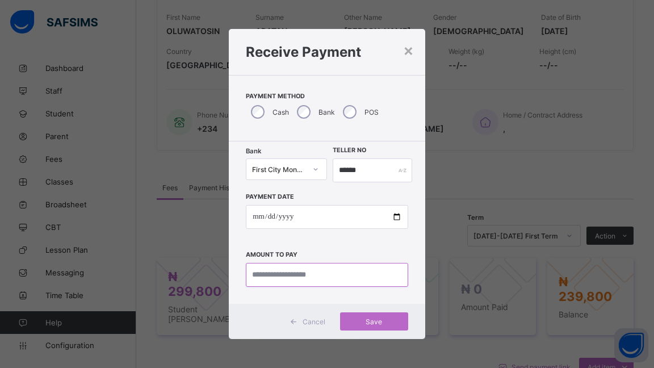
click at [300, 273] on input "currency" at bounding box center [327, 275] width 162 height 24
type input "*********"
click at [373, 320] on span "Save" at bounding box center [374, 322] width 51 height 9
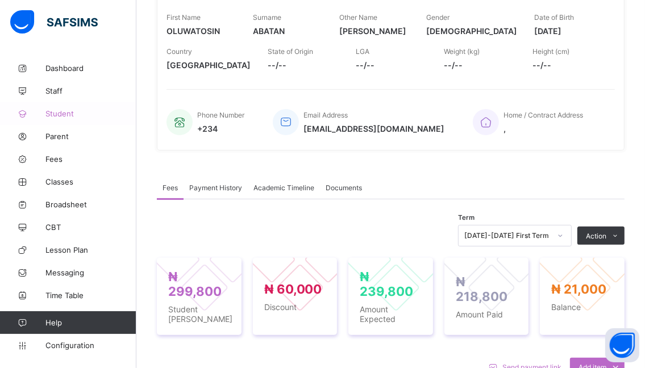
click at [60, 111] on span "Student" at bounding box center [90, 113] width 91 height 9
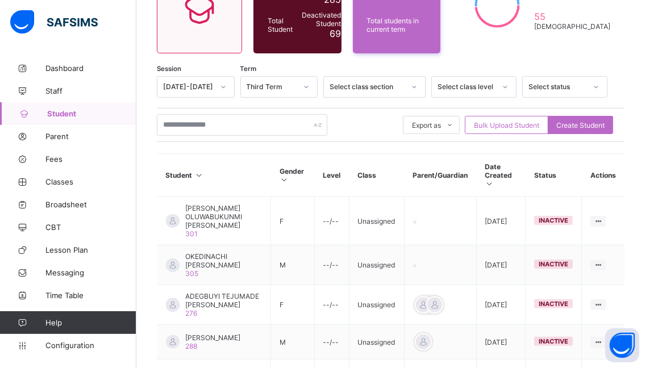
scroll to position [184, 0]
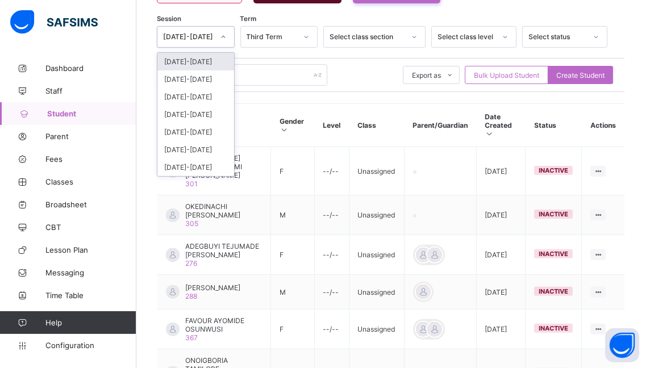
click at [227, 35] on icon at bounding box center [223, 36] width 7 height 11
drag, startPoint x: 195, startPoint y: 60, endPoint x: 235, endPoint y: 59, distance: 39.8
click at [198, 60] on div "[DATE]-[DATE]" at bounding box center [195, 62] width 77 height 18
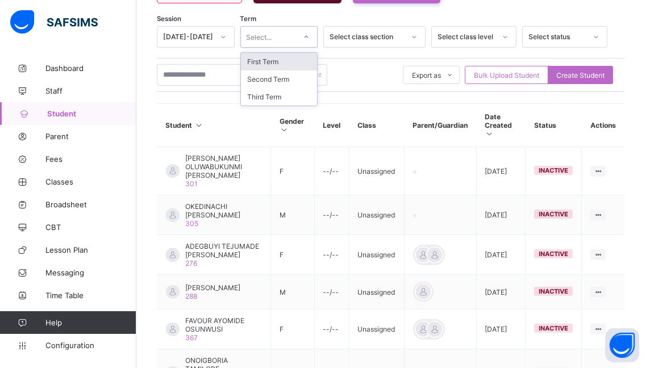
click at [316, 29] on div at bounding box center [306, 37] width 19 height 18
click at [282, 61] on div "First Term" at bounding box center [279, 62] width 77 height 18
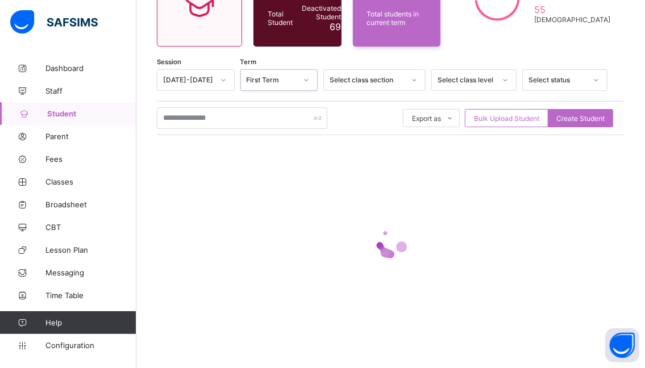
scroll to position [140, 0]
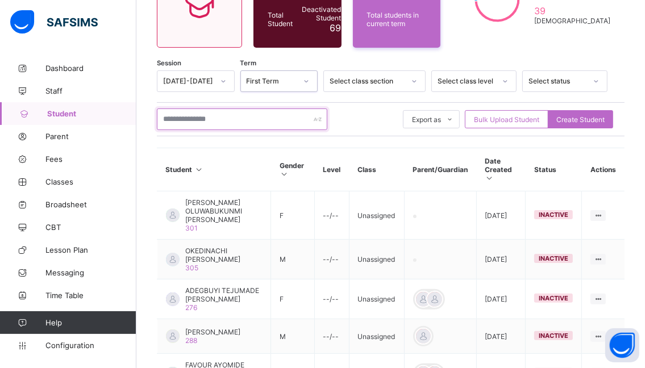
click at [221, 109] on input "text" at bounding box center [242, 120] width 170 height 22
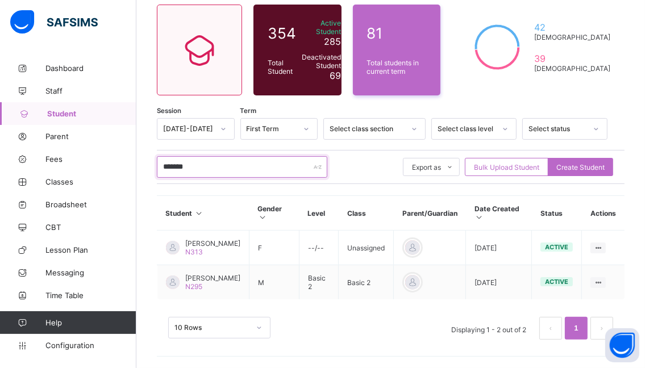
scroll to position [96, 0]
type input "*******"
click at [208, 274] on span "PAUL ENIOBANFE FAYEHUN" at bounding box center [212, 278] width 55 height 9
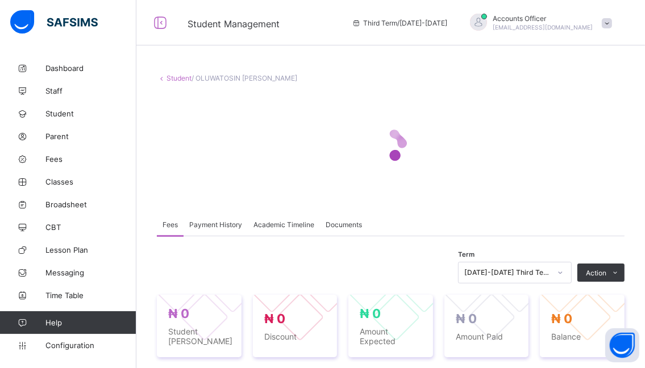
click at [570, 274] on div "[DATE]-[DATE] Third Term" at bounding box center [515, 273] width 114 height 22
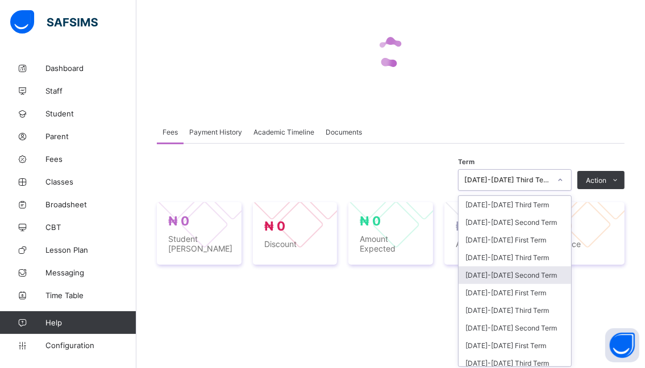
scroll to position [95, 0]
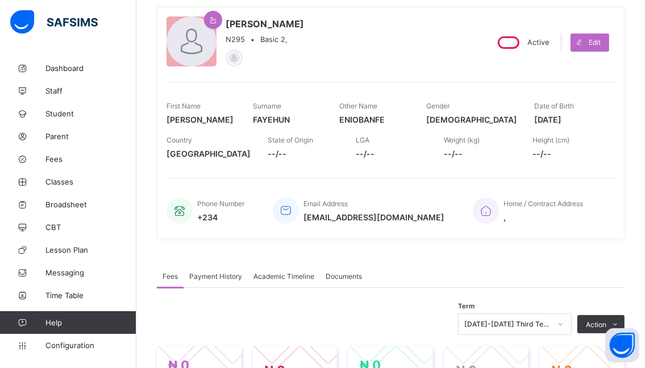
drag, startPoint x: 570, startPoint y: 274, endPoint x: 518, endPoint y: 235, distance: 65.5
click at [516, 237] on div "PAUL ENIOBANFE FAYEHUN N295 • Basic 2, Active Edit First Name PAUL Surname FAYE…" at bounding box center [391, 123] width 468 height 232
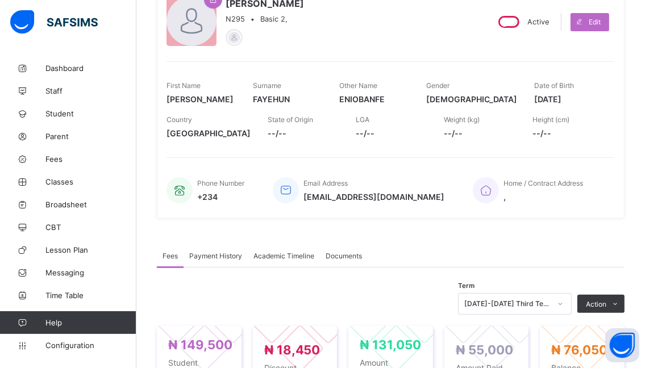
scroll to position [152, 0]
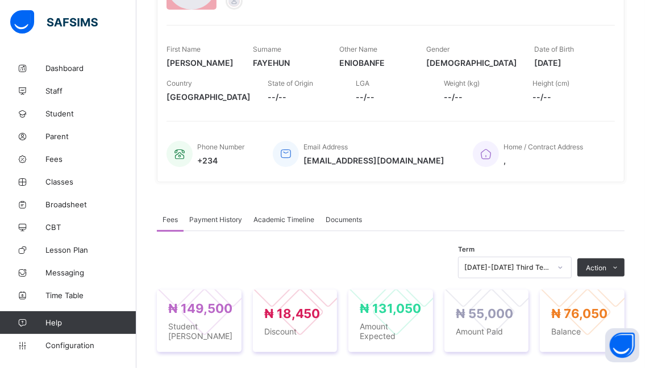
click at [567, 269] on div "[DATE]-[DATE] Third Term" at bounding box center [515, 268] width 114 height 22
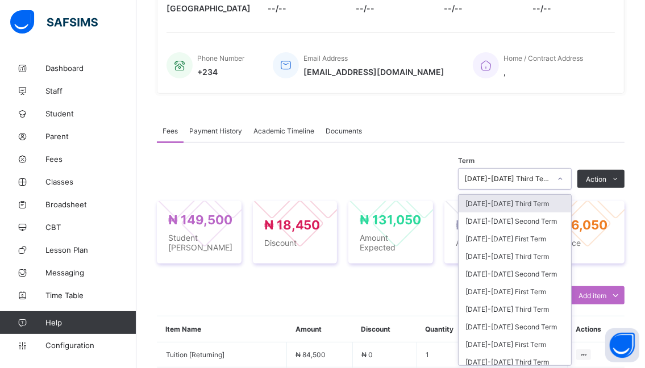
scroll to position [242, 0]
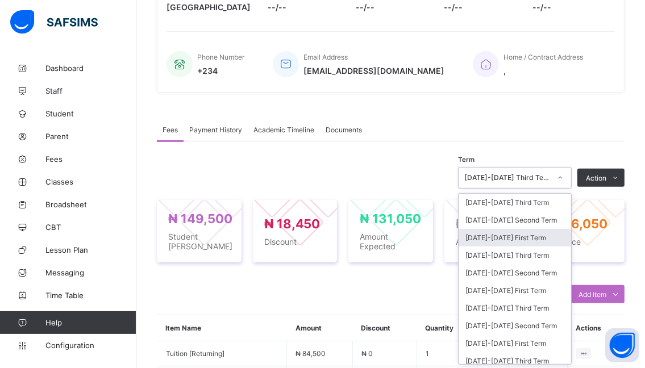
click at [486, 240] on div "[DATE]-[DATE] First Term" at bounding box center [514, 238] width 112 height 18
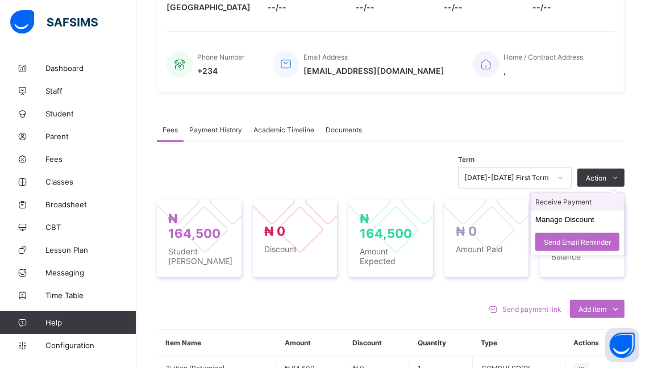
click at [558, 201] on li "Receive Payment" at bounding box center [577, 202] width 93 height 18
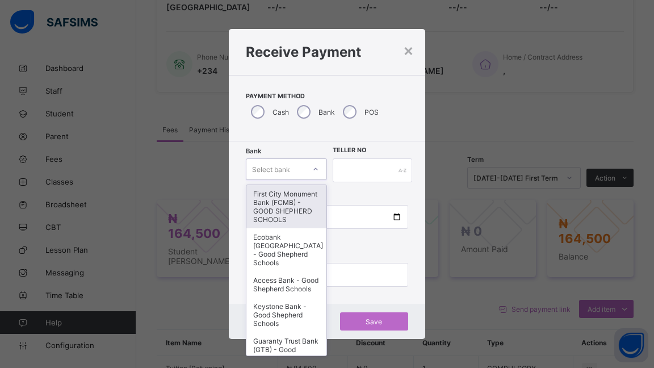
click at [318, 170] on icon at bounding box center [315, 169] width 7 height 11
click at [282, 208] on div "First City Monument Bank (FCMB) - GOOD SHEPHERD SCHOOLS" at bounding box center [287, 206] width 80 height 43
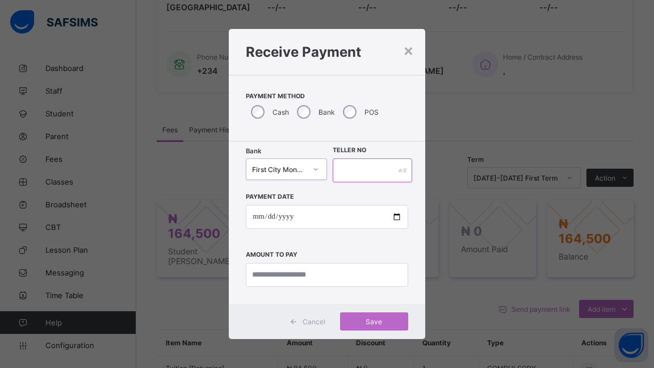
click at [351, 169] on input "text" at bounding box center [373, 171] width 80 height 24
type input "******"
click at [398, 214] on input "date" at bounding box center [327, 217] width 162 height 24
type input "**********"
click at [341, 273] on input "currency" at bounding box center [327, 275] width 162 height 24
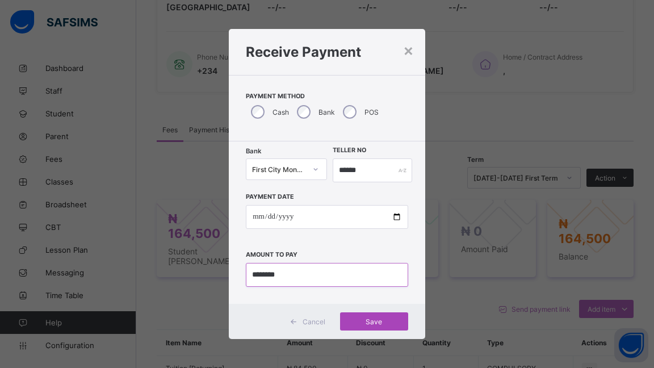
type input "********"
click at [373, 322] on span "Save" at bounding box center [374, 322] width 51 height 9
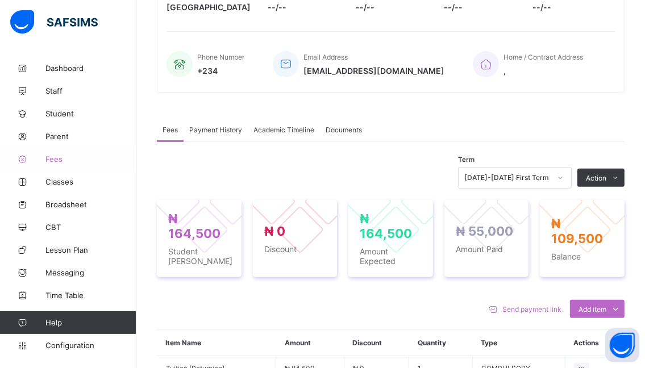
click at [48, 158] on span "Fees" at bounding box center [90, 159] width 91 height 9
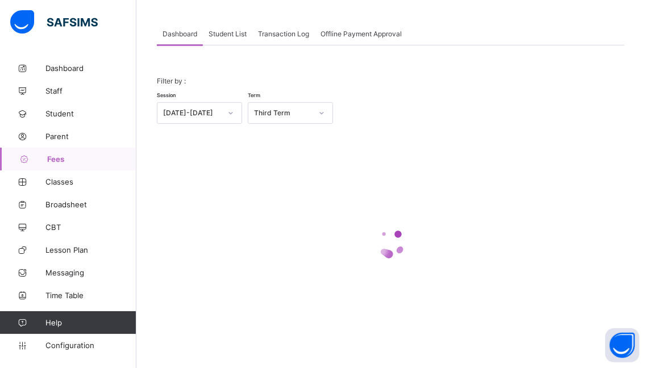
click at [231, 114] on icon at bounding box center [230, 112] width 7 height 11
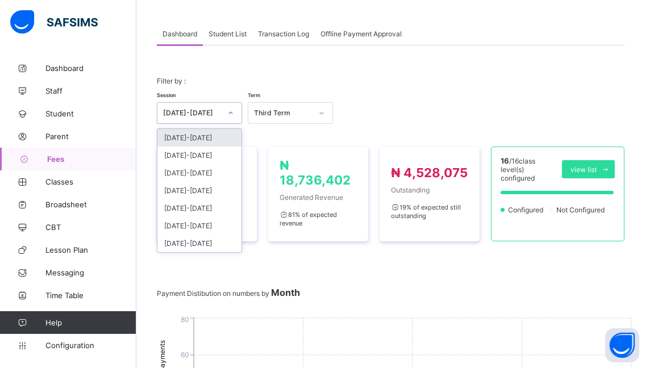
click at [202, 137] on div "[DATE]-[DATE]" at bounding box center [199, 138] width 84 height 18
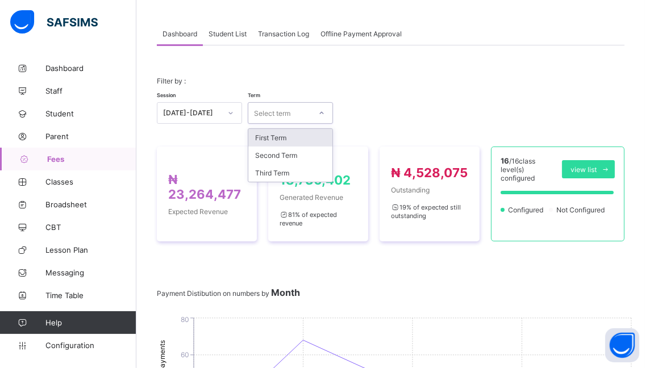
click at [320, 114] on icon at bounding box center [321, 112] width 7 height 11
click at [278, 137] on div "First Term" at bounding box center [290, 138] width 84 height 18
